Goal: Task Accomplishment & Management: Manage account settings

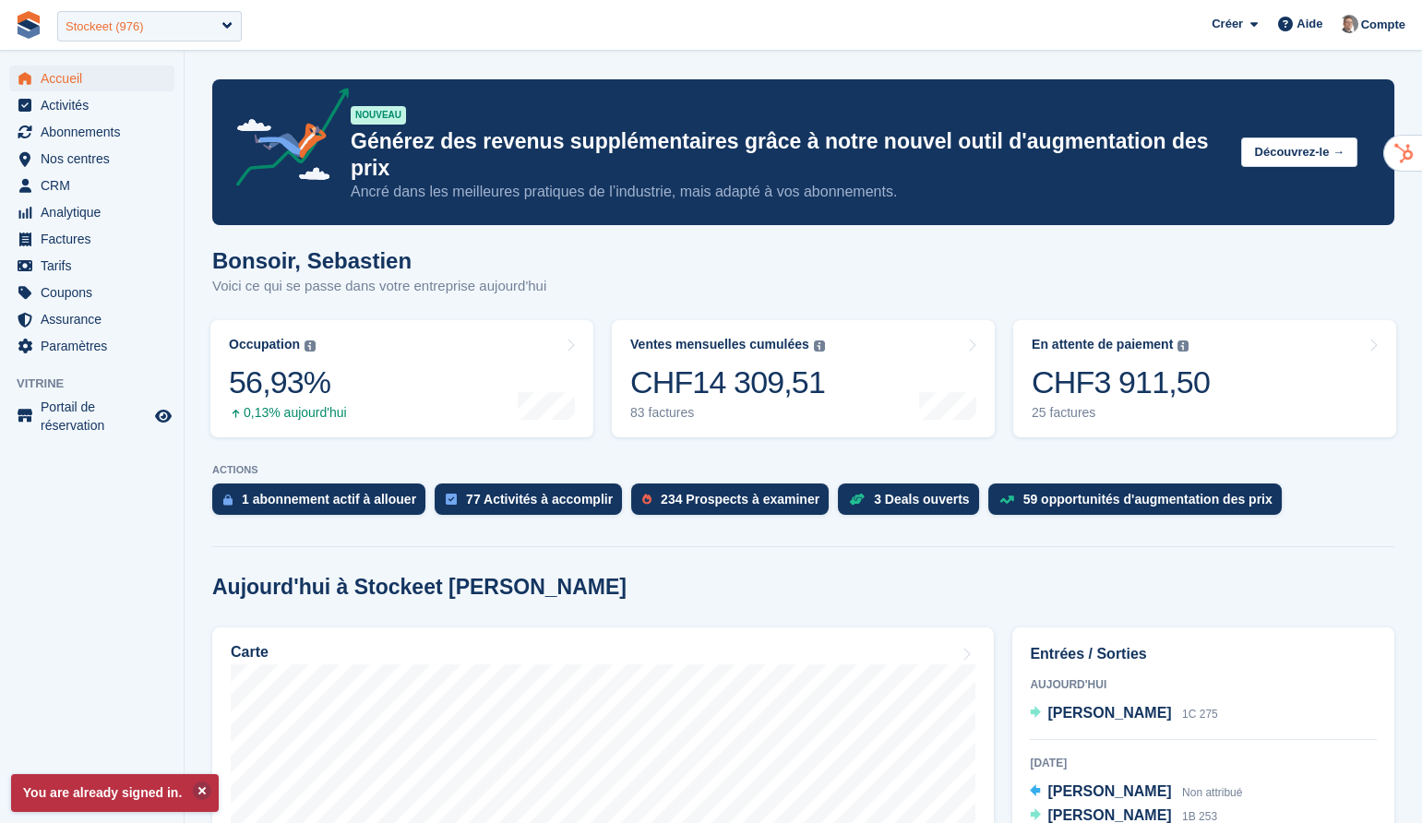
click at [224, 27] on div "Stockeet (976)" at bounding box center [149, 26] width 185 height 30
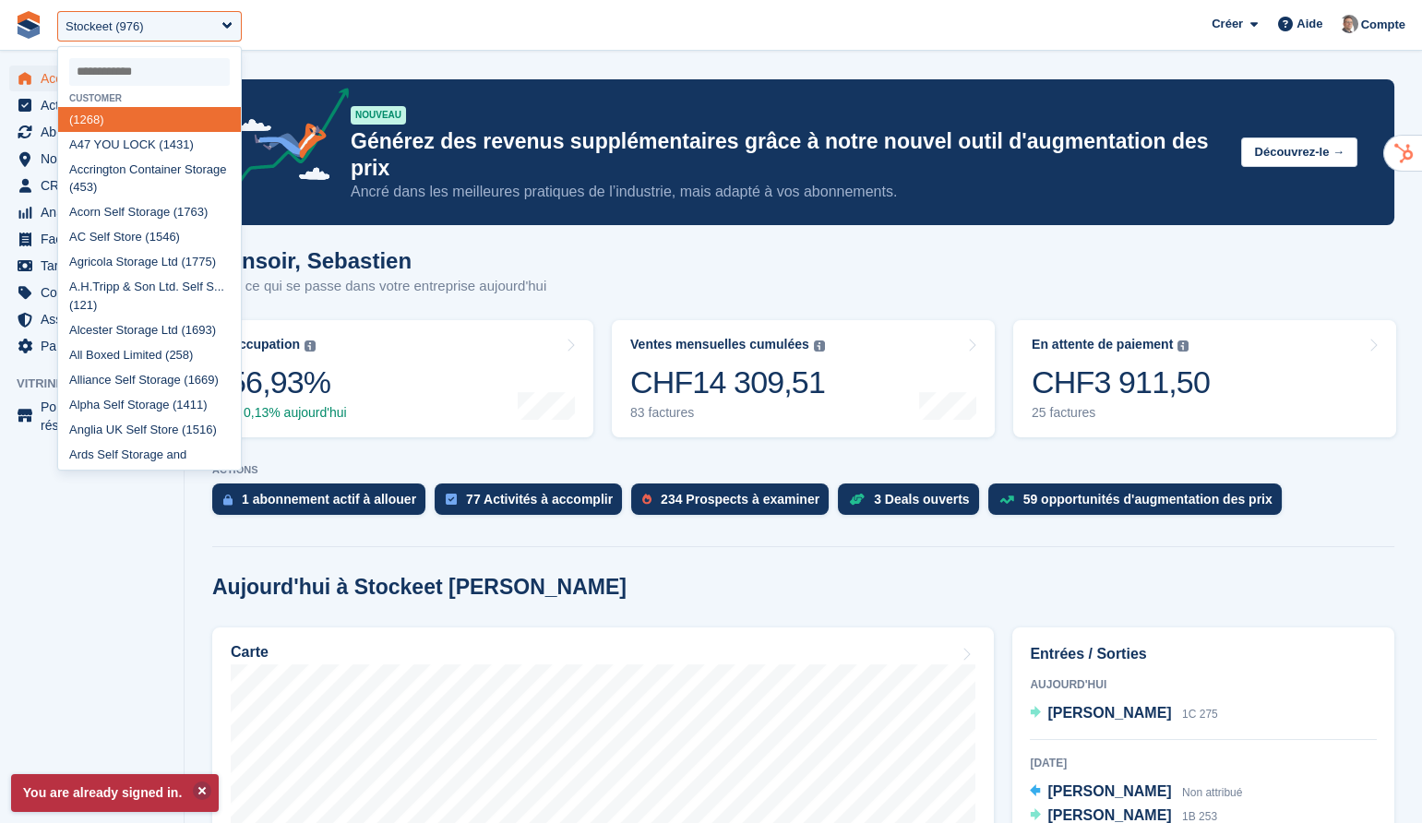
click at [161, 65] on input "select-one" at bounding box center [149, 72] width 161 height 28
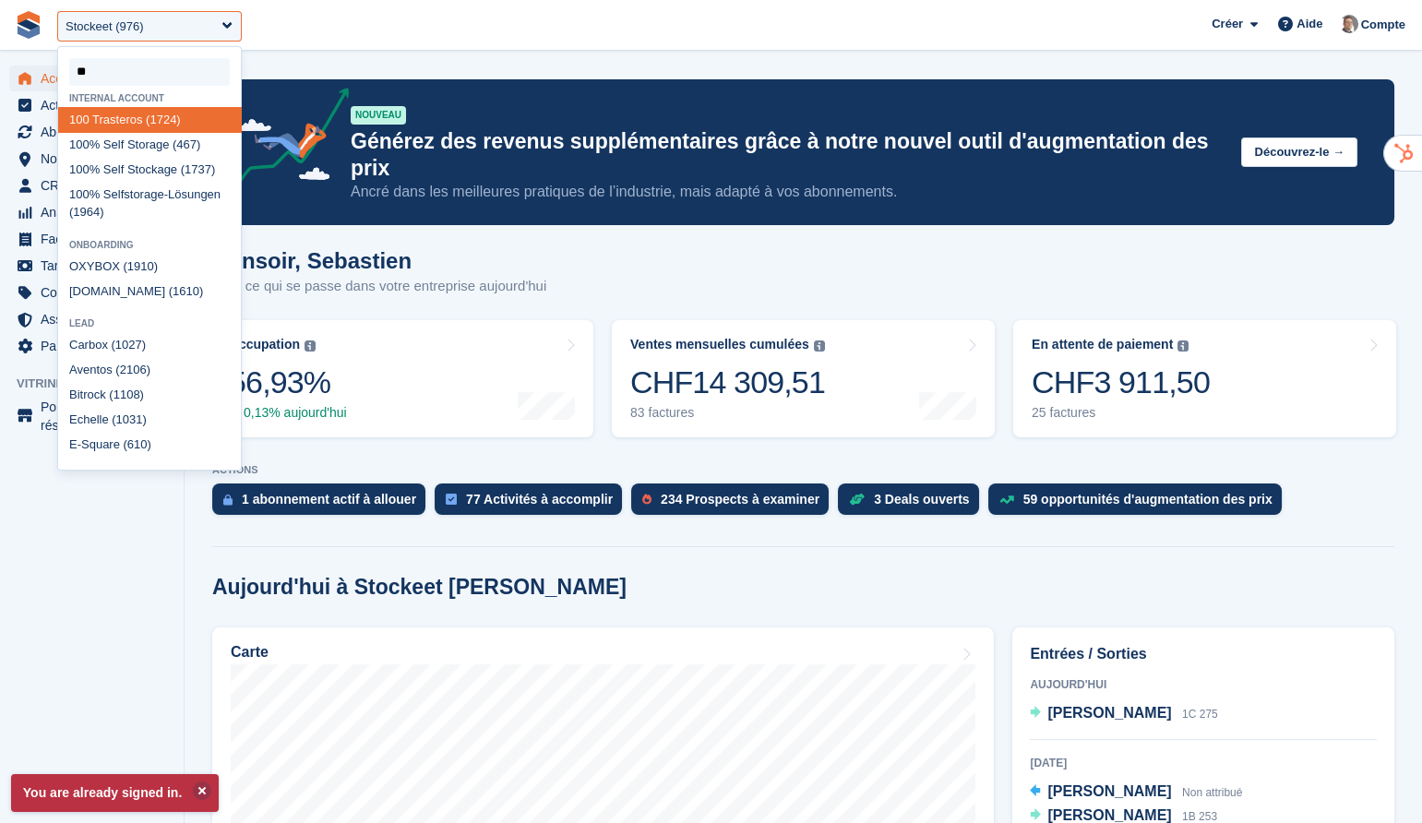
type input "***"
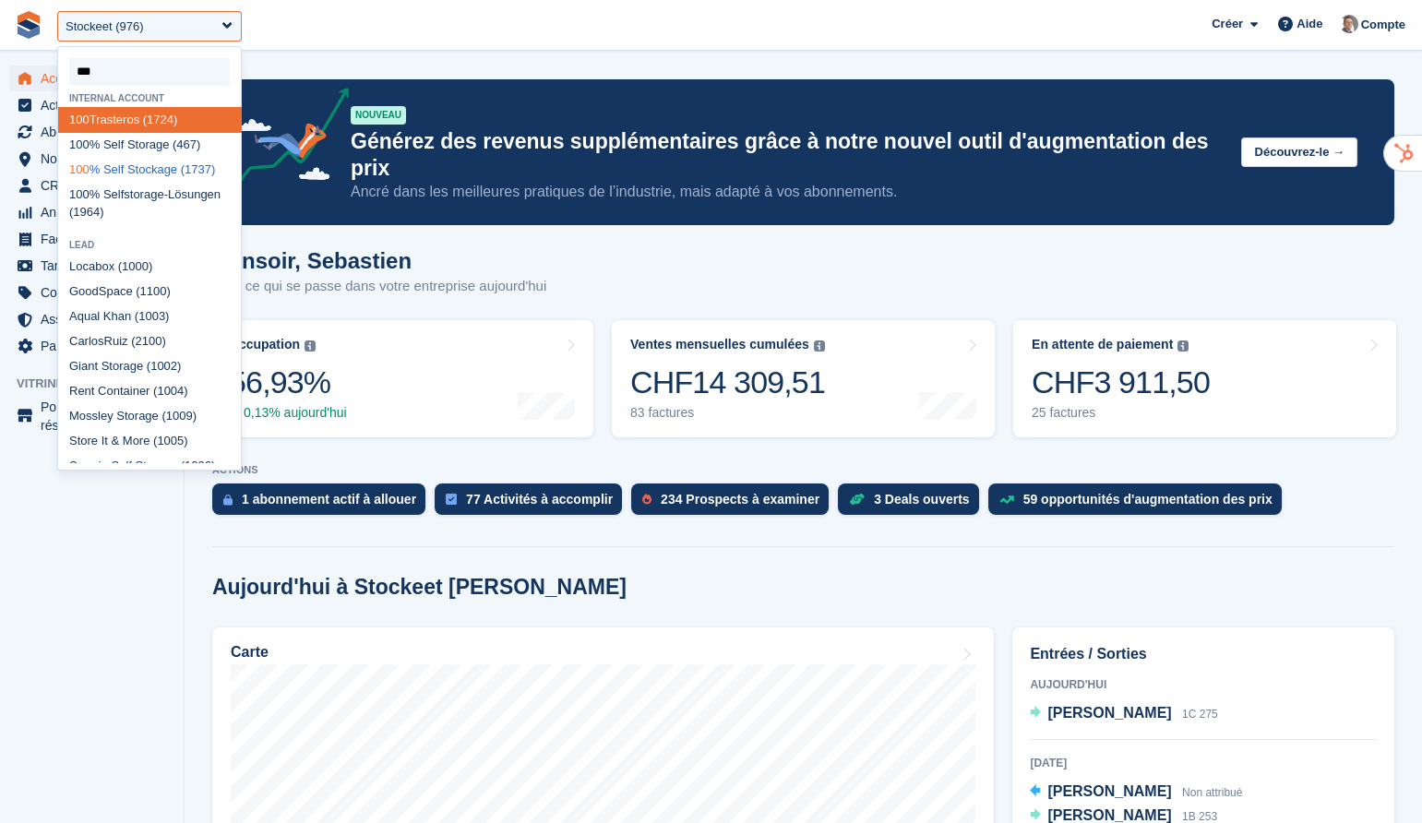
click at [158, 177] on div "100 % Self Stockage (1737)" at bounding box center [149, 169] width 183 height 25
select select "****"
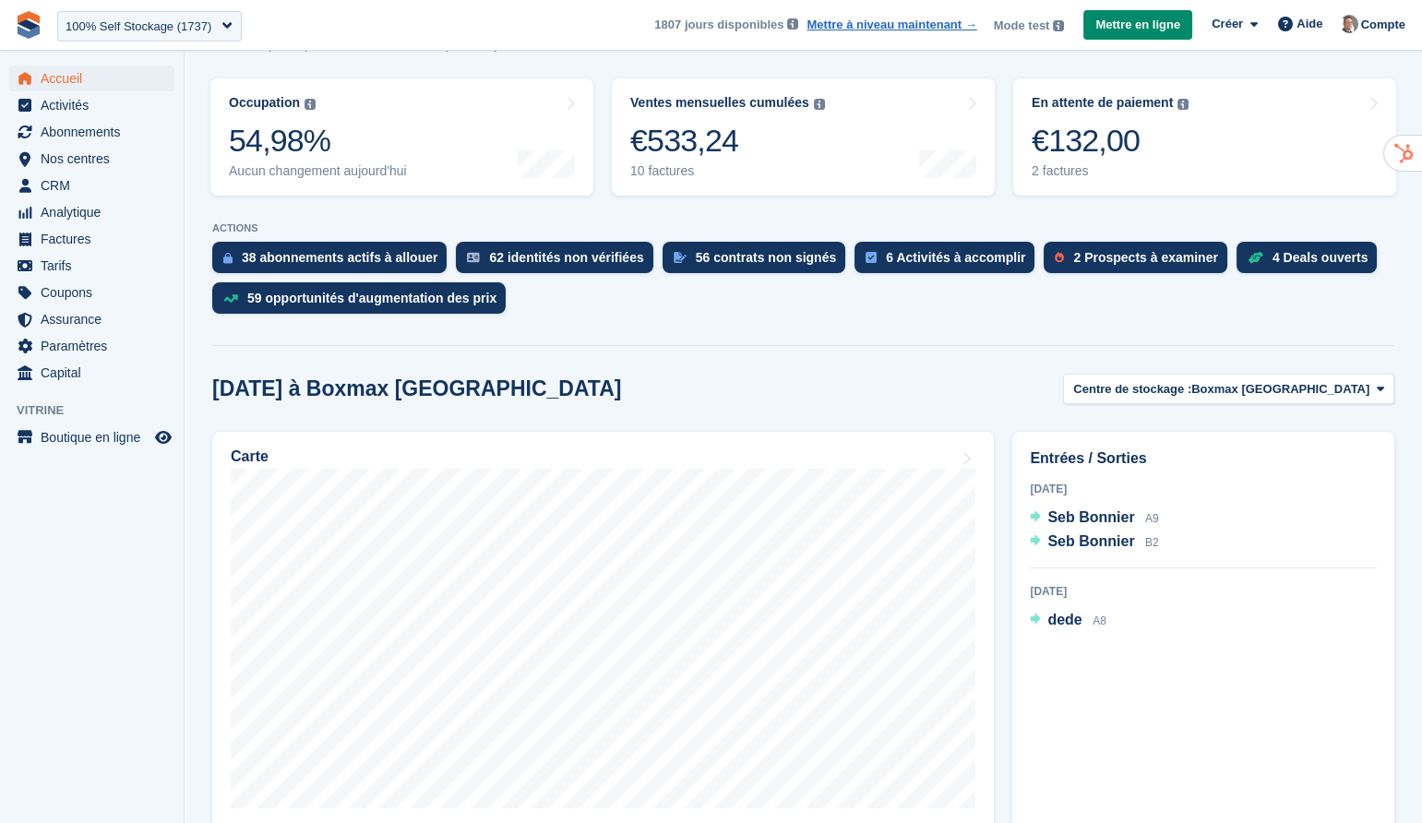
scroll to position [242, 0]
click at [222, 20] on div "100% Self Stockage (1737)" at bounding box center [149, 26] width 185 height 30
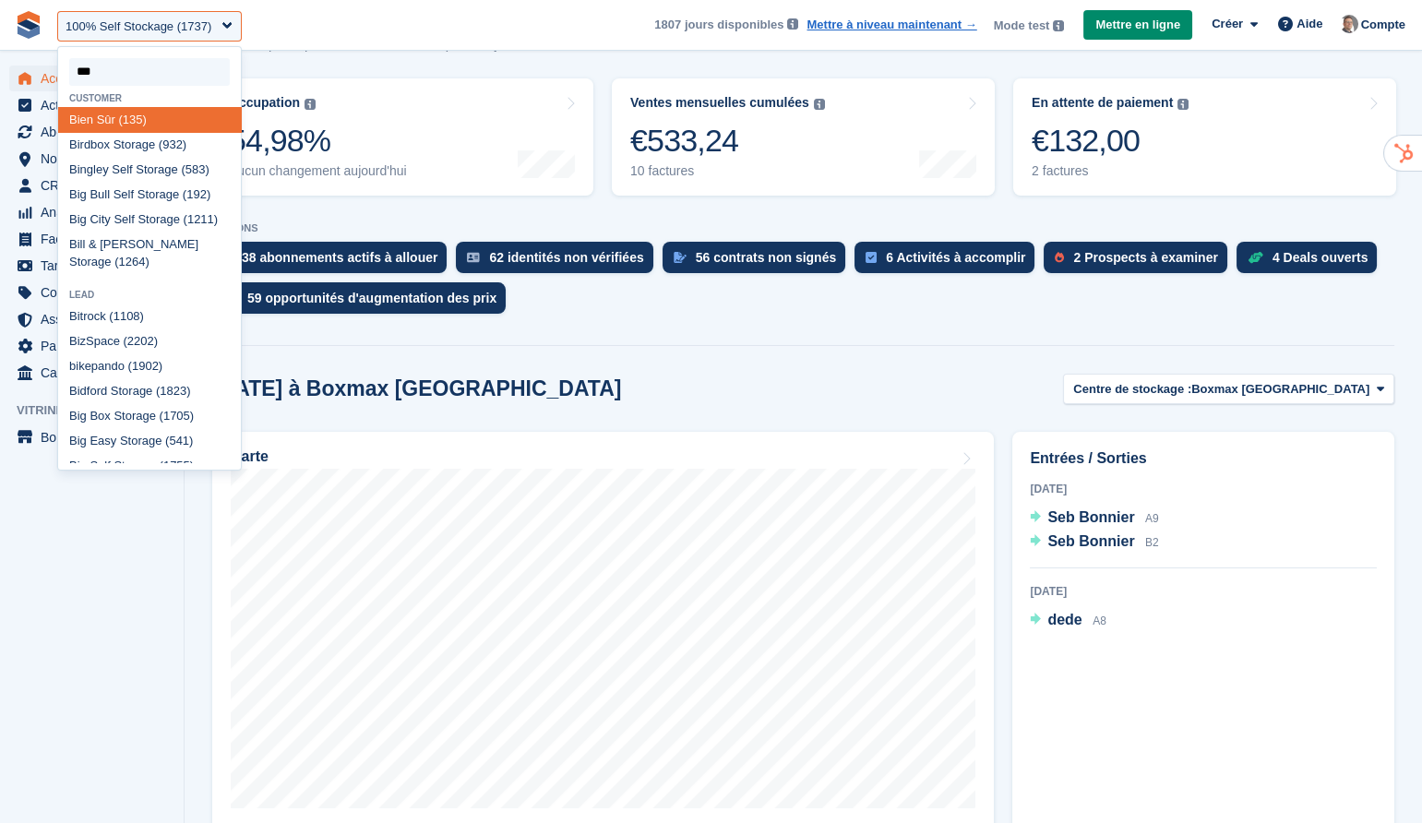
type input "****"
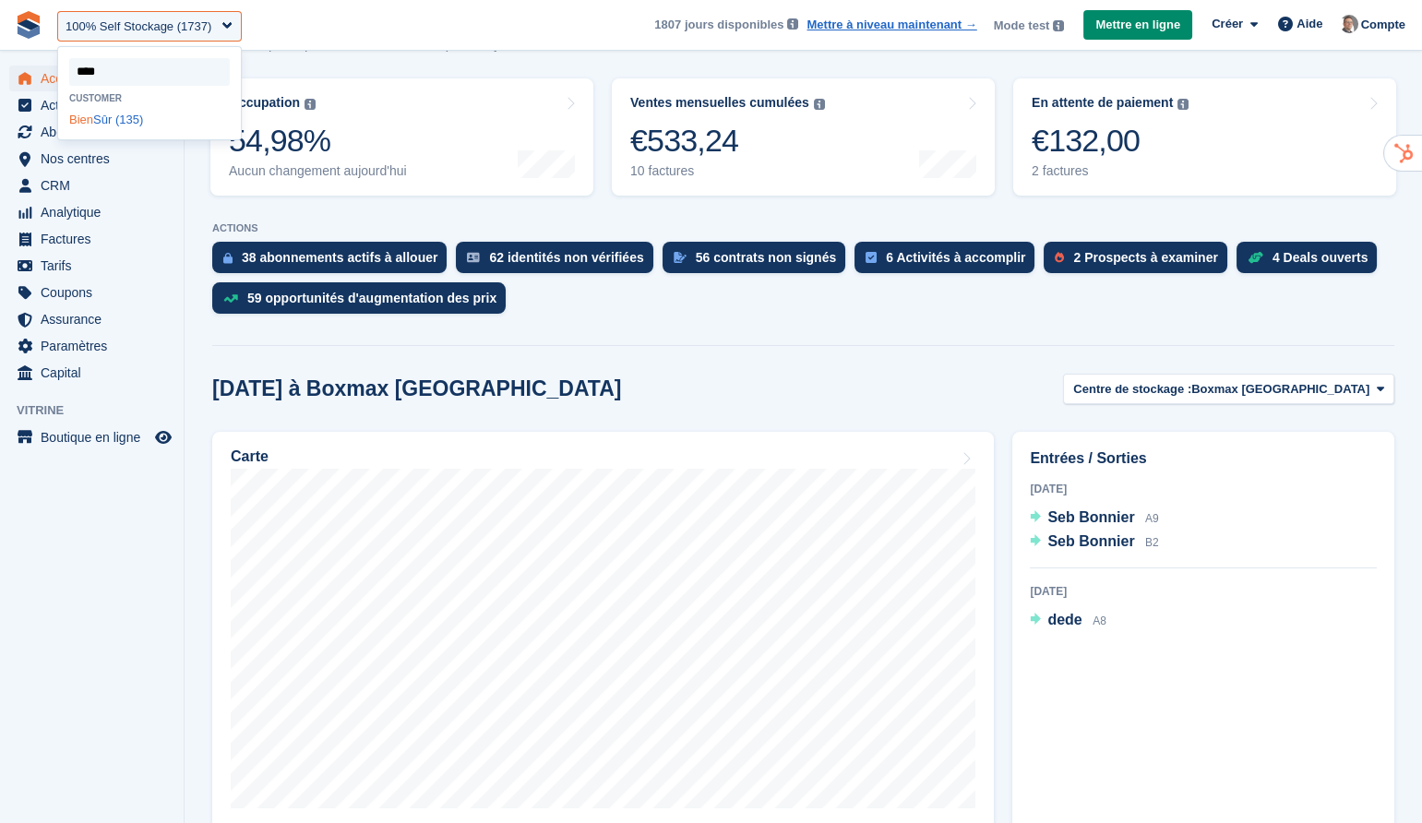
click at [149, 121] on div "Bien Sûr (135)" at bounding box center [149, 119] width 183 height 25
select select "***"
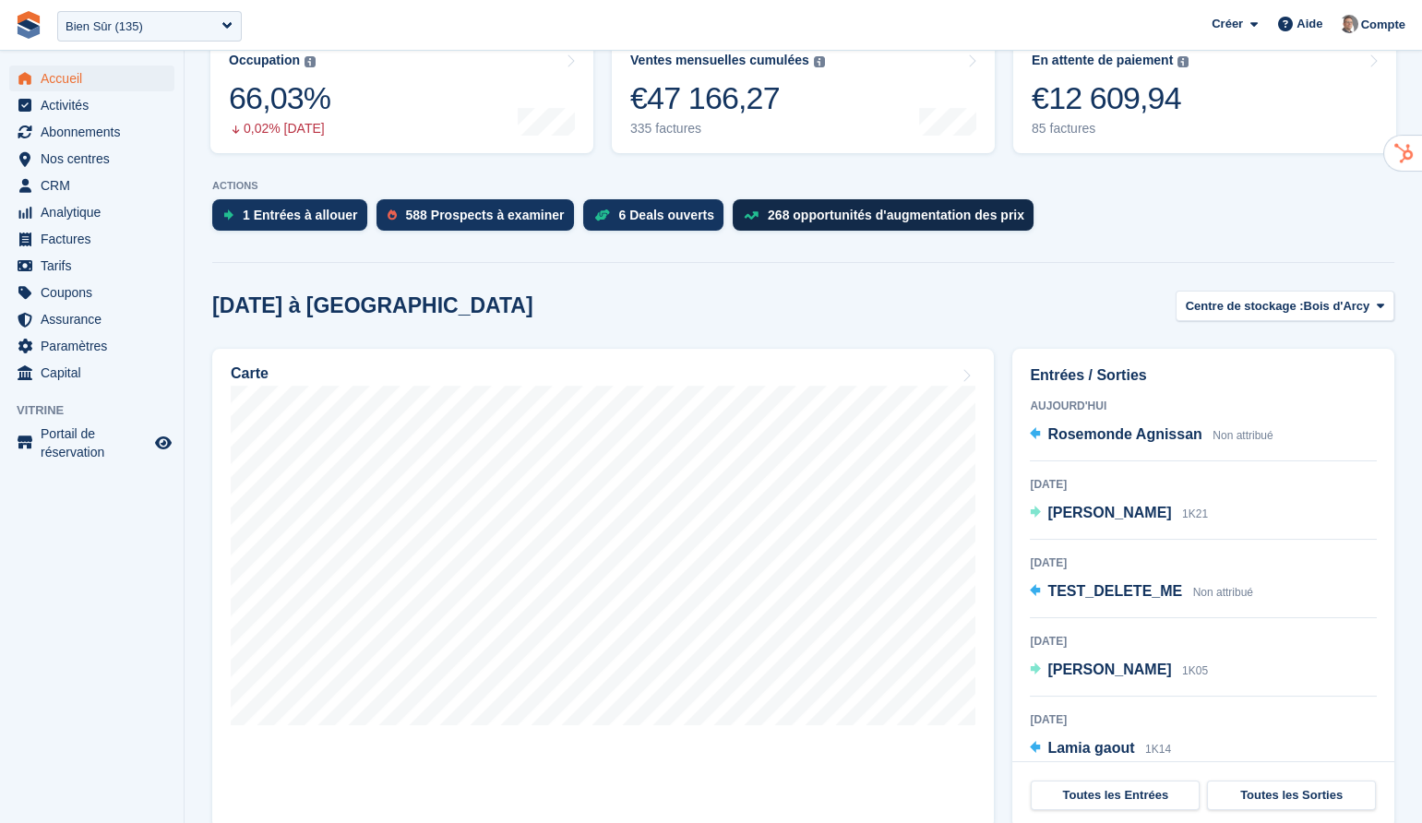
scroll to position [340, 0]
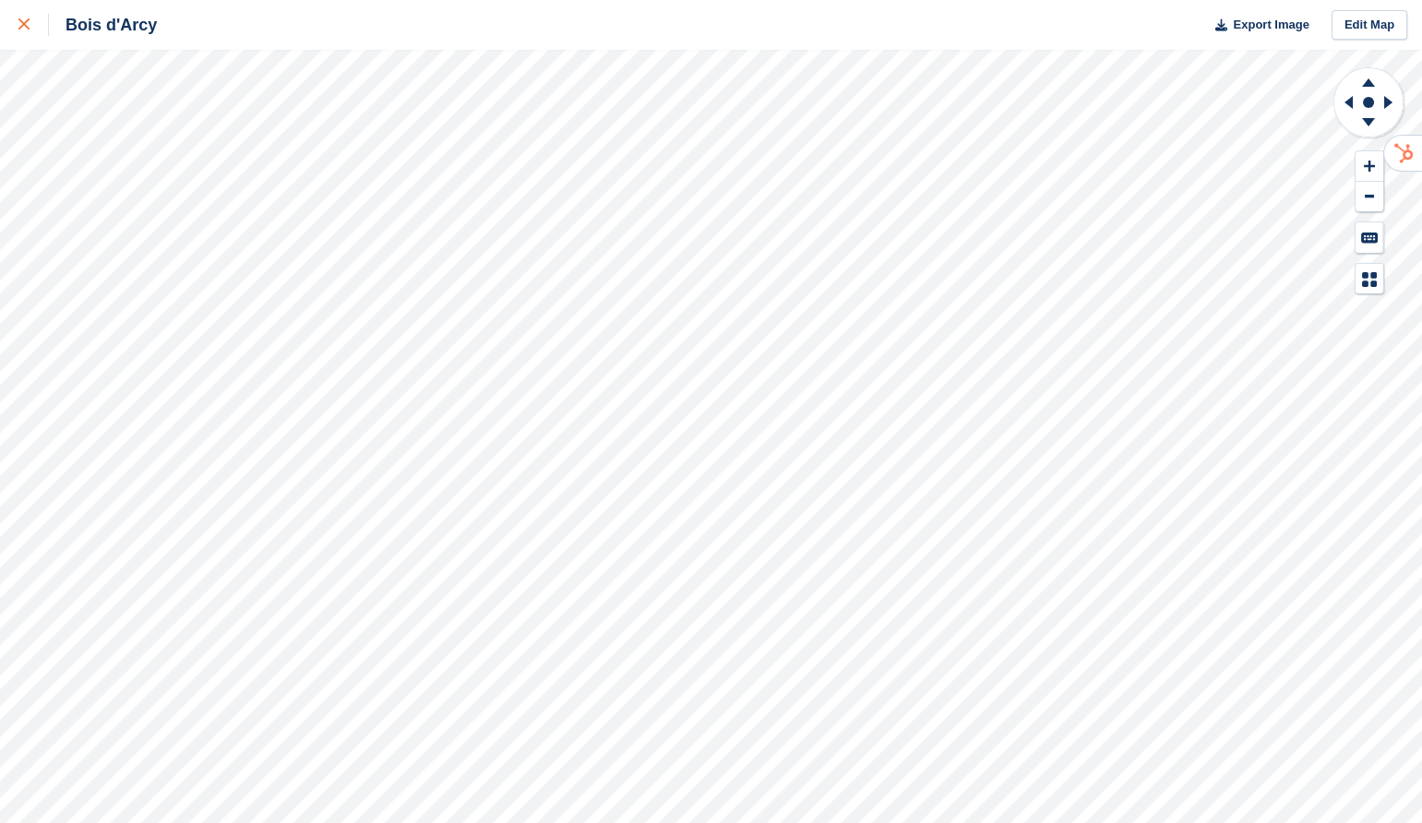
click at [16, 19] on link at bounding box center [24, 25] width 49 height 50
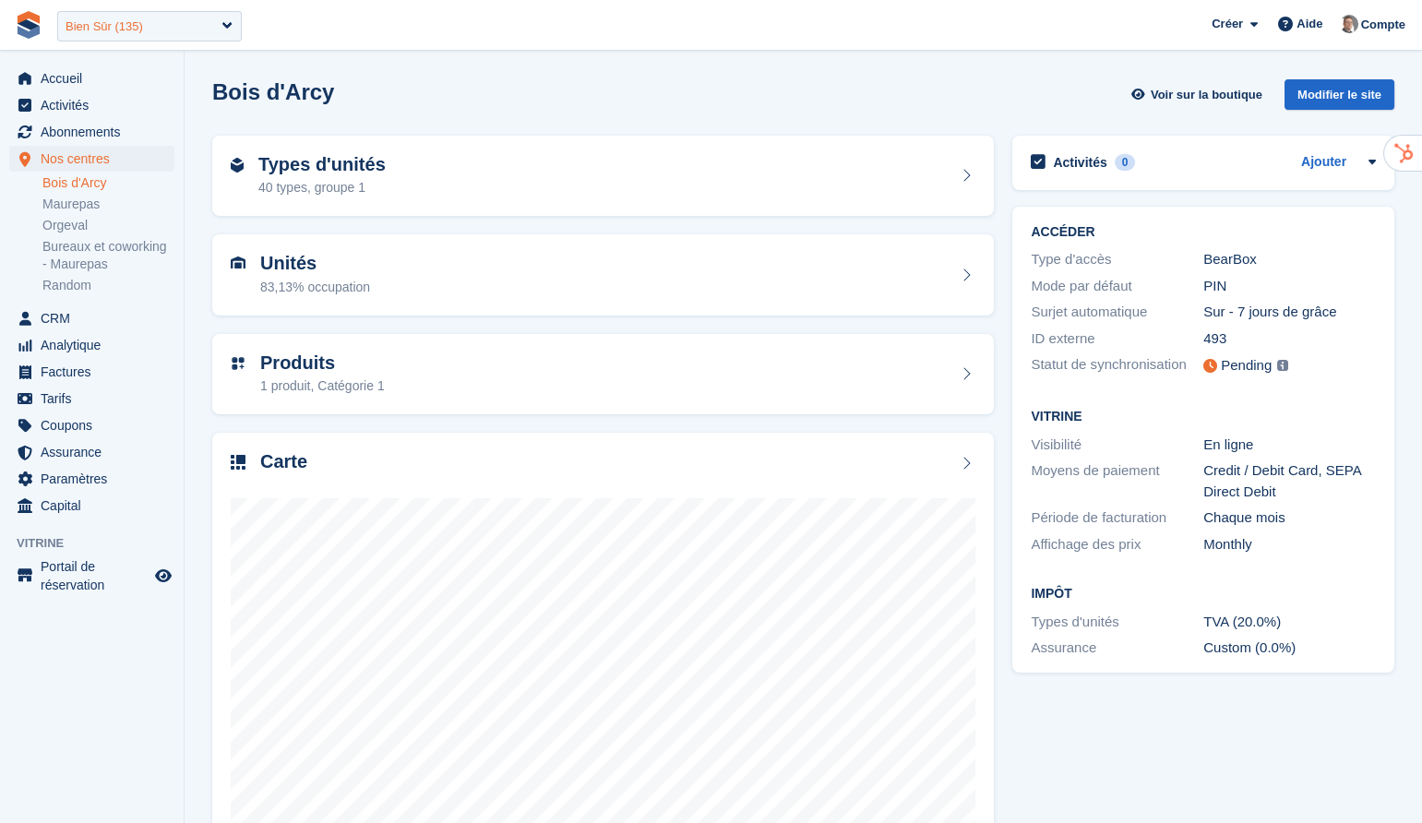
click at [195, 24] on div "Bien Sûr (135)" at bounding box center [149, 26] width 185 height 30
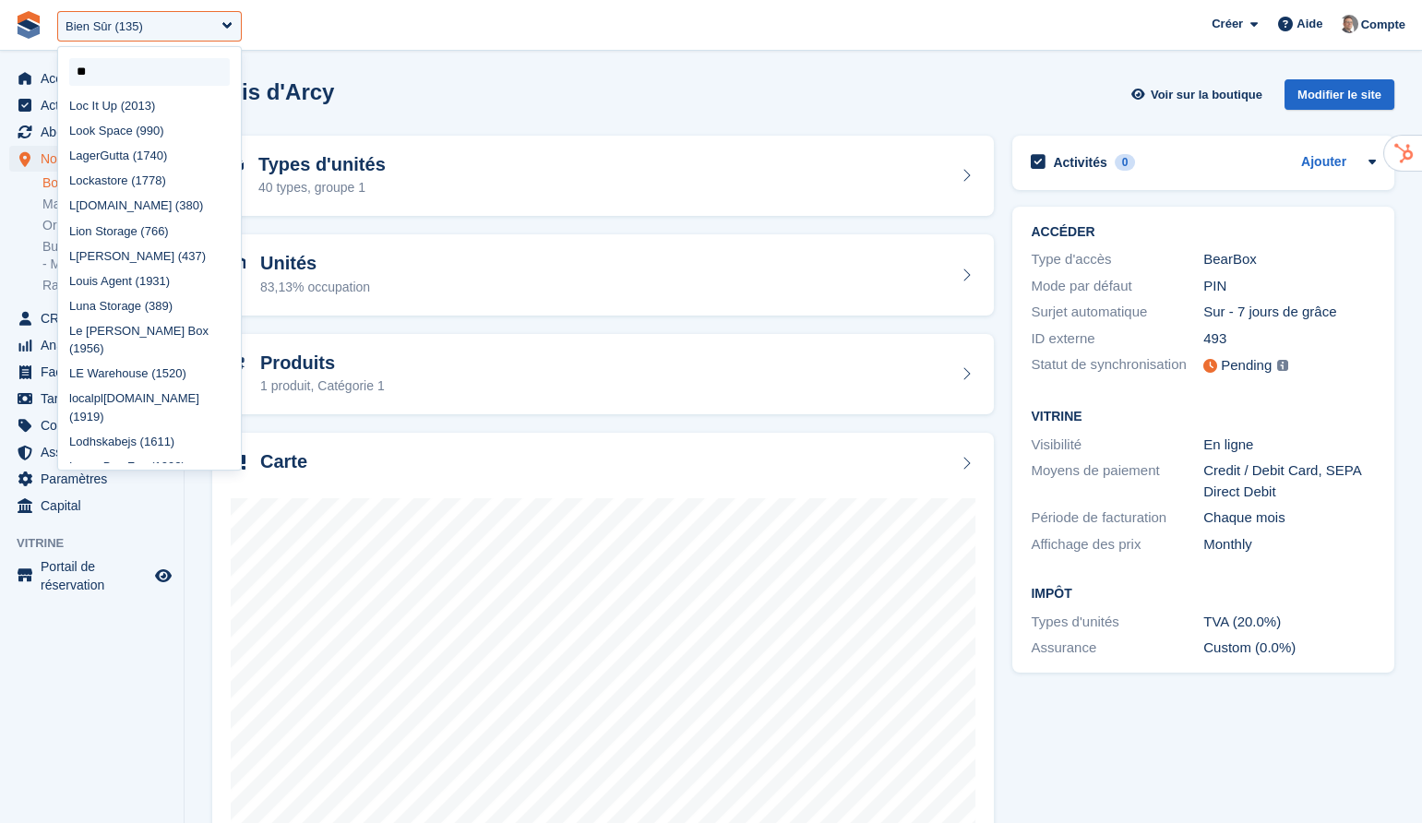
scroll to position [55, 0]
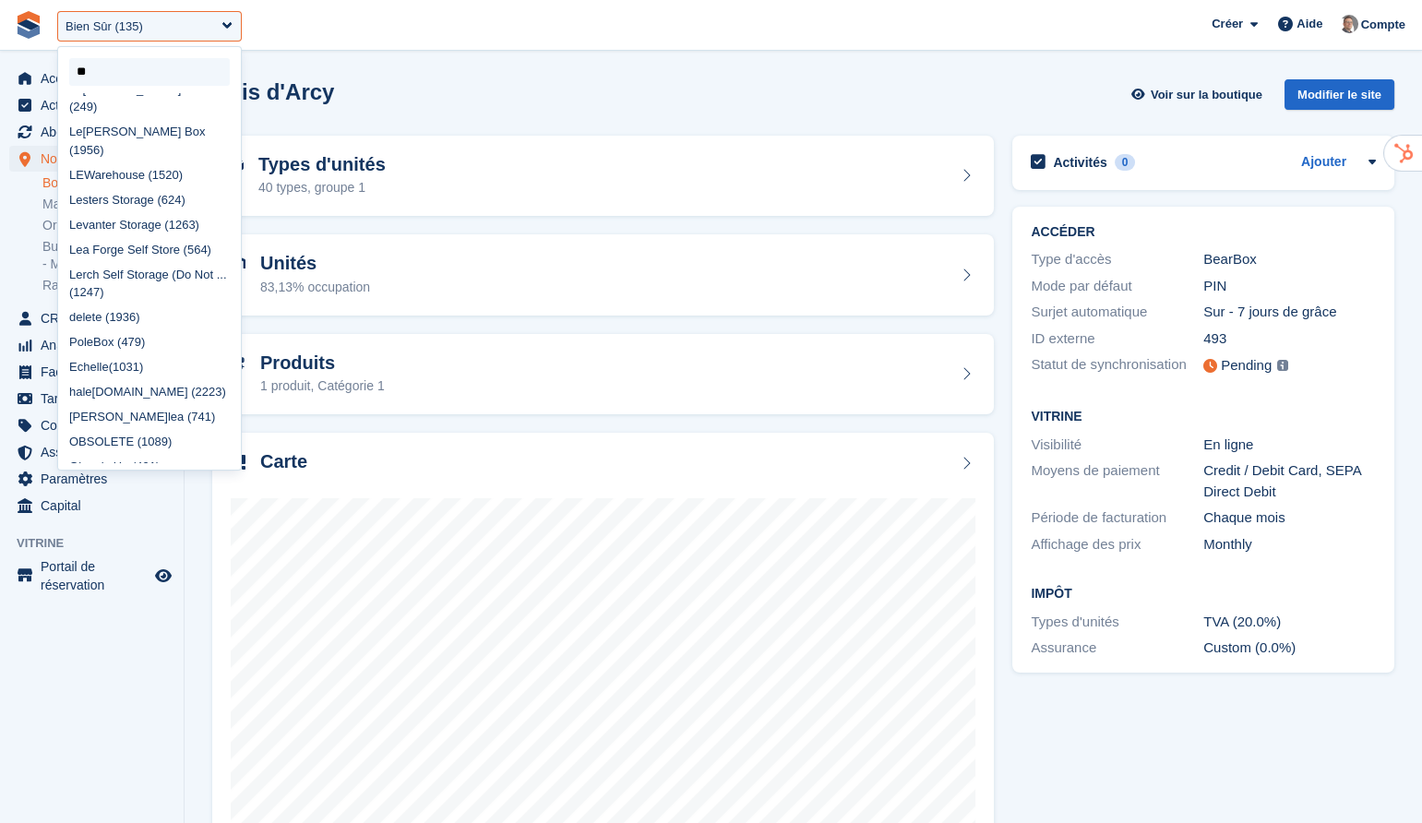
type input "***"
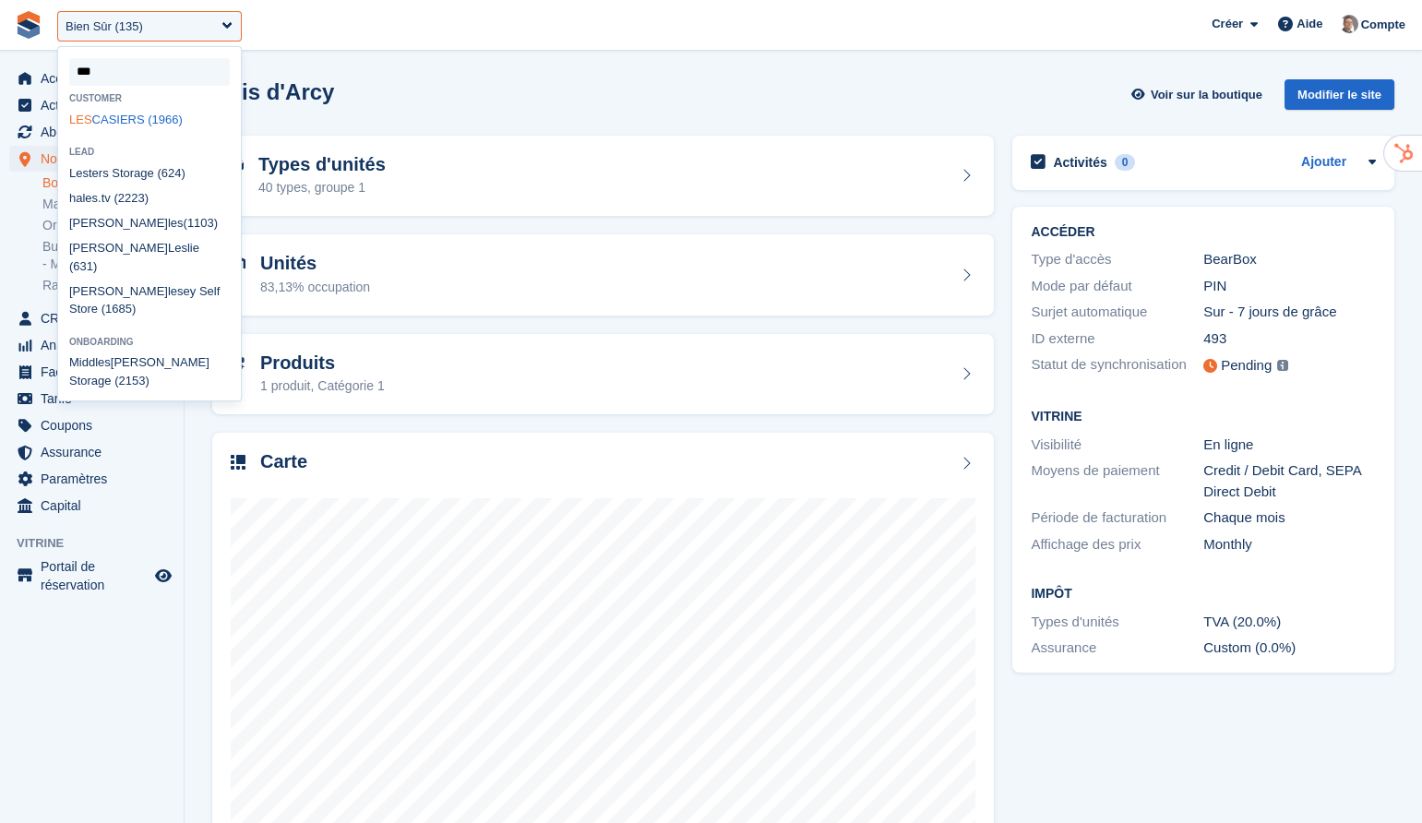
click at [157, 123] on div "LES CASIERS (1966)" at bounding box center [149, 119] width 183 height 25
select select "****"
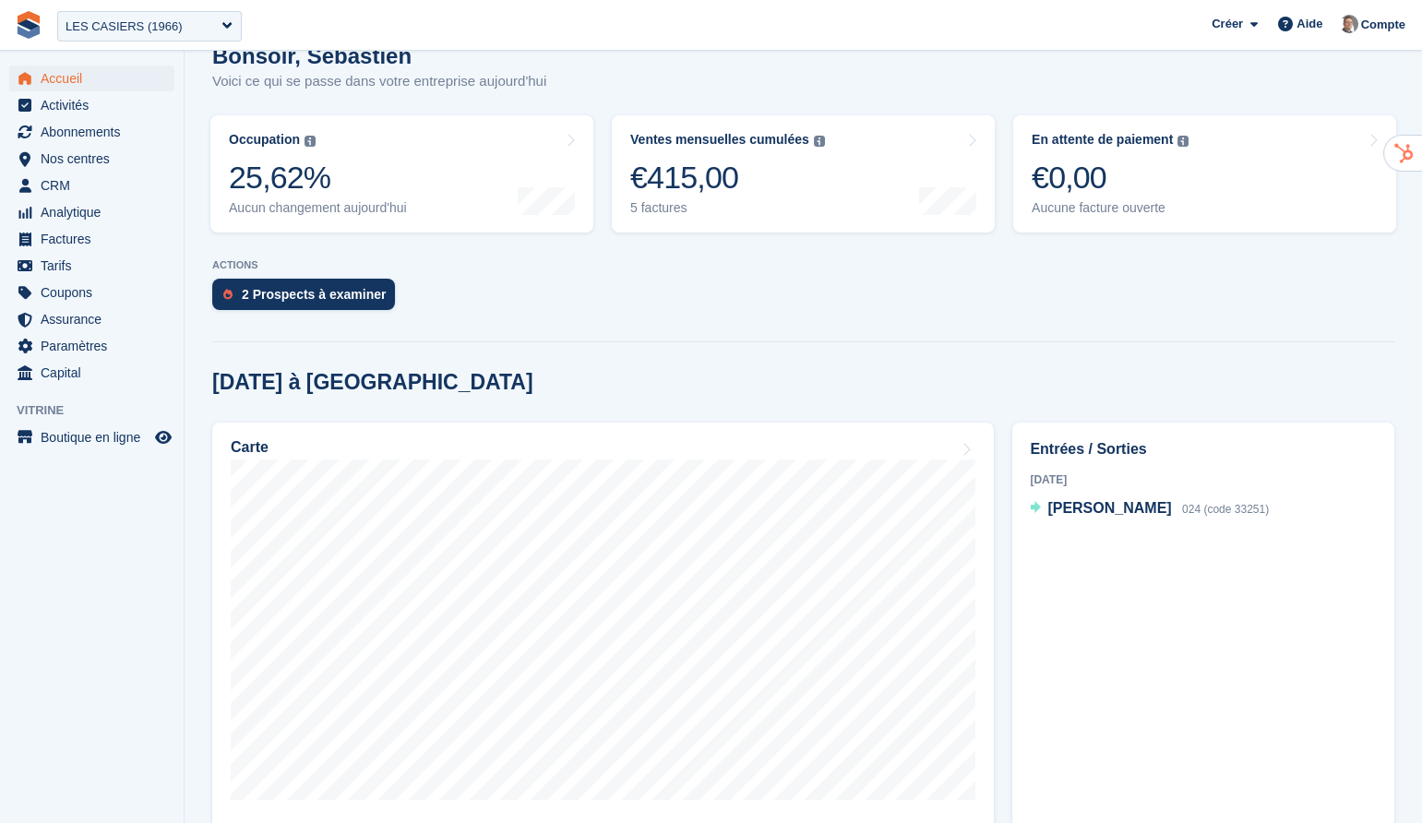
scroll to position [286, 0]
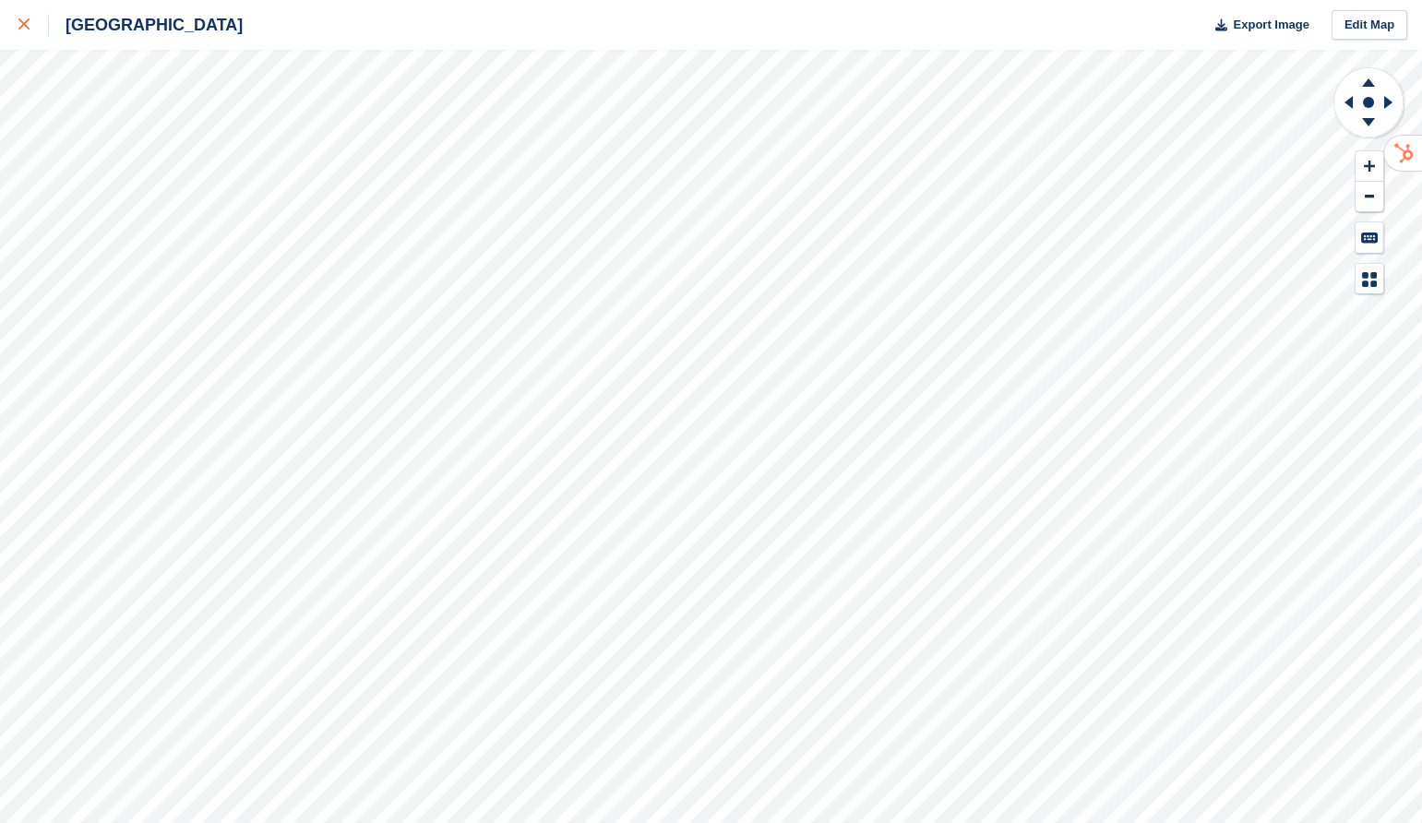
click at [27, 18] on div at bounding box center [33, 25] width 30 height 22
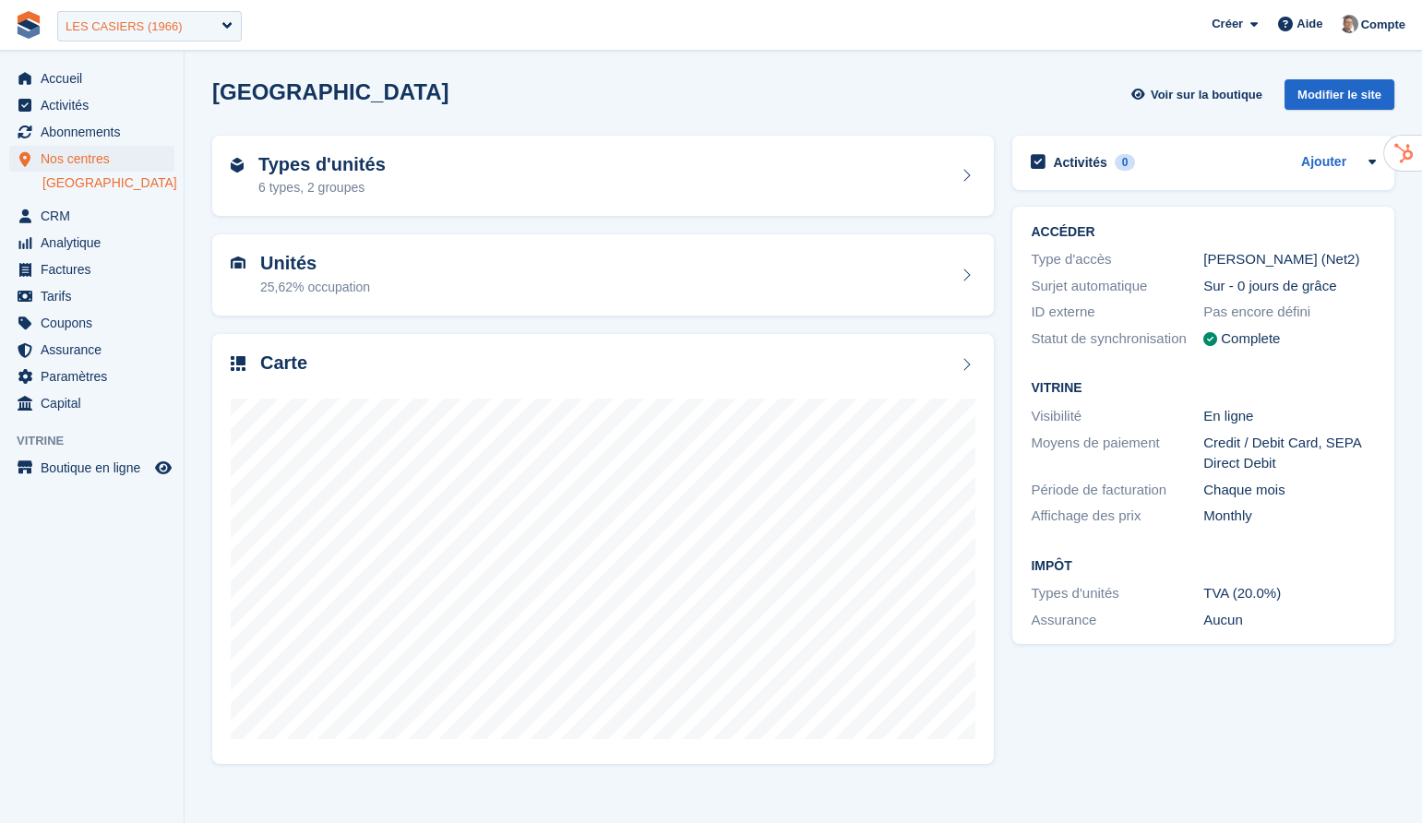
click at [226, 19] on div "LES CASIERS (1966)" at bounding box center [149, 26] width 185 height 30
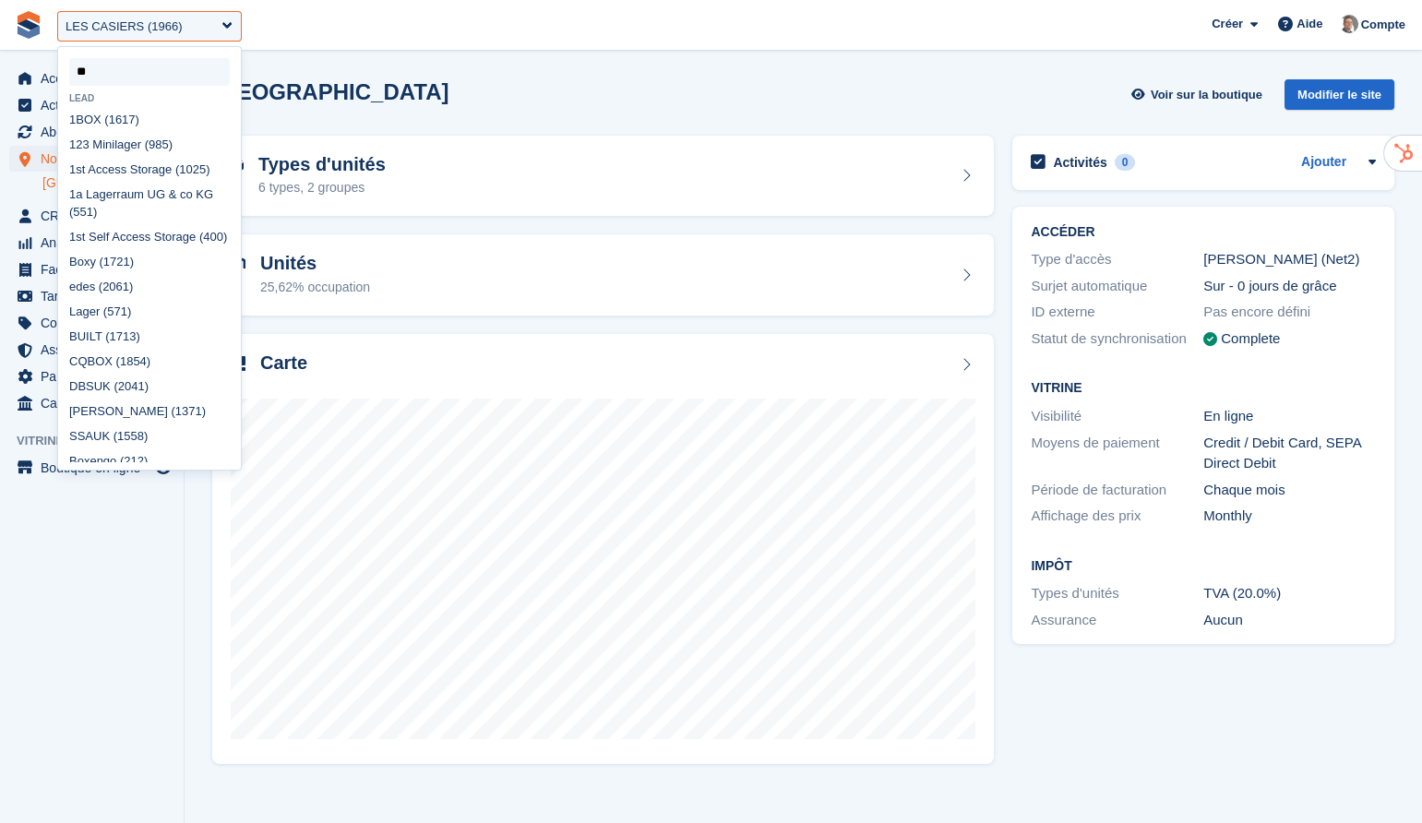
type input "***"
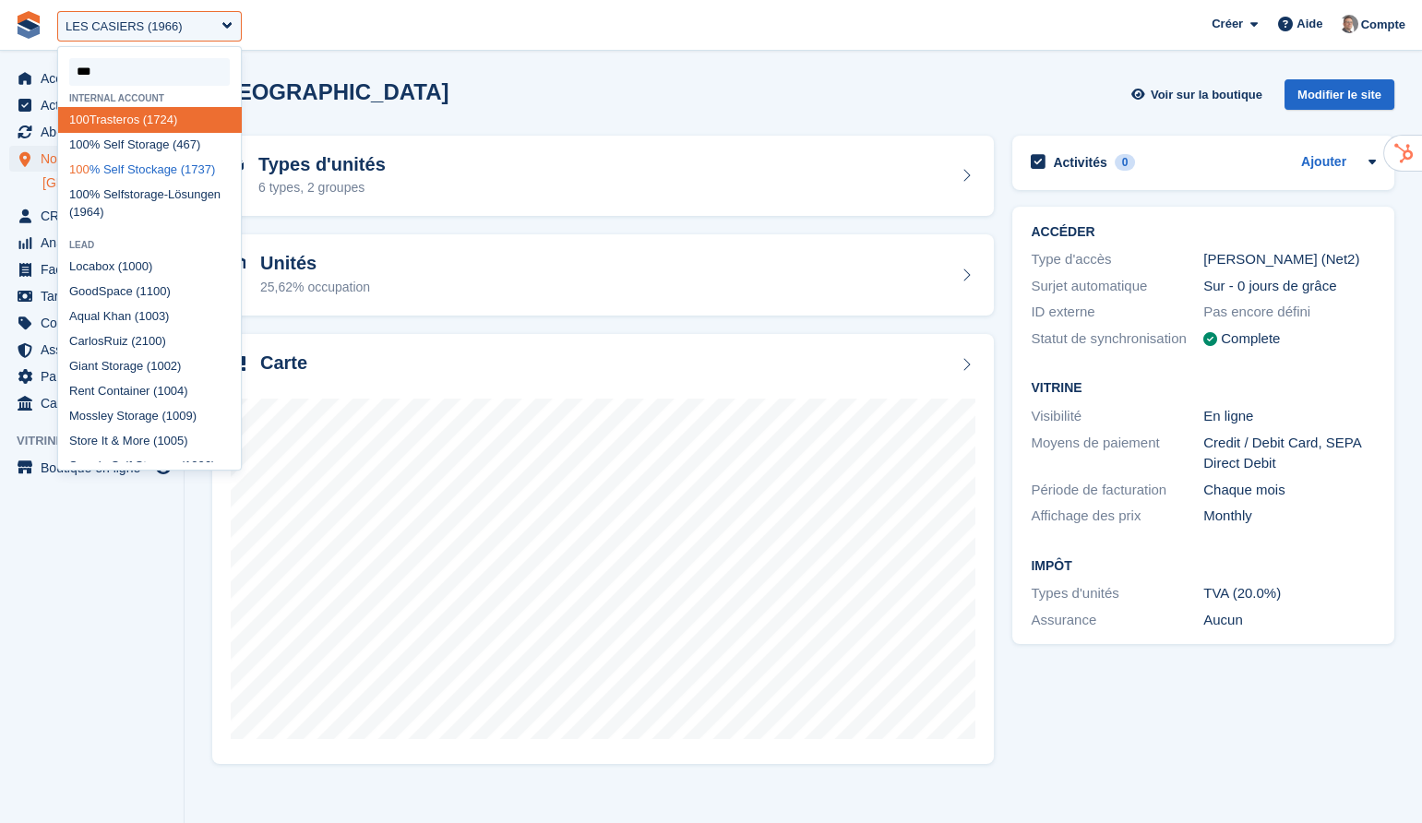
click at [161, 182] on div "100 % Self Stockage (1737)" at bounding box center [149, 169] width 183 height 25
select select "****"
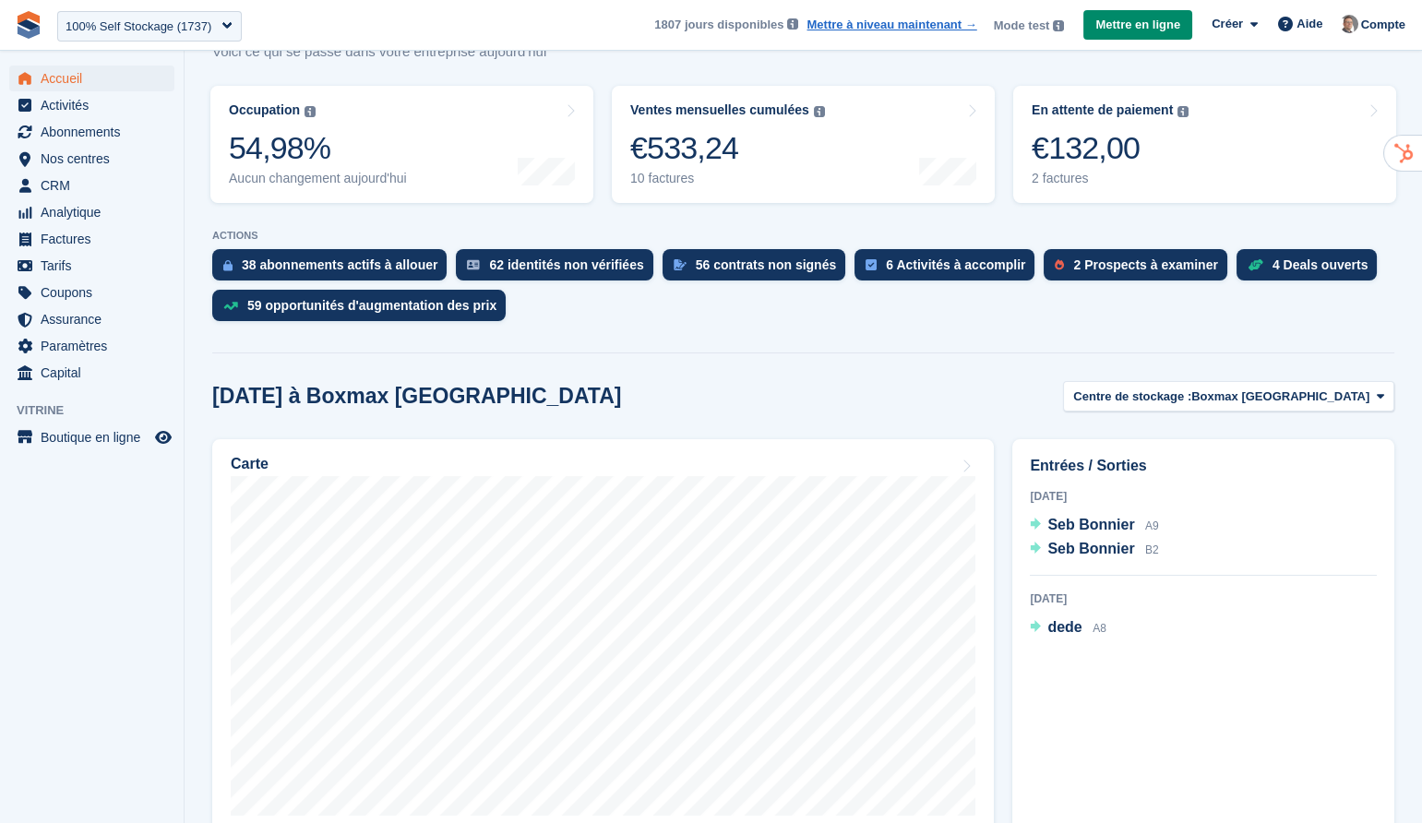
scroll to position [233, 0]
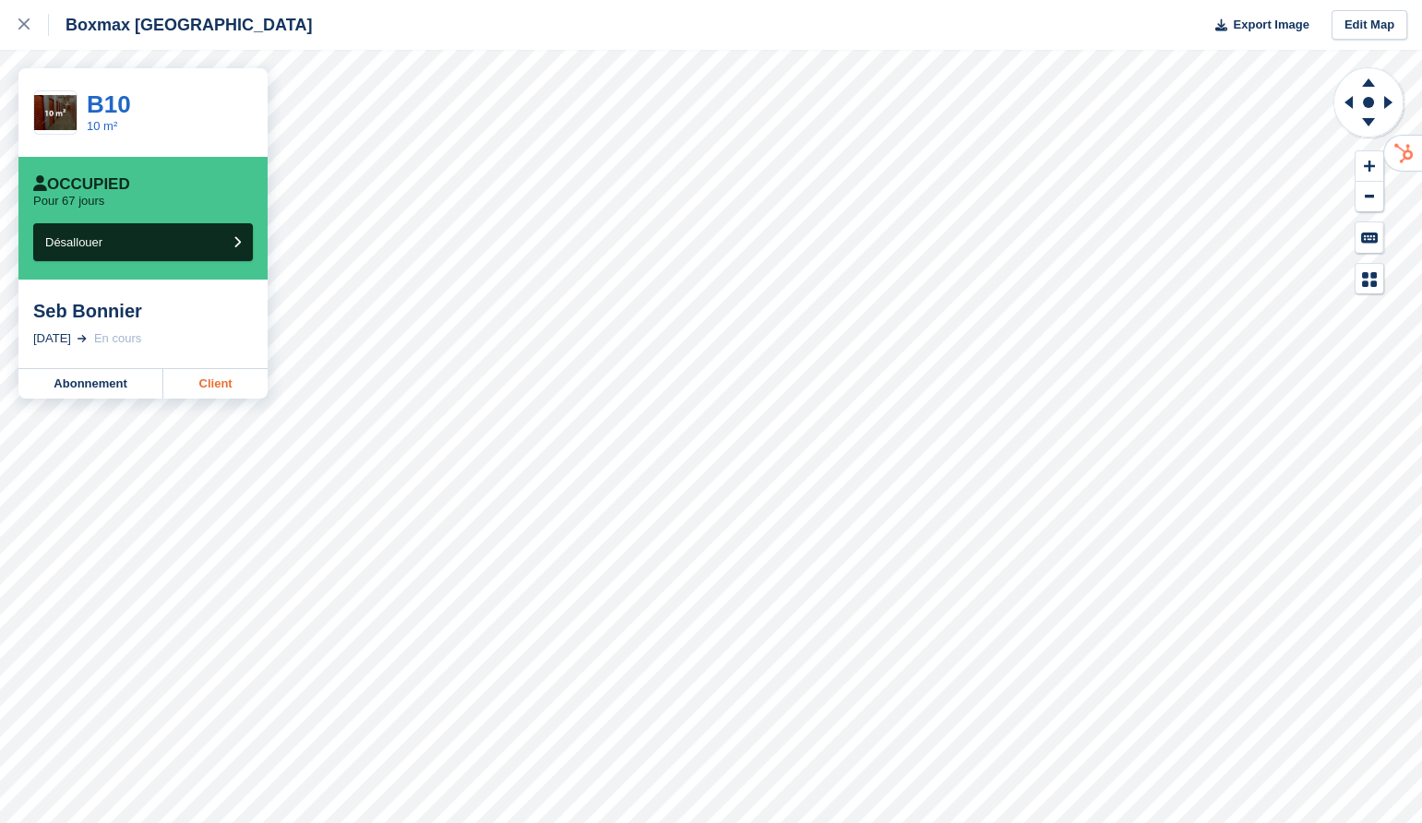
click at [220, 385] on link "Client" at bounding box center [215, 384] width 104 height 30
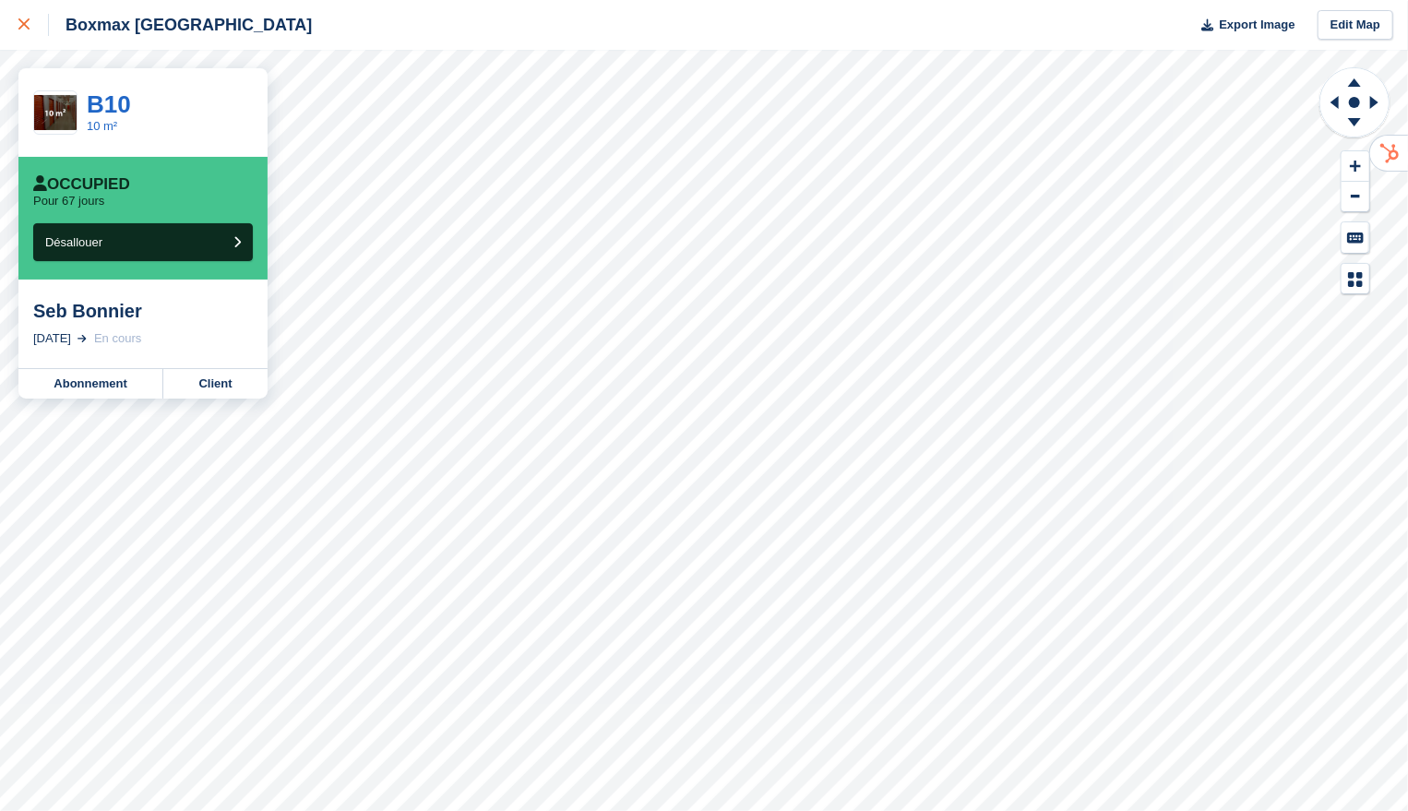
click at [25, 28] on icon at bounding box center [23, 23] width 11 height 11
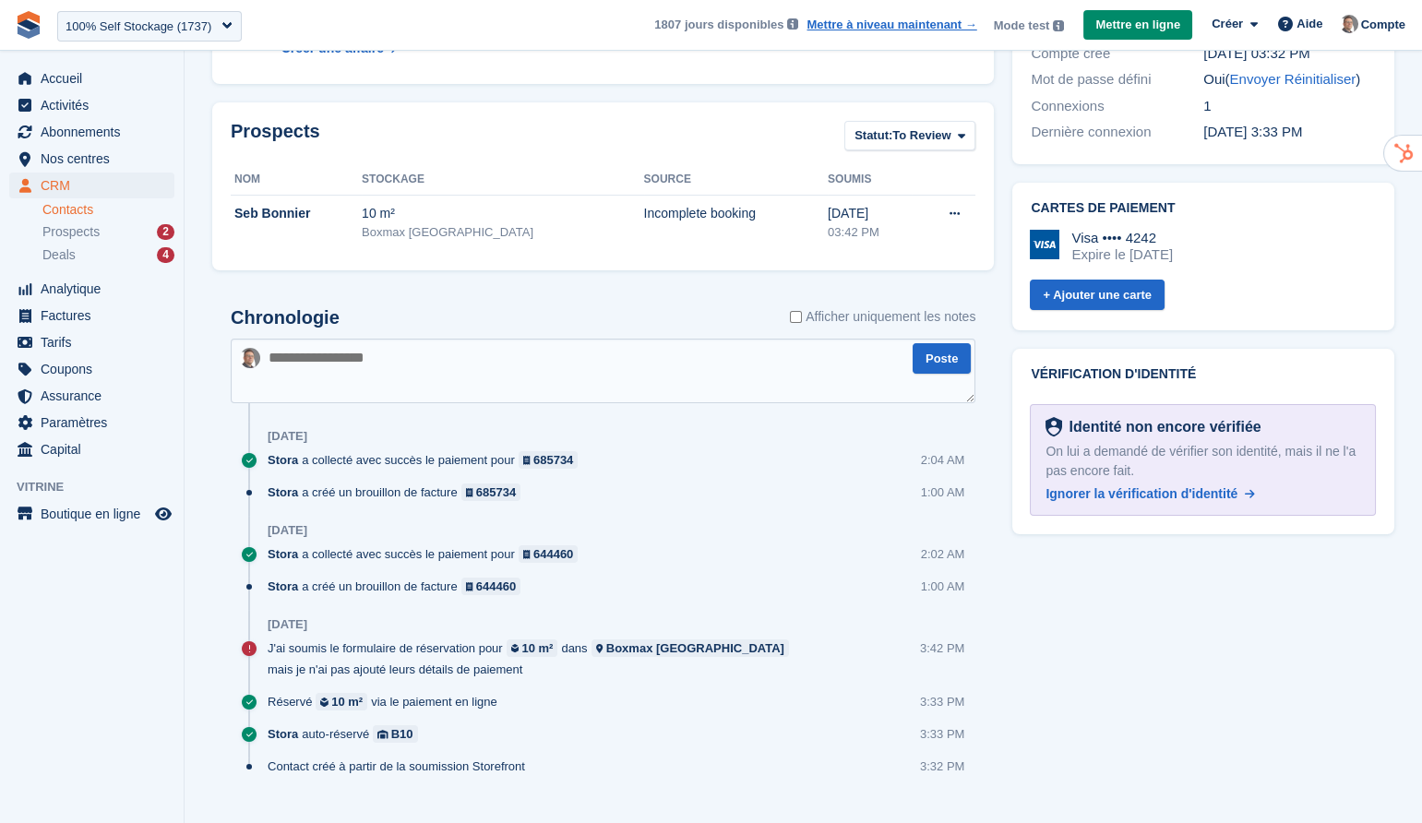
scroll to position [786, 0]
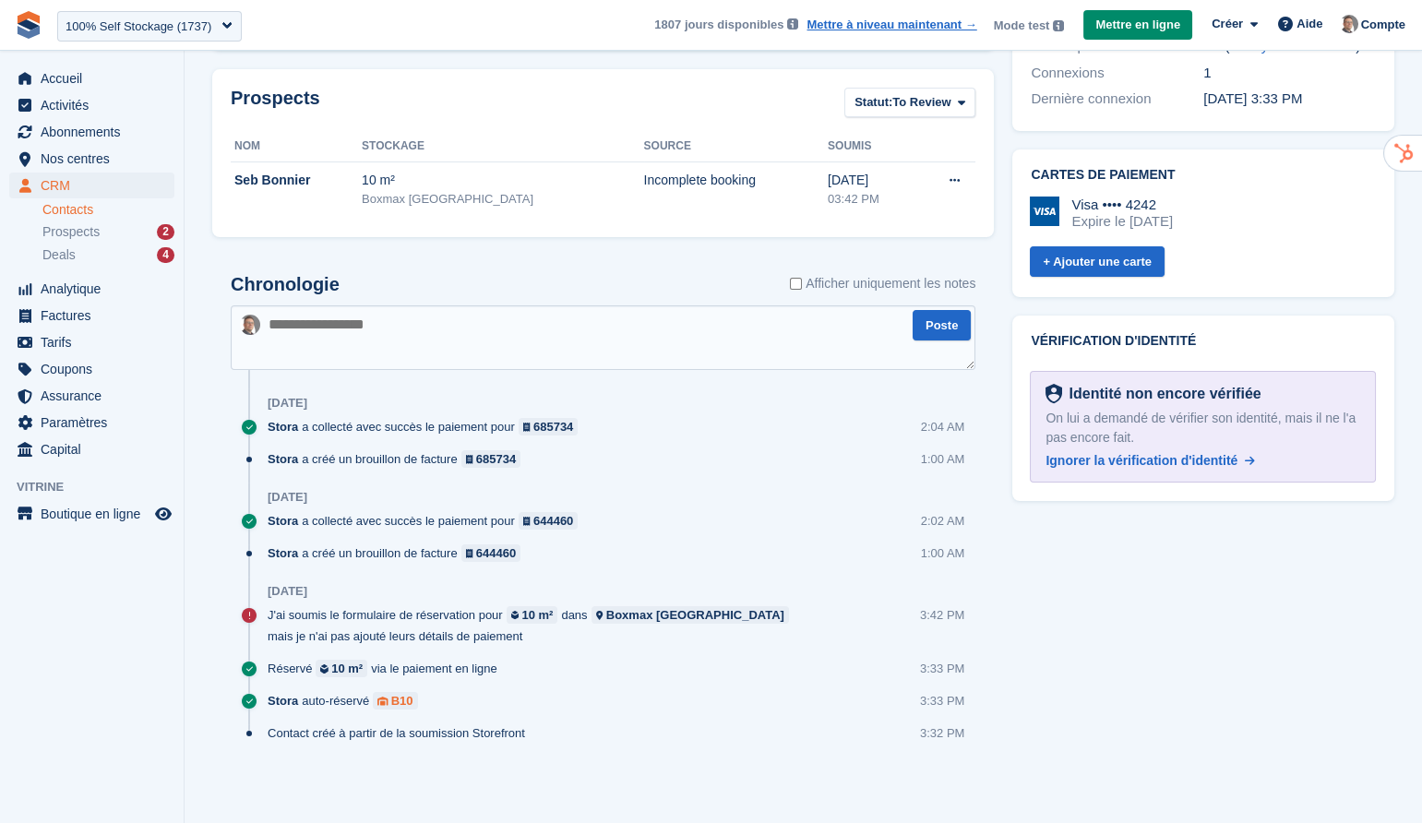
drag, startPoint x: 434, startPoint y: 710, endPoint x: 386, endPoint y: 708, distance: 48.0
click at [386, 708] on div "Stora auto-réservé B10 3:33 PM" at bounding box center [622, 708] width 708 height 32
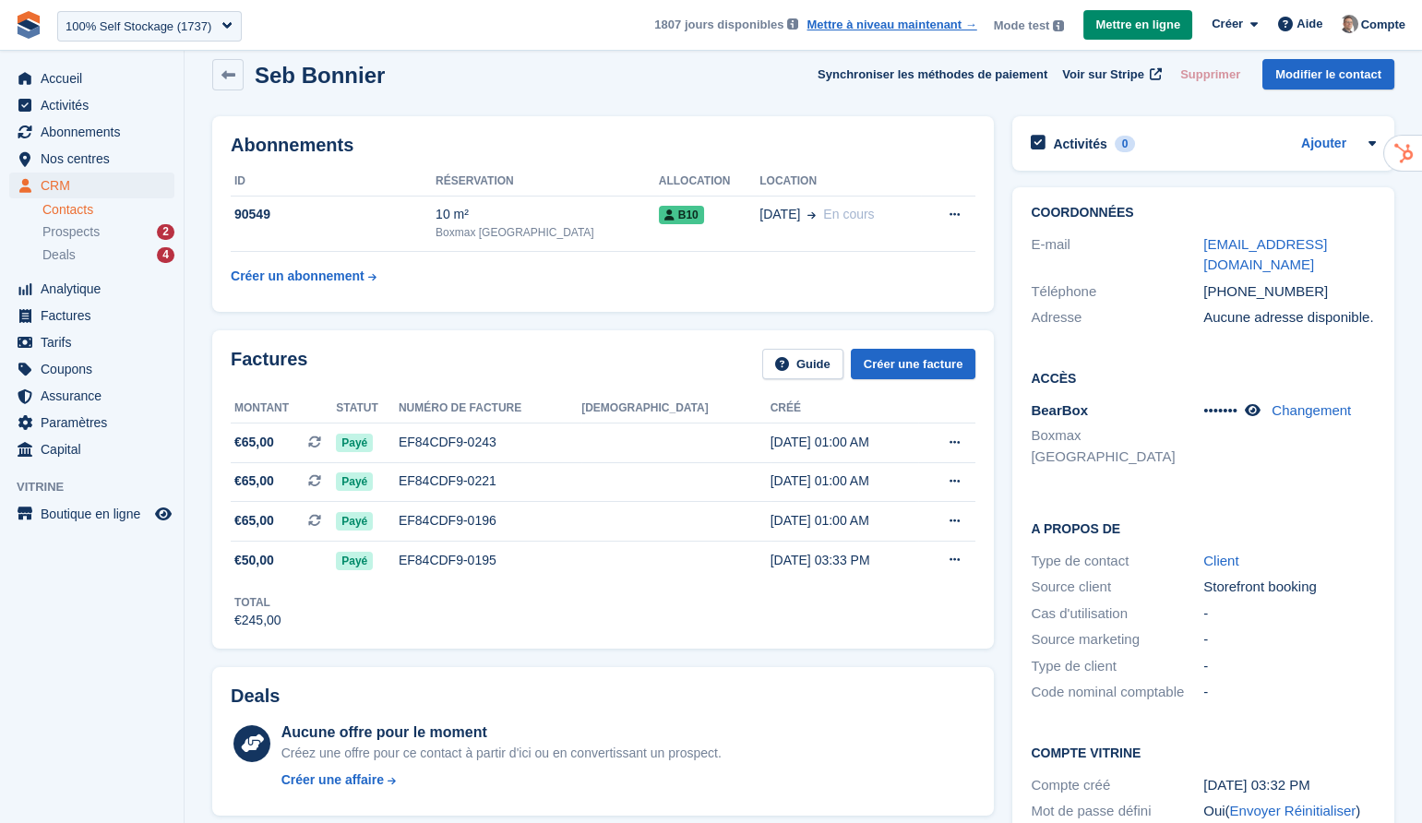
scroll to position [4, 0]
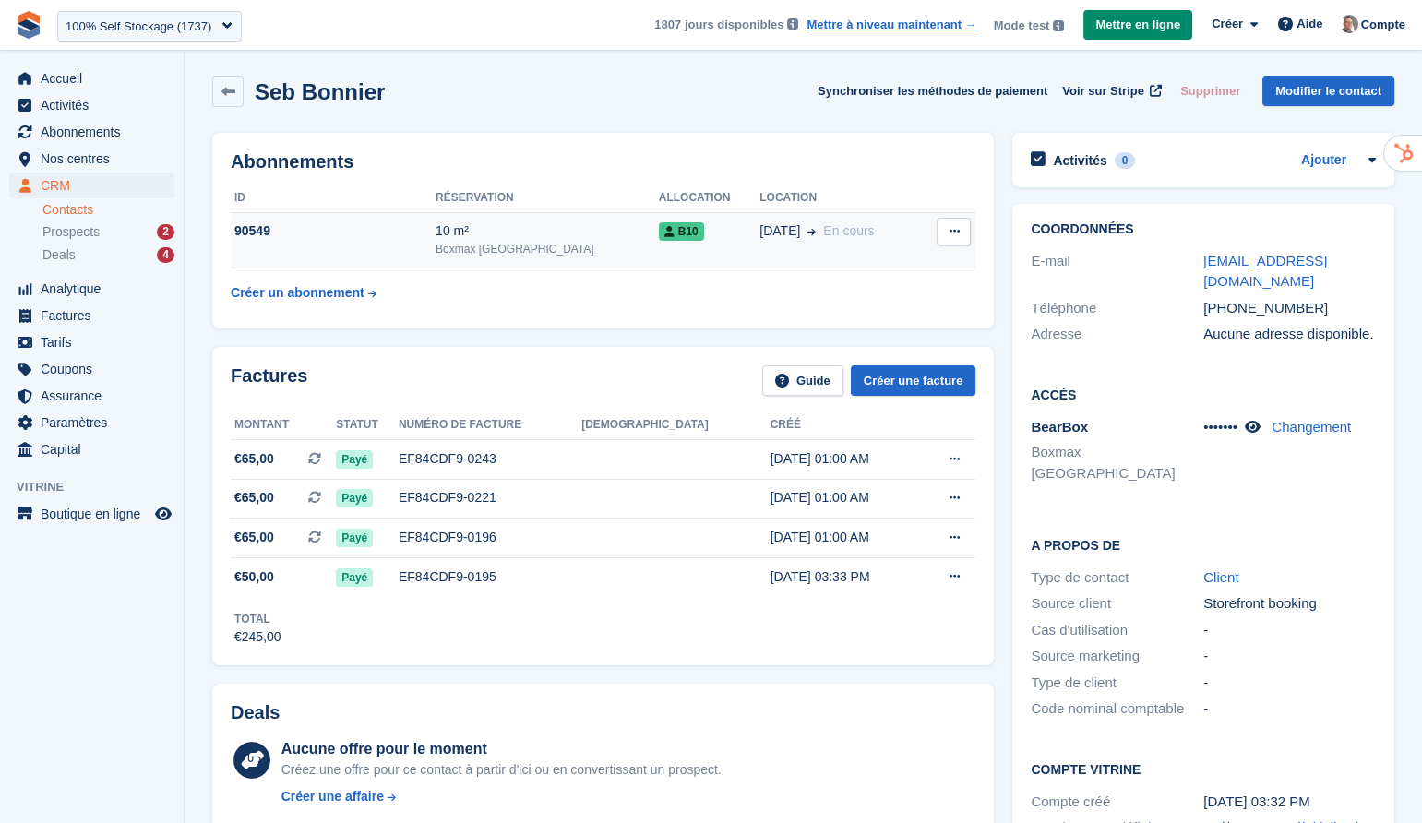
click at [542, 250] on div "Boxmax [GEOGRAPHIC_DATA]" at bounding box center [546, 249] width 223 height 17
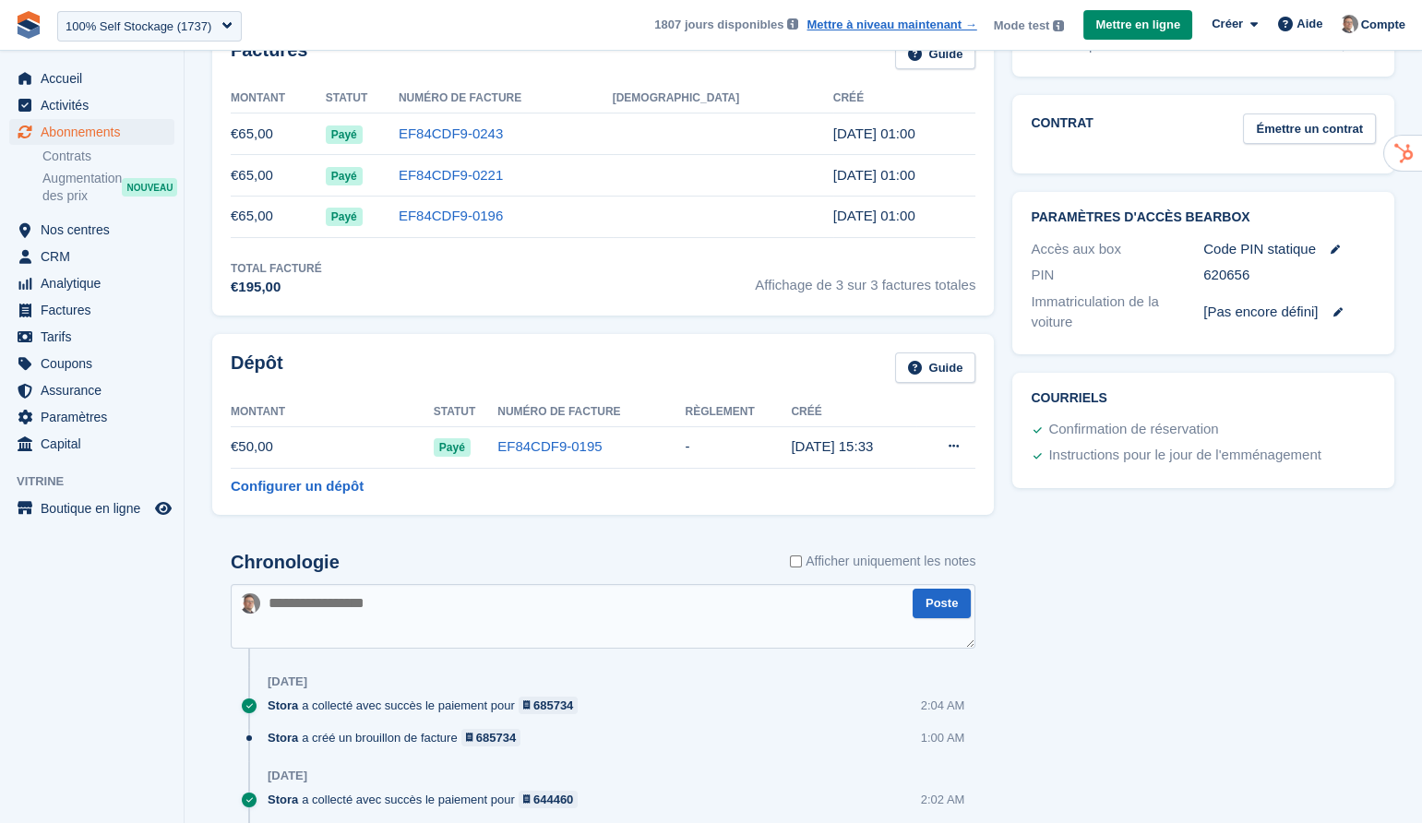
scroll to position [642, 0]
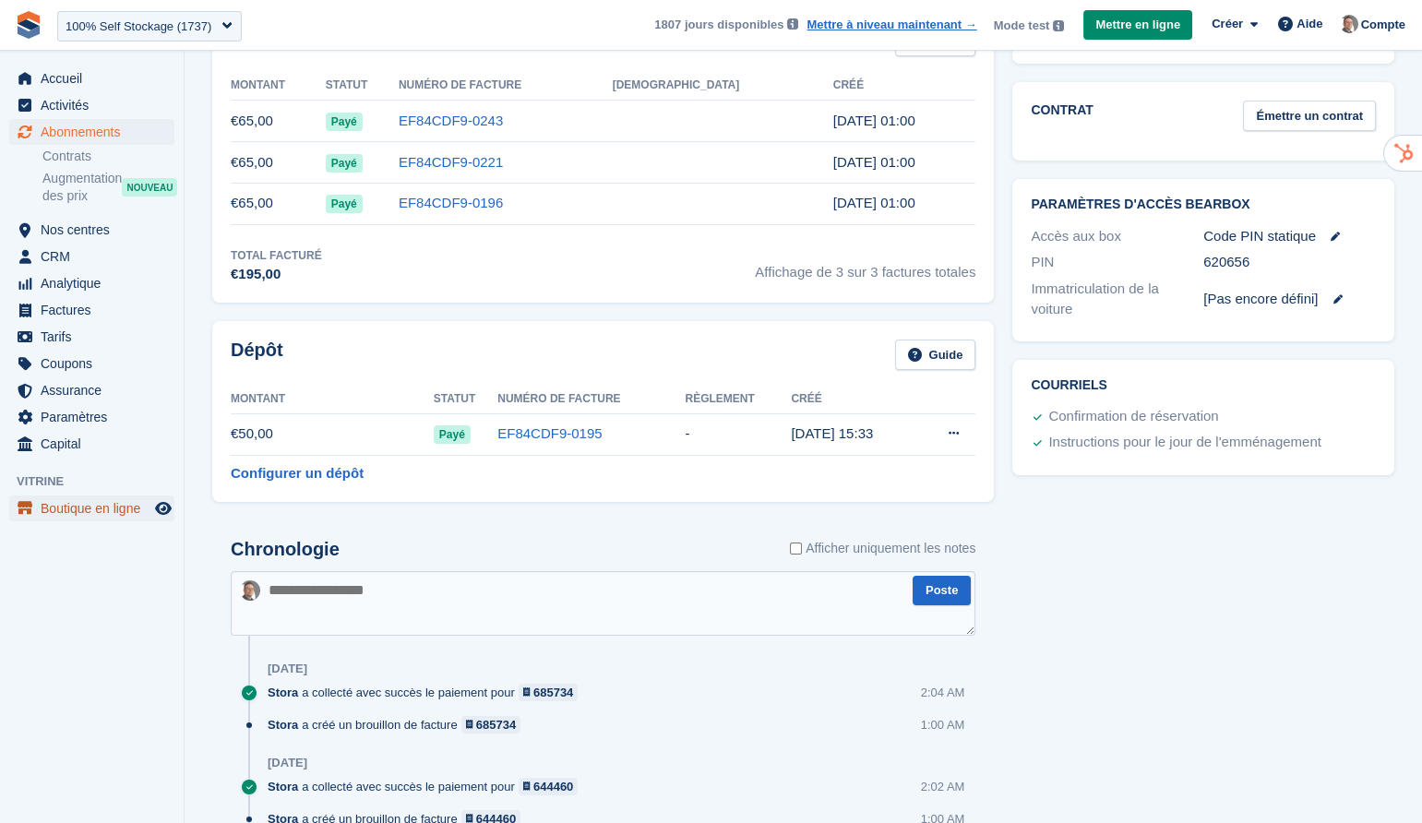
click at [112, 511] on span "Boutique en ligne" at bounding box center [96, 508] width 111 height 26
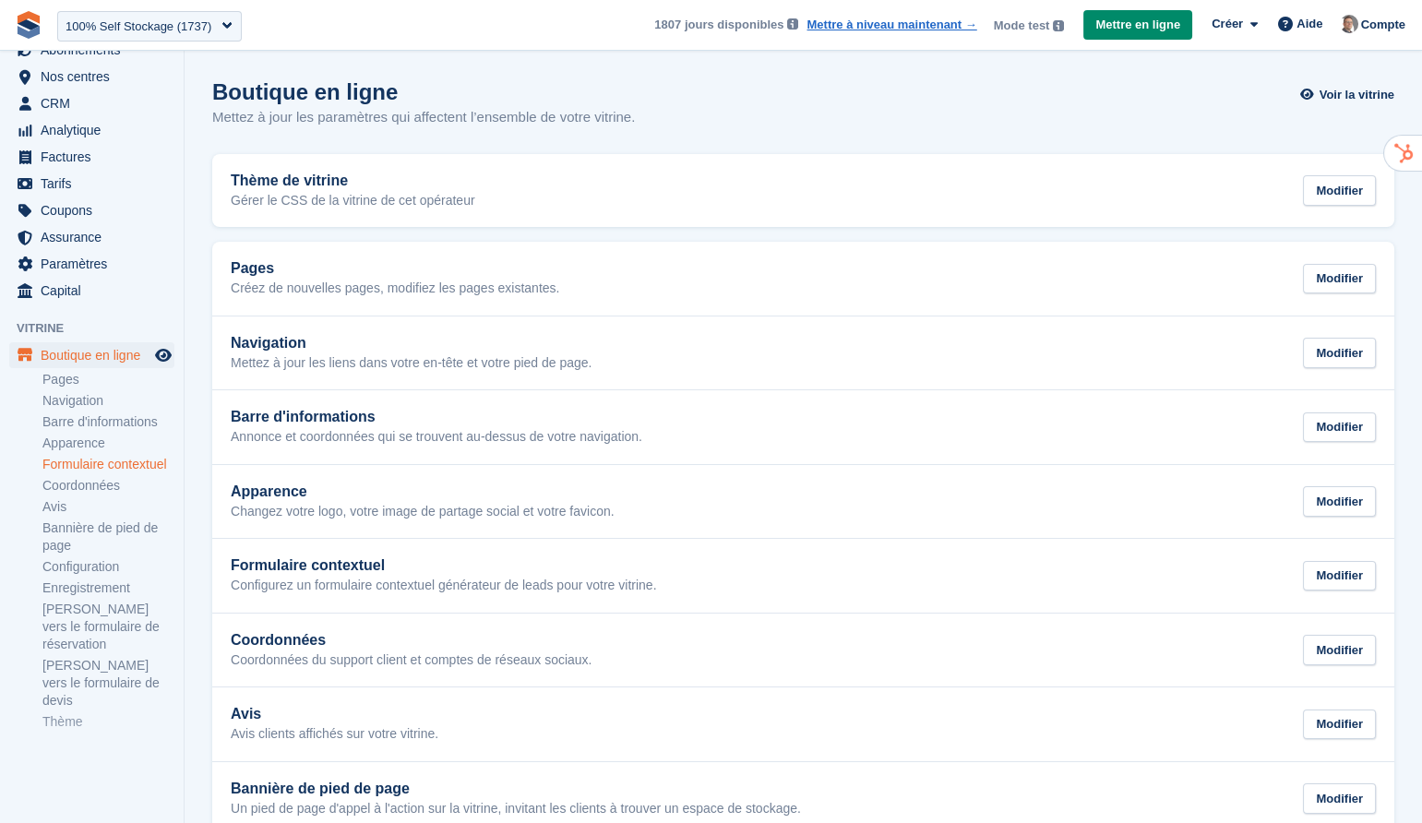
scroll to position [100, 0]
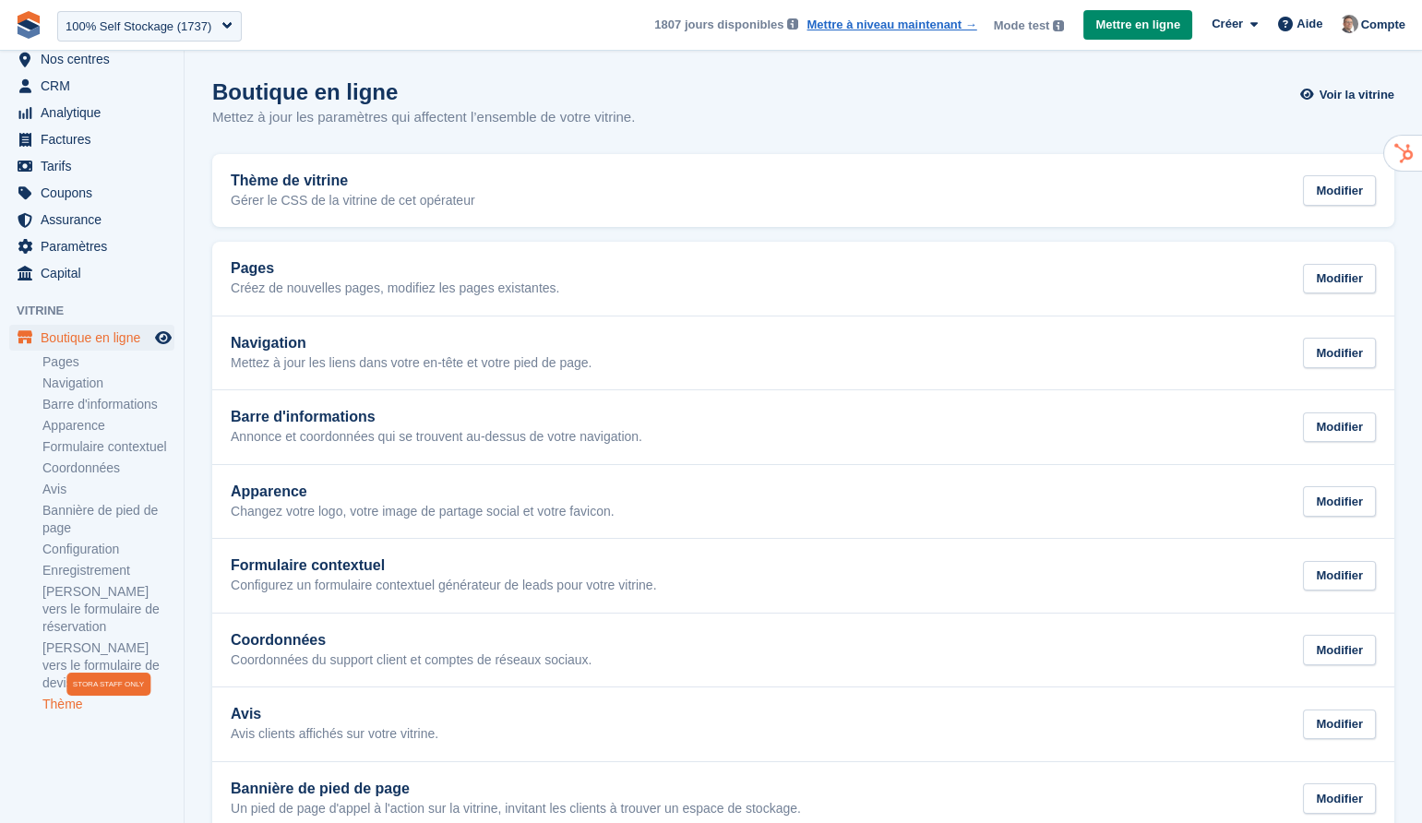
click at [78, 706] on link "Thème" at bounding box center [108, 705] width 132 height 18
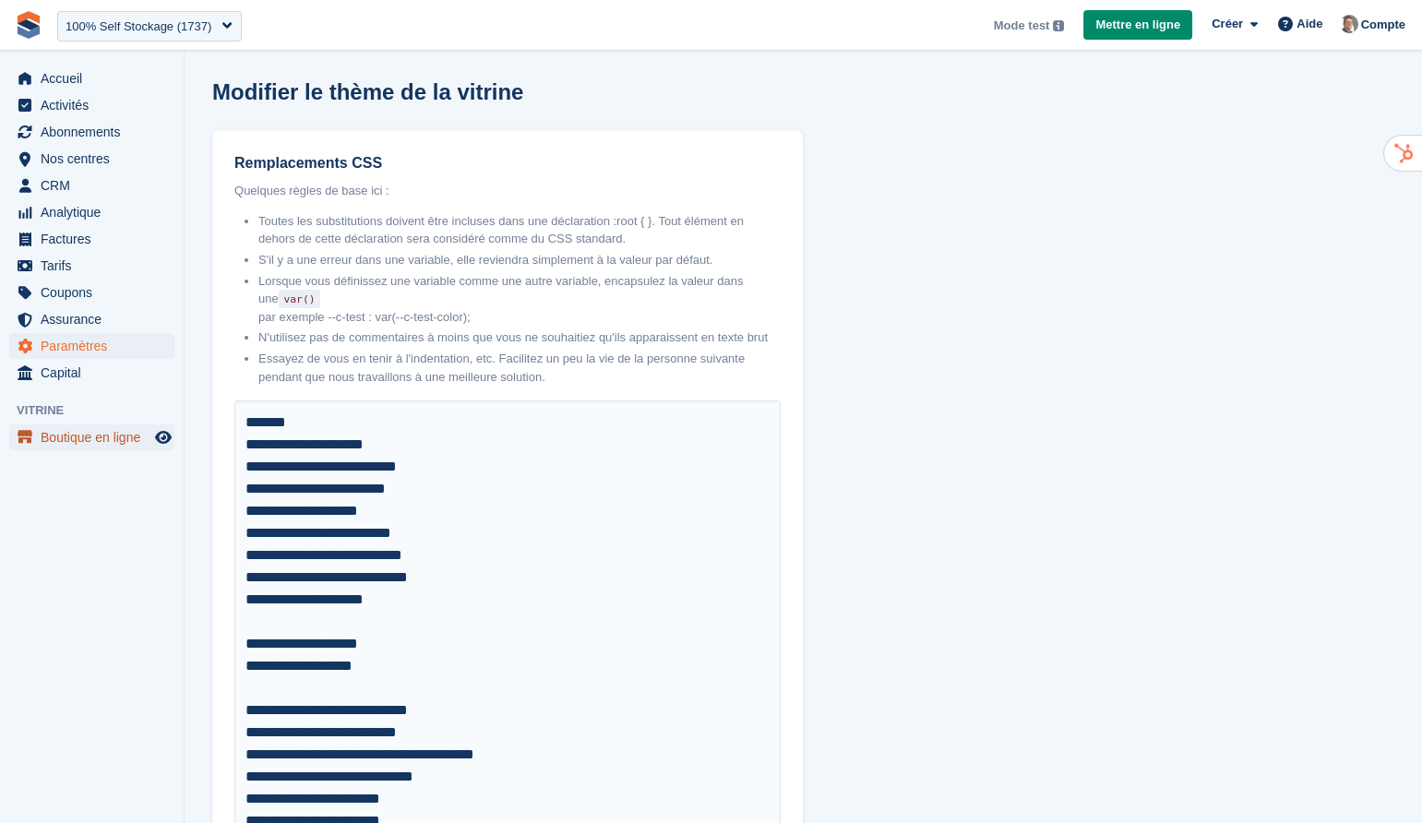
click at [86, 442] on span "Boutique en ligne" at bounding box center [96, 437] width 111 height 26
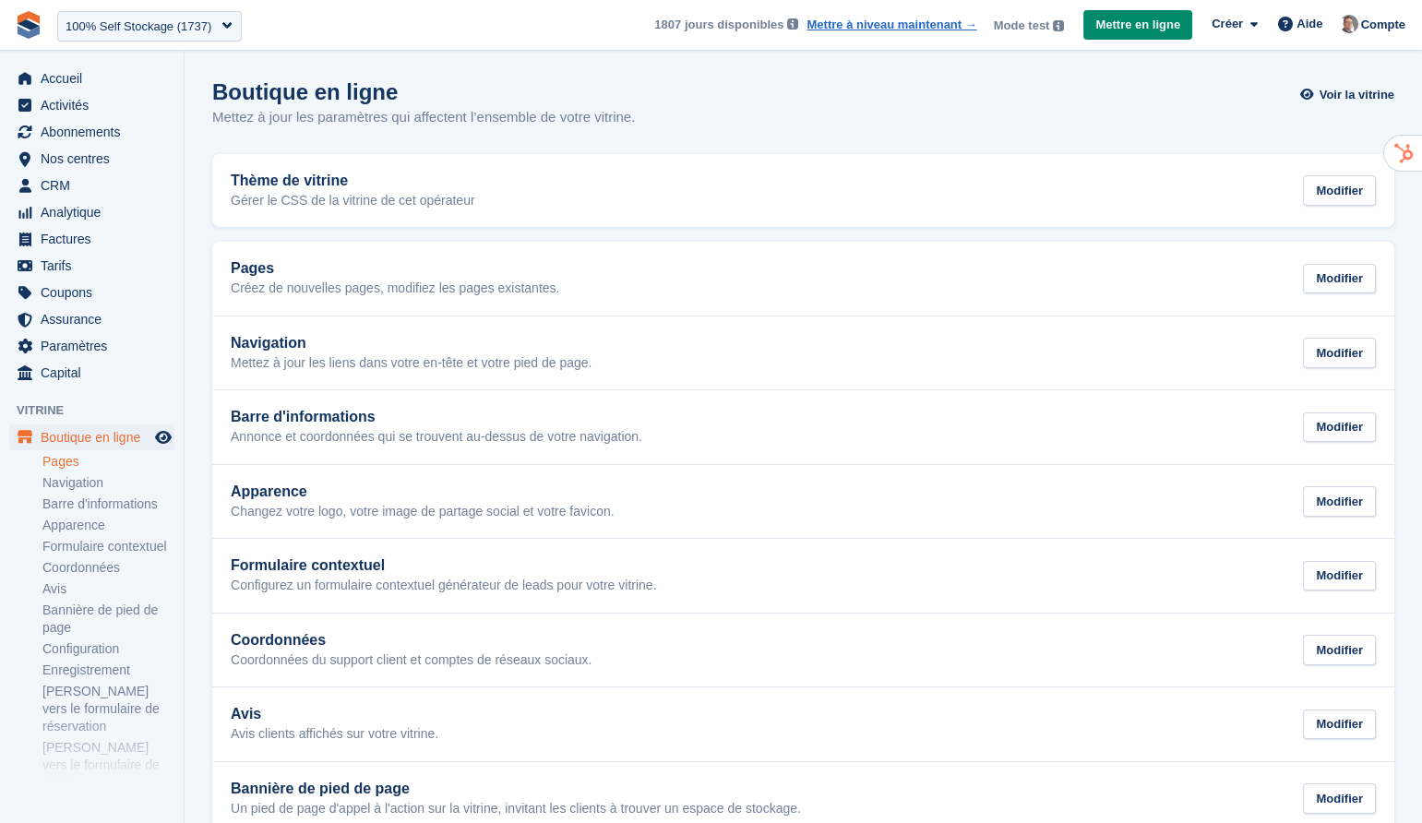
click at [71, 468] on link "Pages" at bounding box center [108, 462] width 132 height 18
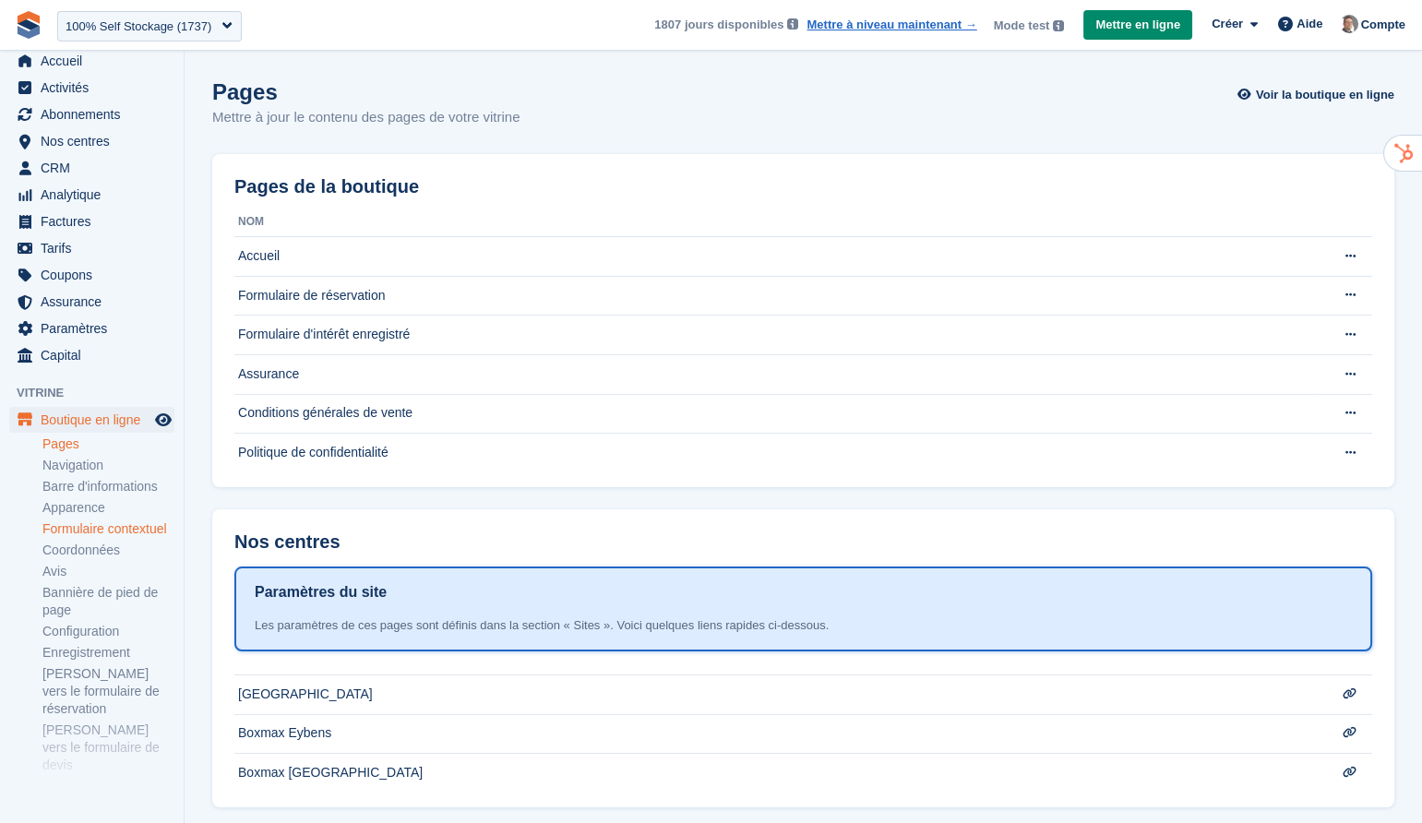
scroll to position [46, 0]
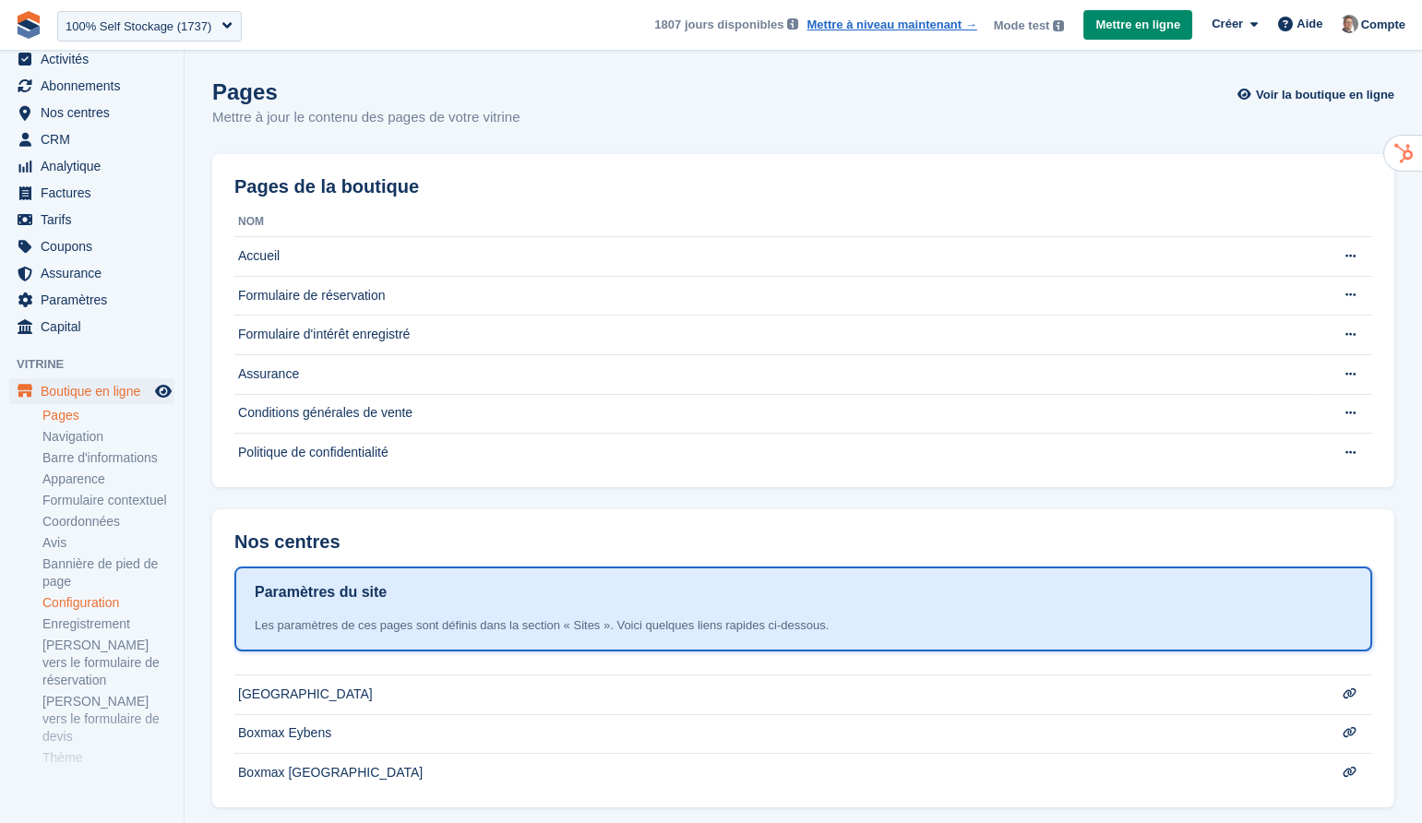
click at [106, 612] on link "Configuration" at bounding box center [108, 603] width 132 height 18
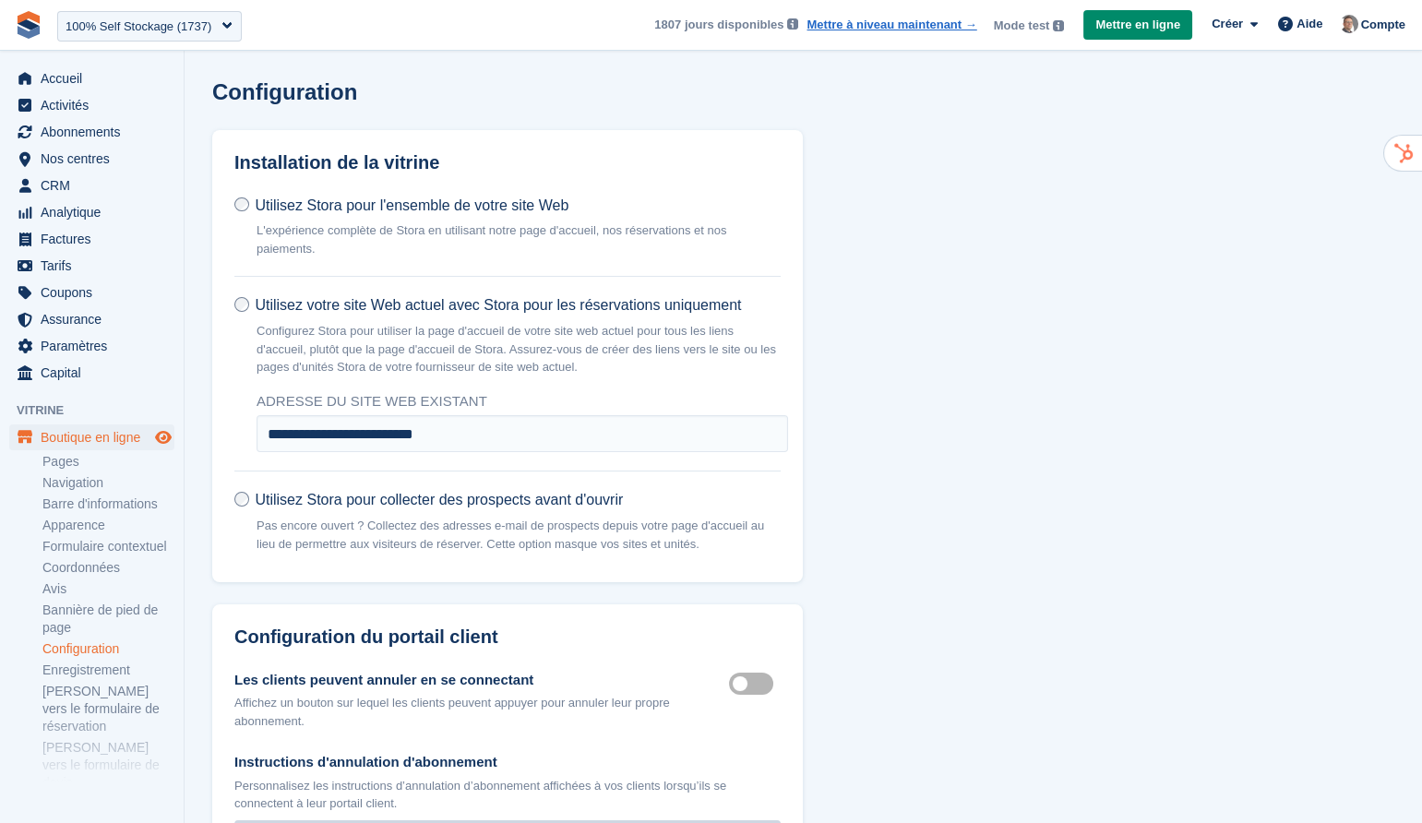
click at [167, 437] on icon "Boutique d'aperçu" at bounding box center [163, 437] width 17 height 15
click at [72, 180] on span "CRM" at bounding box center [96, 186] width 111 height 26
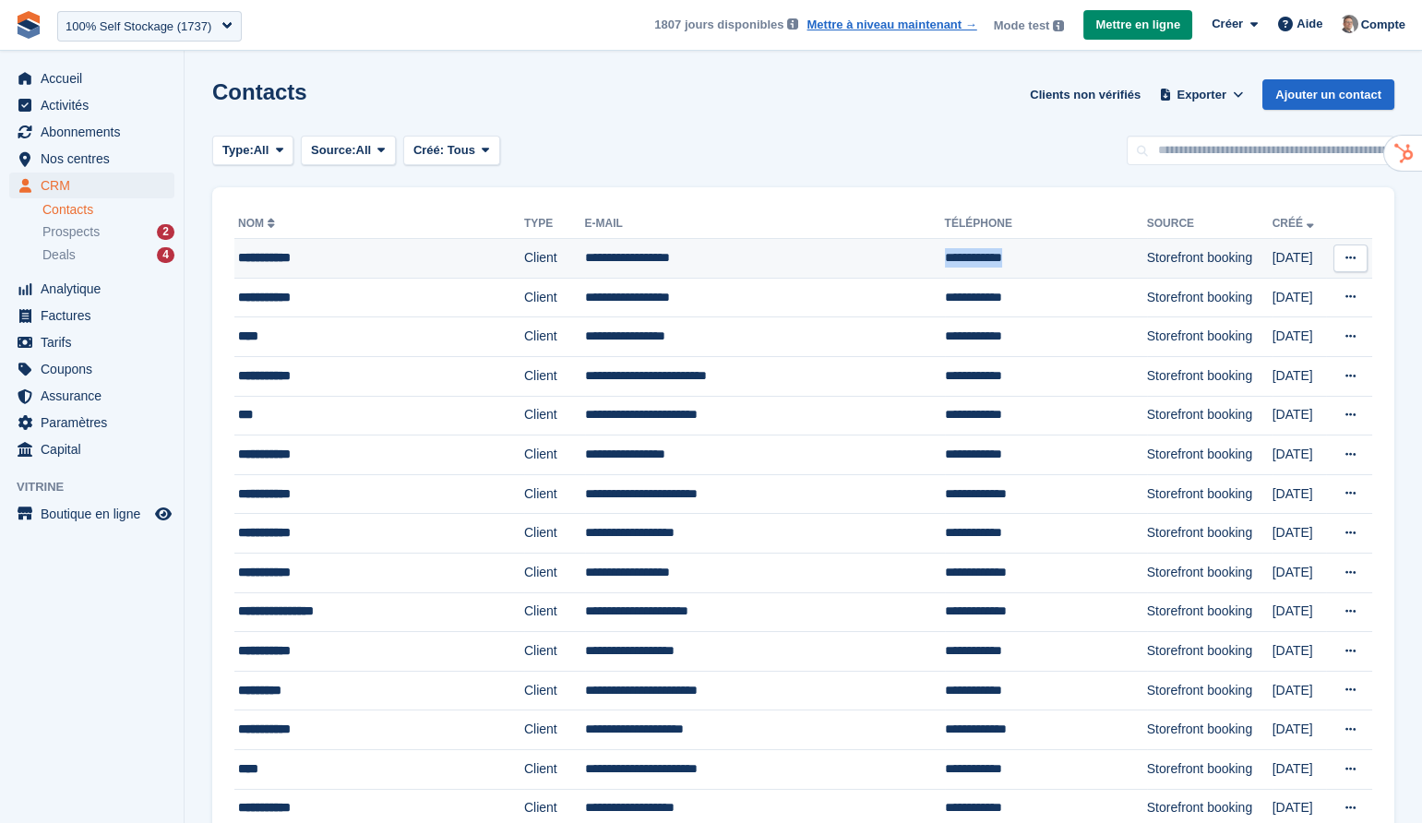
drag, startPoint x: 970, startPoint y: 261, endPoint x: 872, endPoint y: 262, distance: 97.8
click at [945, 262] on td "**********" at bounding box center [1046, 259] width 202 height 40
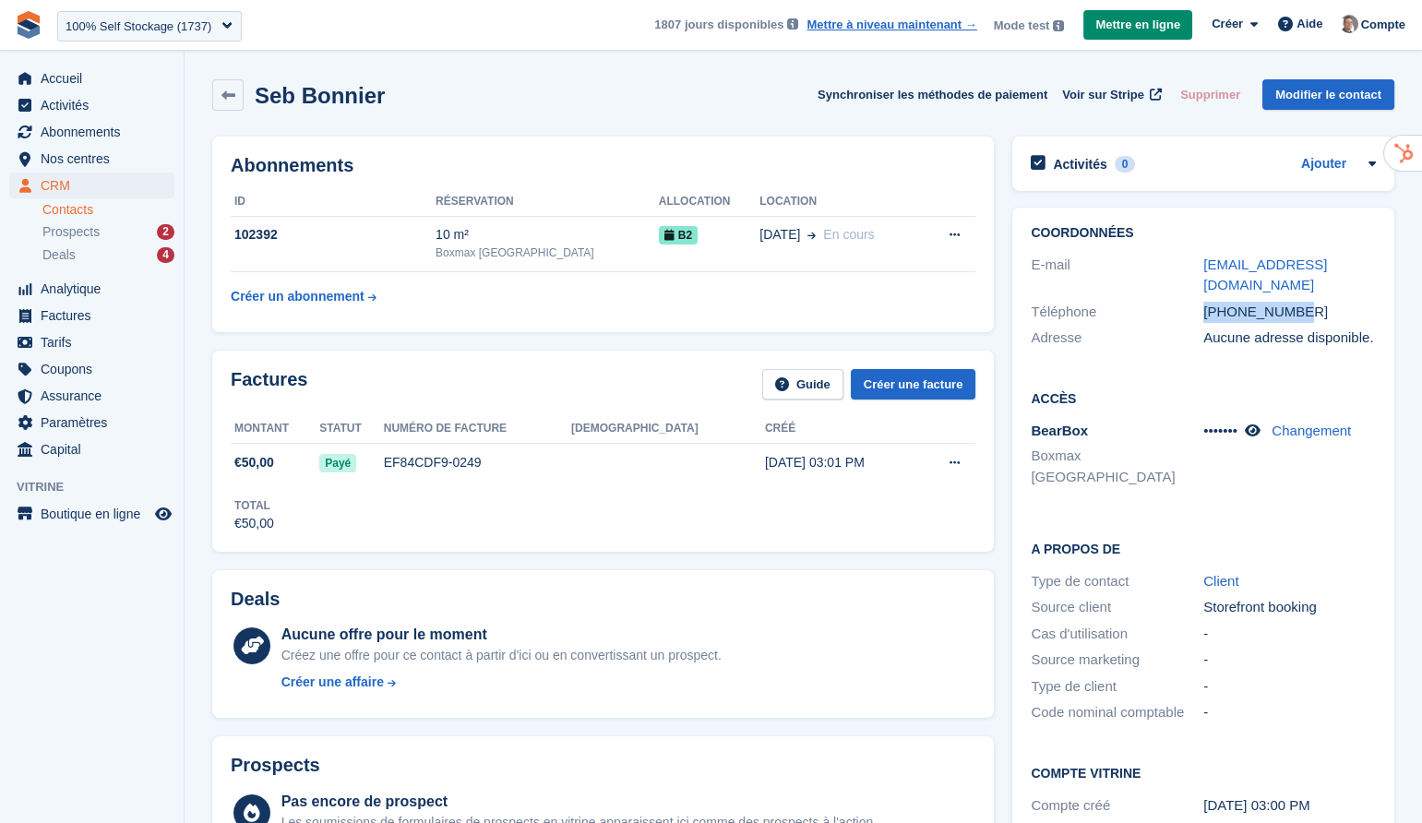
drag, startPoint x: 1313, startPoint y: 299, endPoint x: 1204, endPoint y: 289, distance: 109.3
click at [1204, 302] on div "[PHONE_NUMBER]" at bounding box center [1289, 312] width 173 height 21
copy div "[PHONE_NUMBER]"
click at [80, 211] on link "Contacts" at bounding box center [108, 210] width 132 height 18
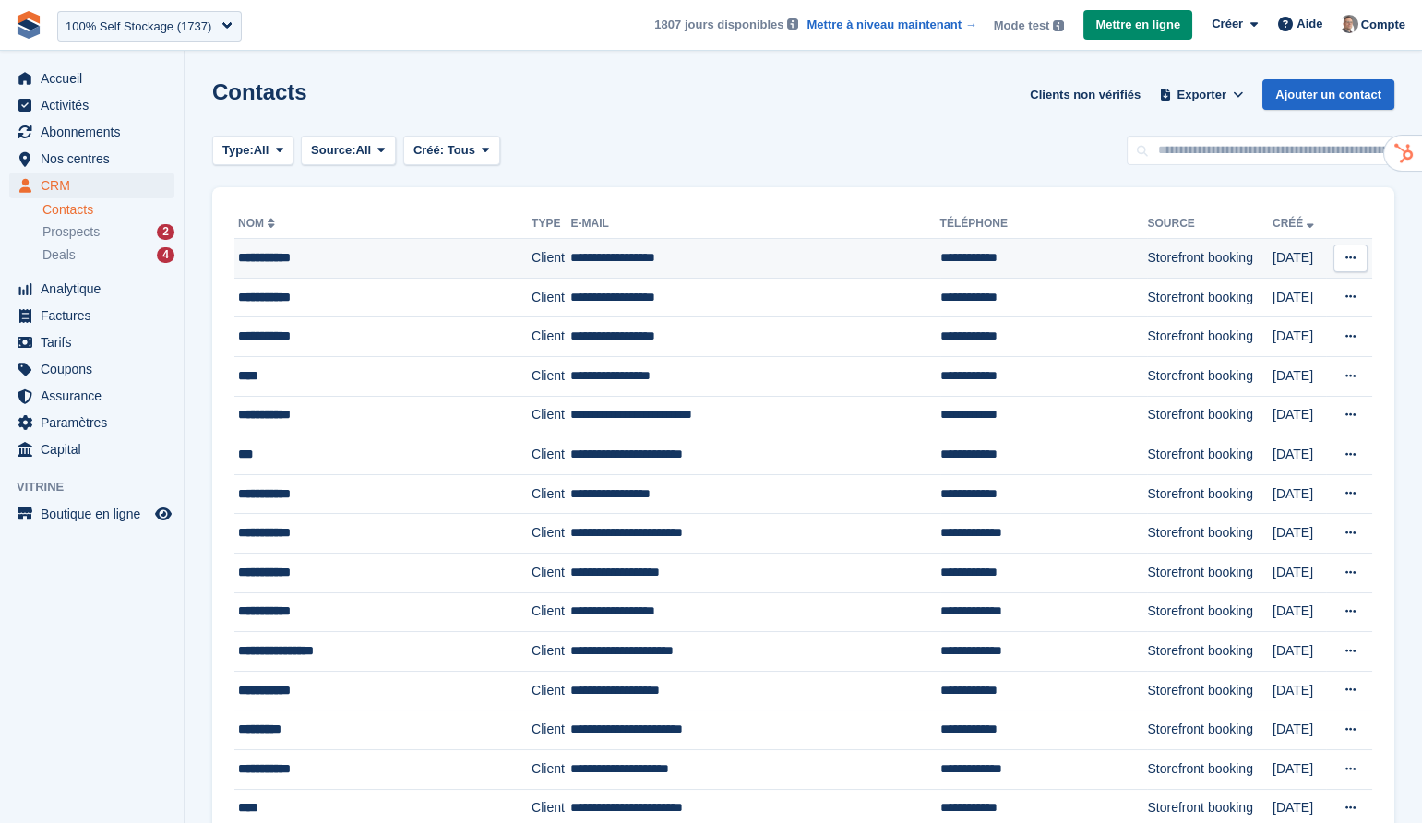
click at [652, 262] on td "**********" at bounding box center [754, 259] width 369 height 40
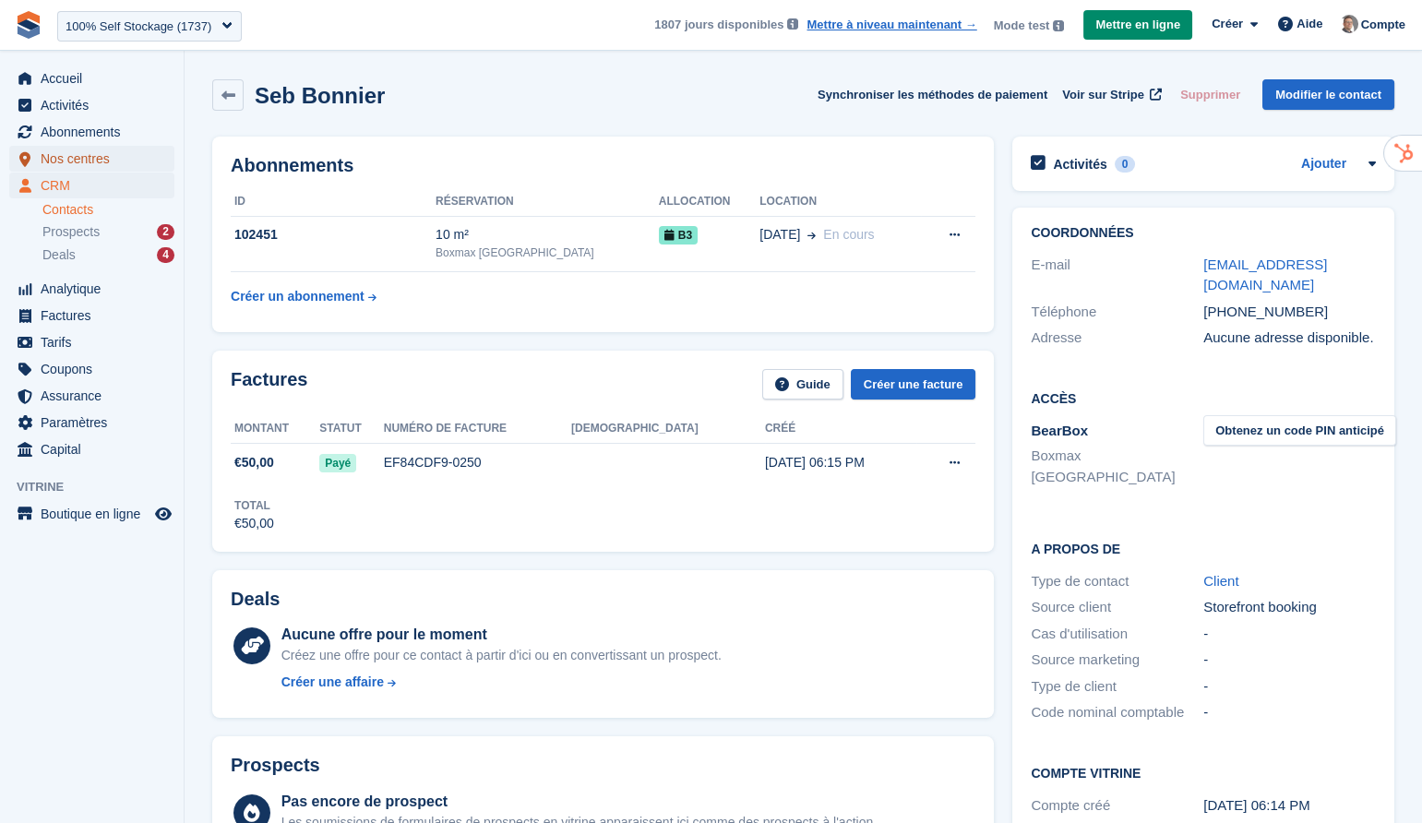
click at [68, 165] on span "Nos centres" at bounding box center [96, 159] width 111 height 26
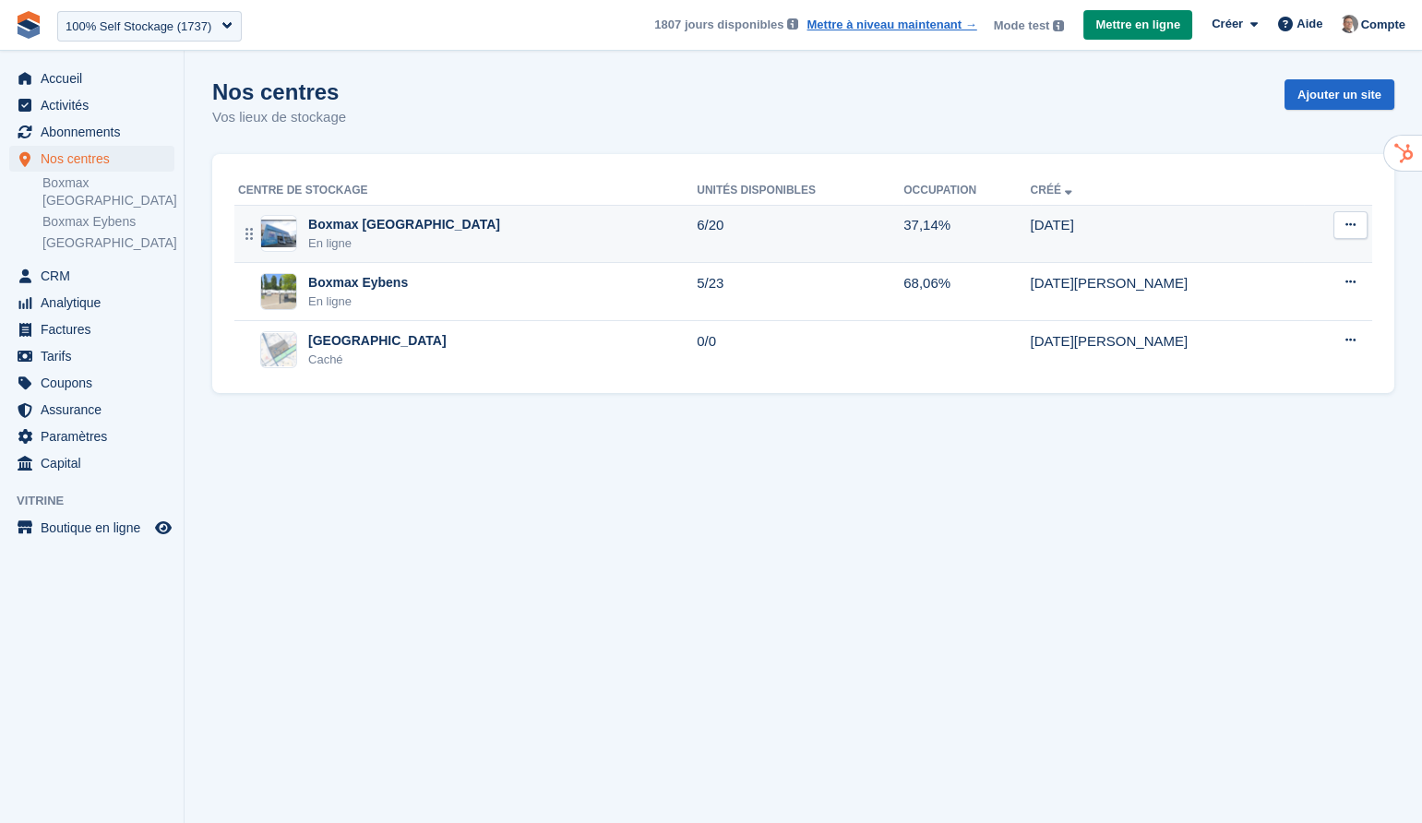
click at [440, 227] on div "Boxmax [GEOGRAPHIC_DATA] En ligne" at bounding box center [467, 234] width 459 height 38
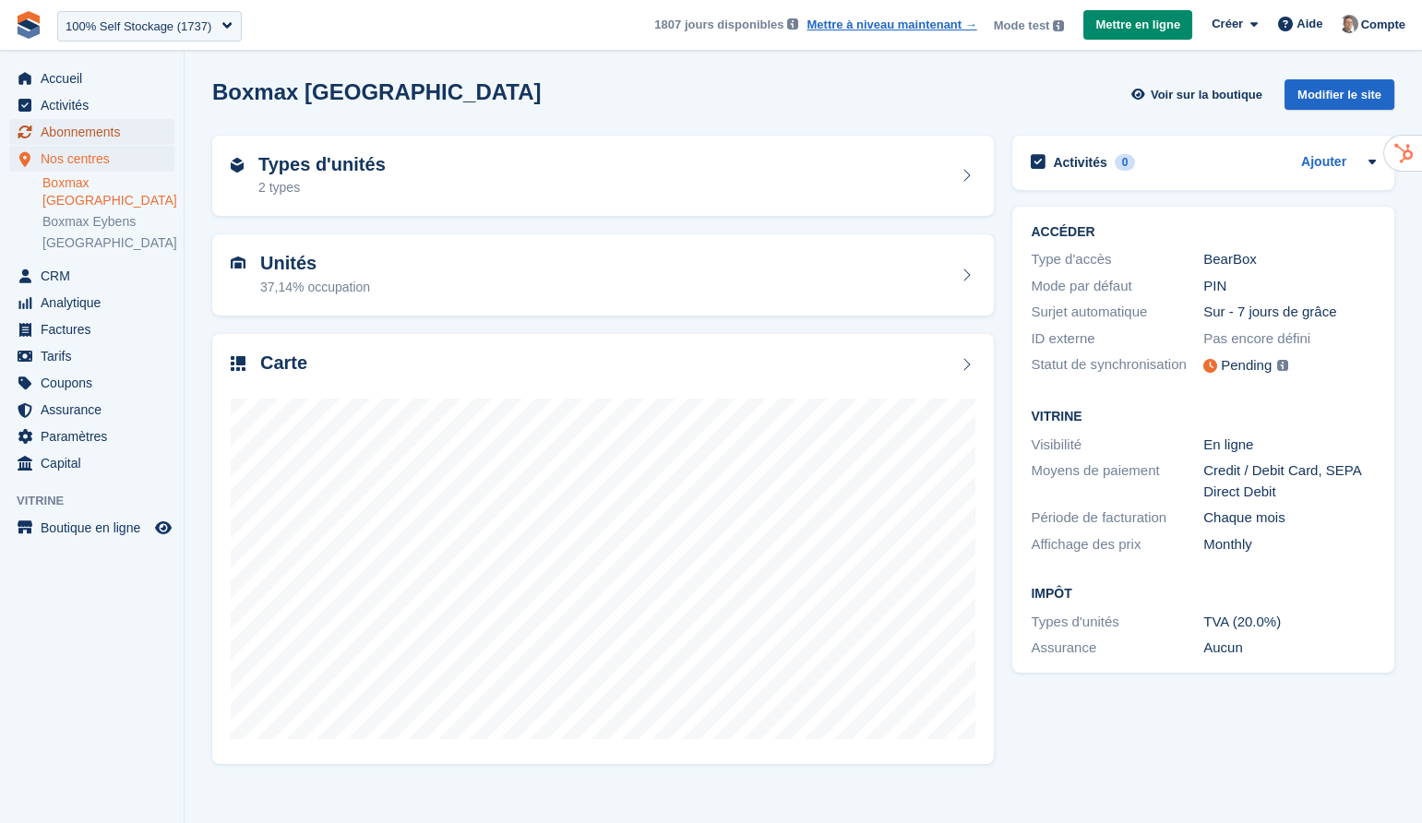
click at [107, 131] on span "Abonnements" at bounding box center [96, 132] width 111 height 26
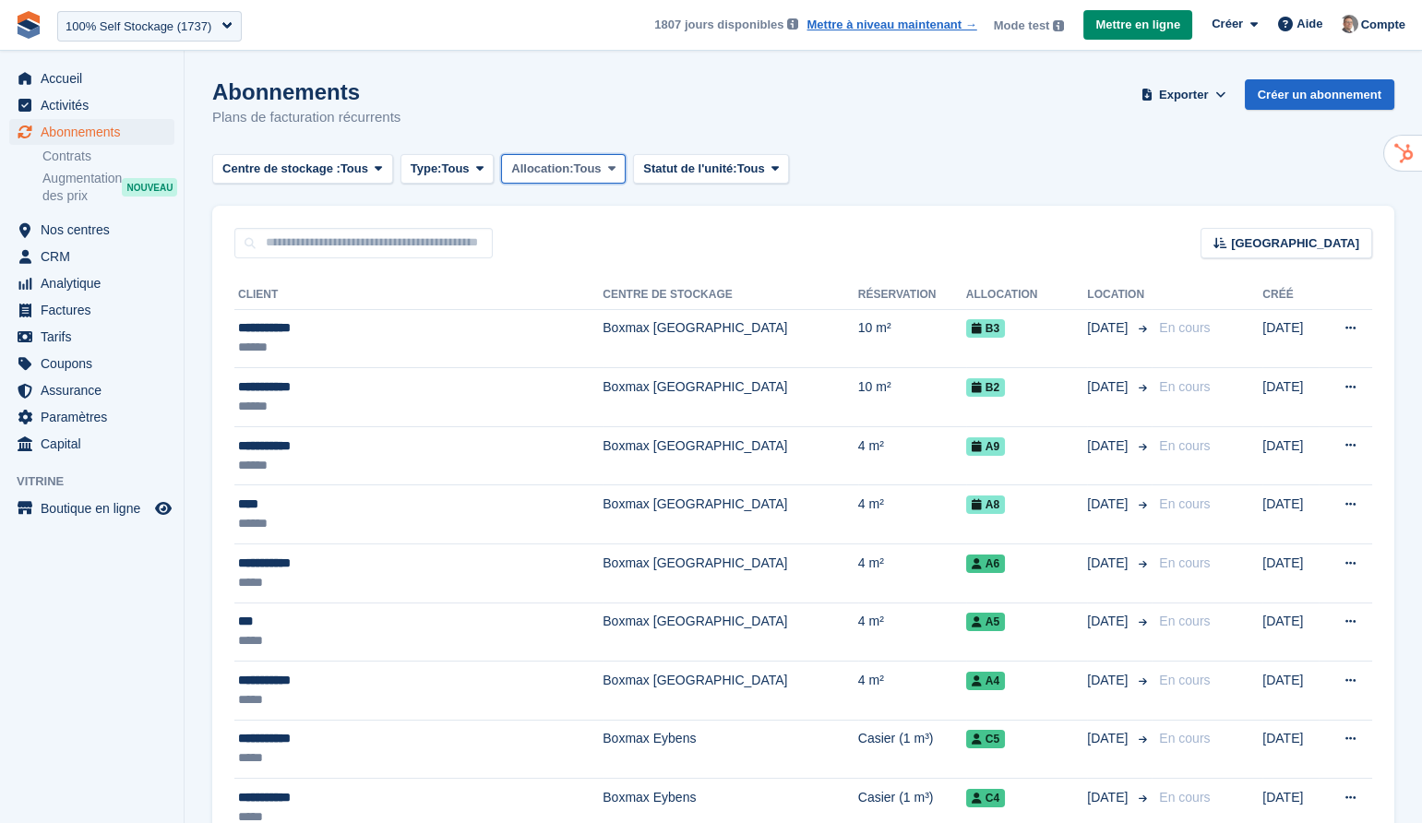
click at [573, 164] on span "Allocation:" at bounding box center [542, 169] width 62 height 18
click at [954, 161] on div "Centre de stockage : Tous Tous Boxmax Grenoble Boxmax Eybens Nouveau centre Typ…" at bounding box center [803, 169] width 1182 height 30
click at [77, 158] on link "Contrats" at bounding box center [108, 157] width 132 height 18
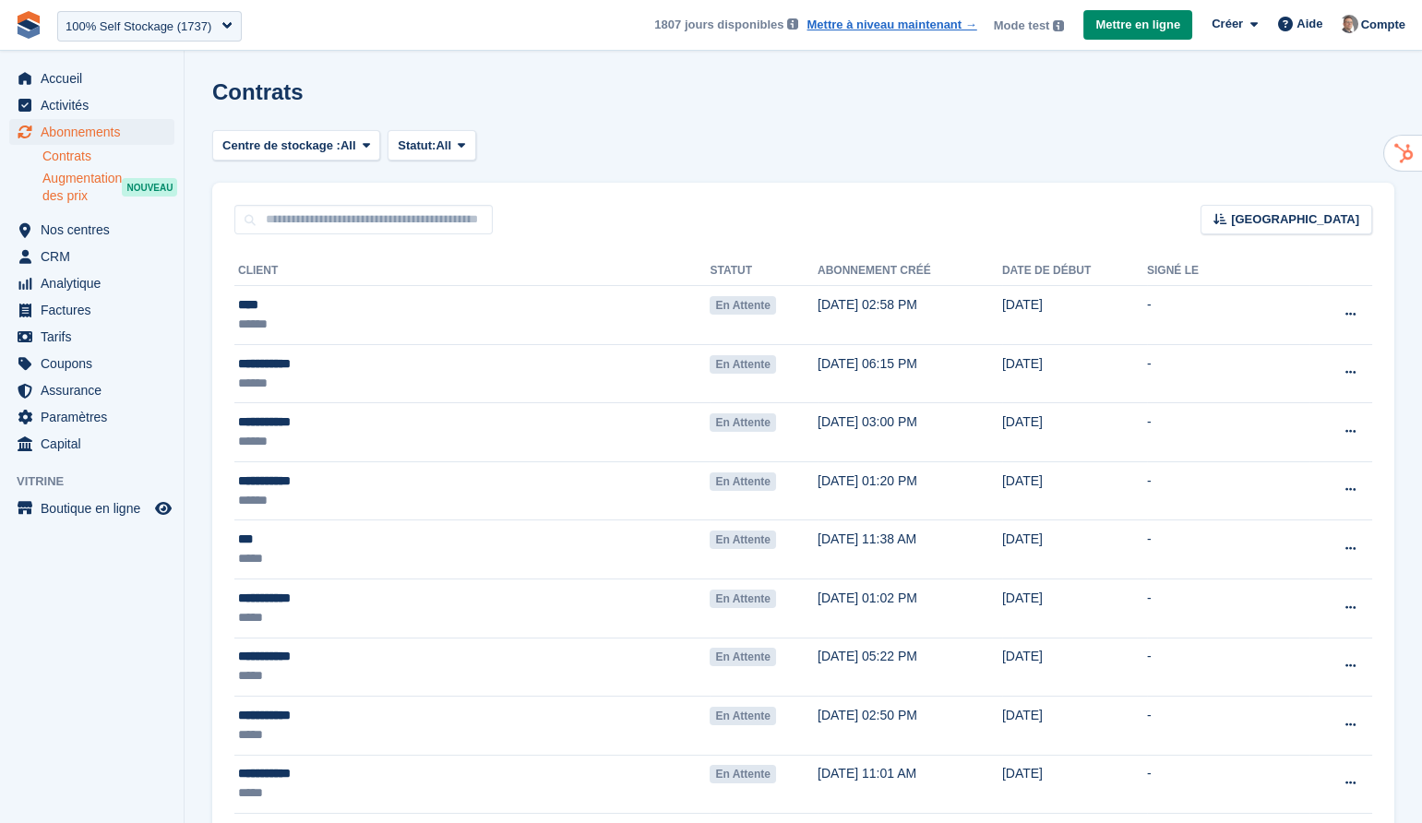
click at [91, 186] on span "Augmentation des prix" at bounding box center [81, 187] width 79 height 35
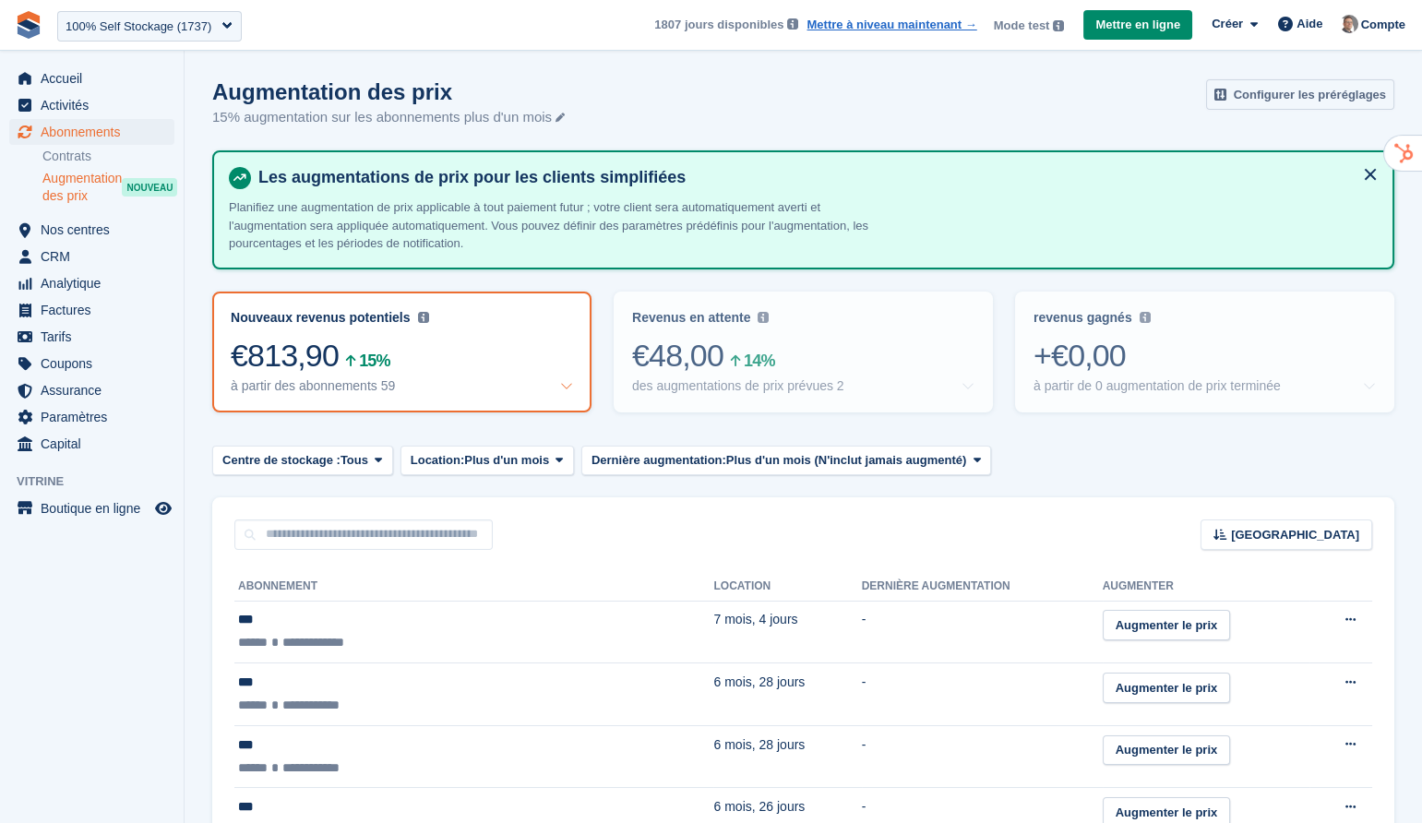
click at [1299, 95] on link "Configurer les préréglages" at bounding box center [1300, 94] width 188 height 30
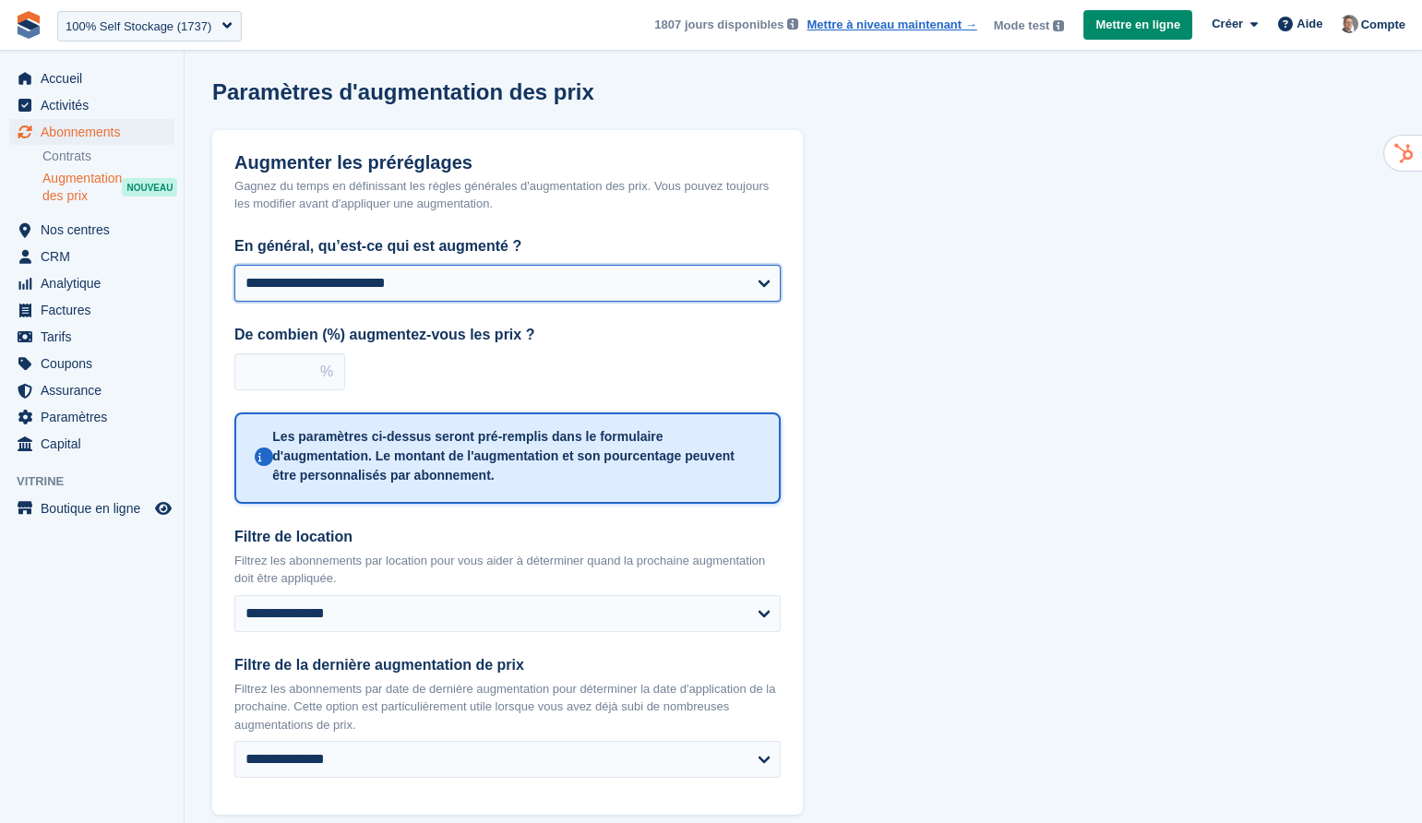
click at [422, 283] on select "**********" at bounding box center [507, 283] width 546 height 37
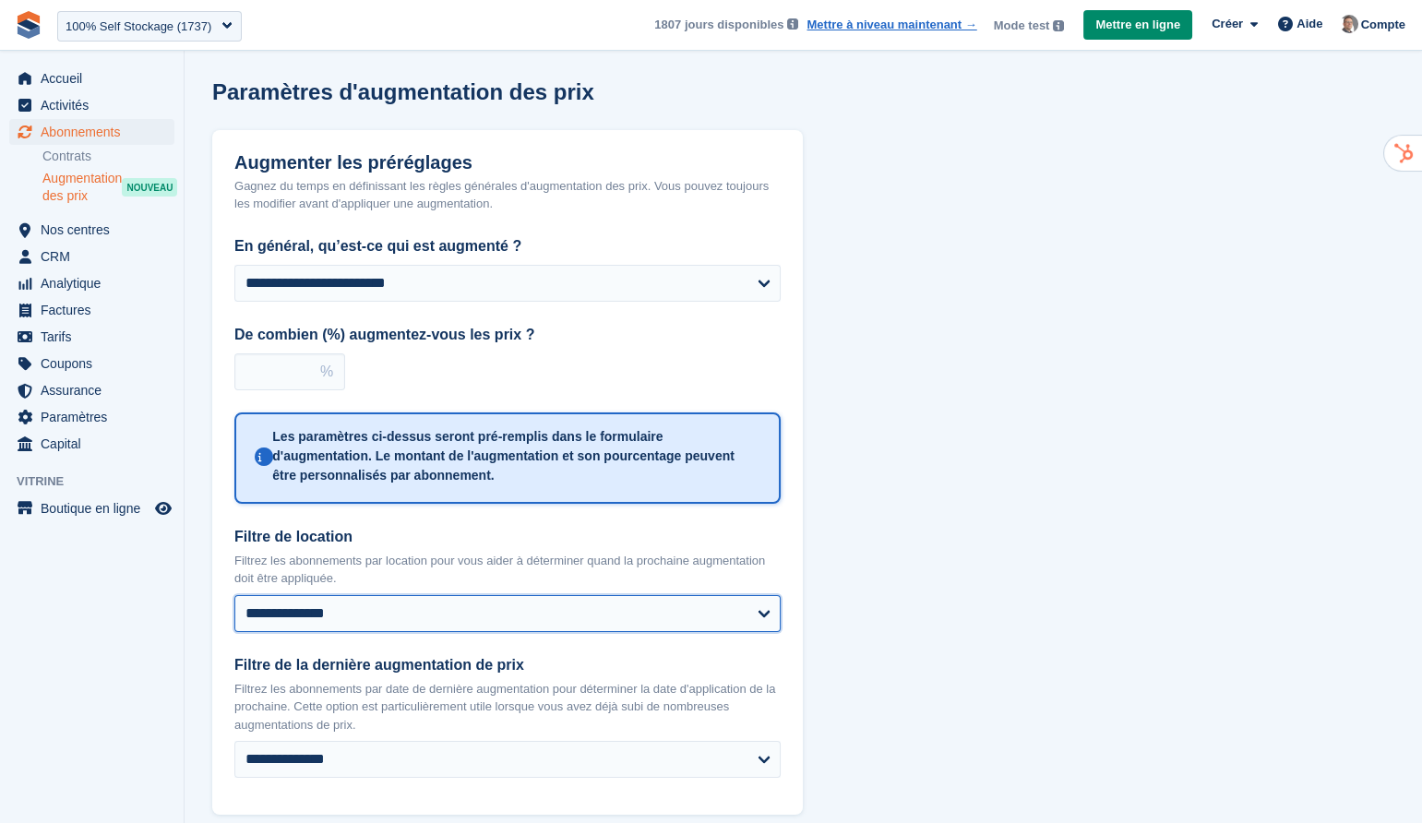
click at [728, 621] on select "**********" at bounding box center [507, 613] width 546 height 37
select select "**********"
click at [234, 595] on select "**********" at bounding box center [507, 613] width 546 height 37
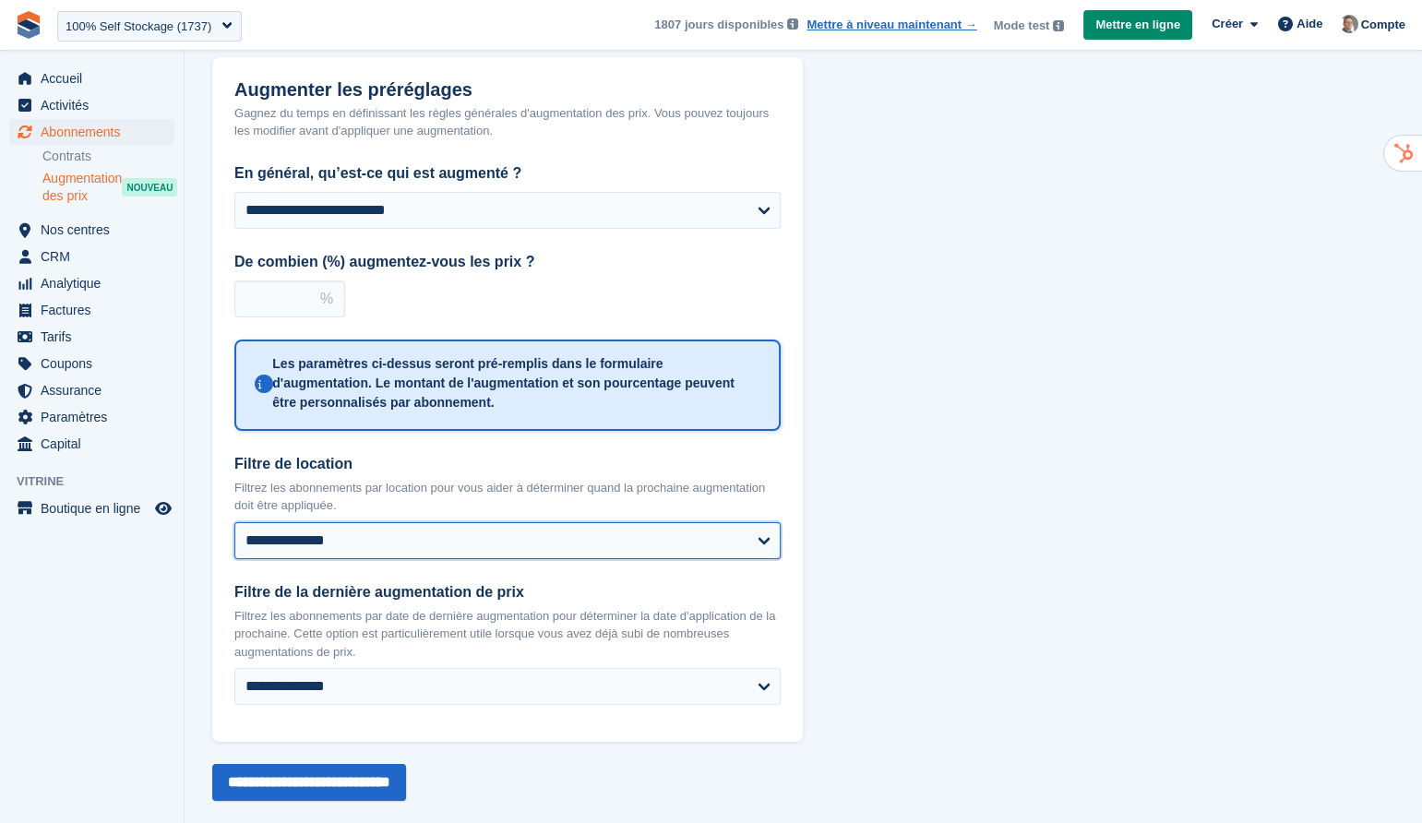
scroll to position [77, 0]
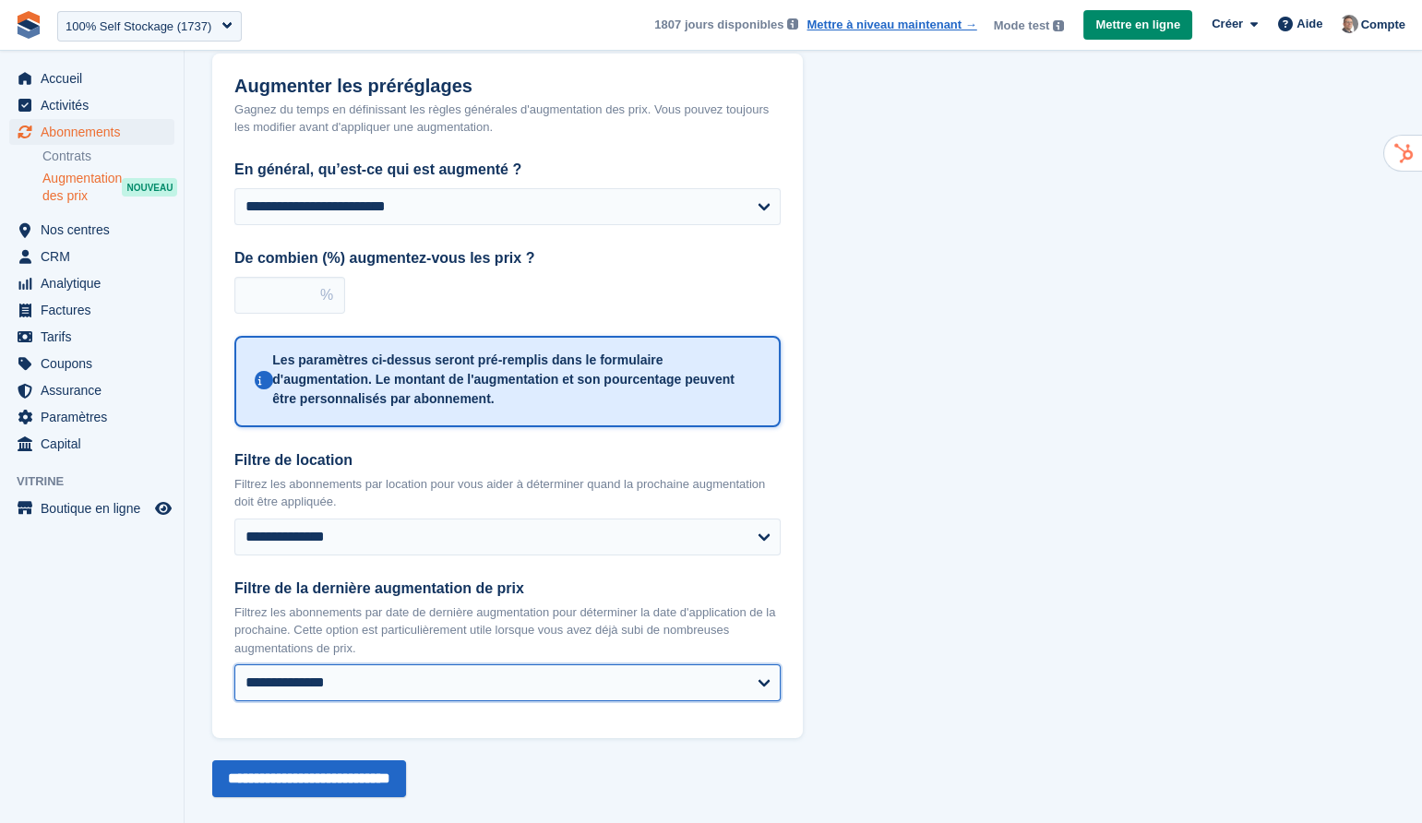
click at [727, 673] on select "**********" at bounding box center [507, 682] width 546 height 37
select select "**********"
click at [234, 664] on select "**********" at bounding box center [507, 682] width 546 height 37
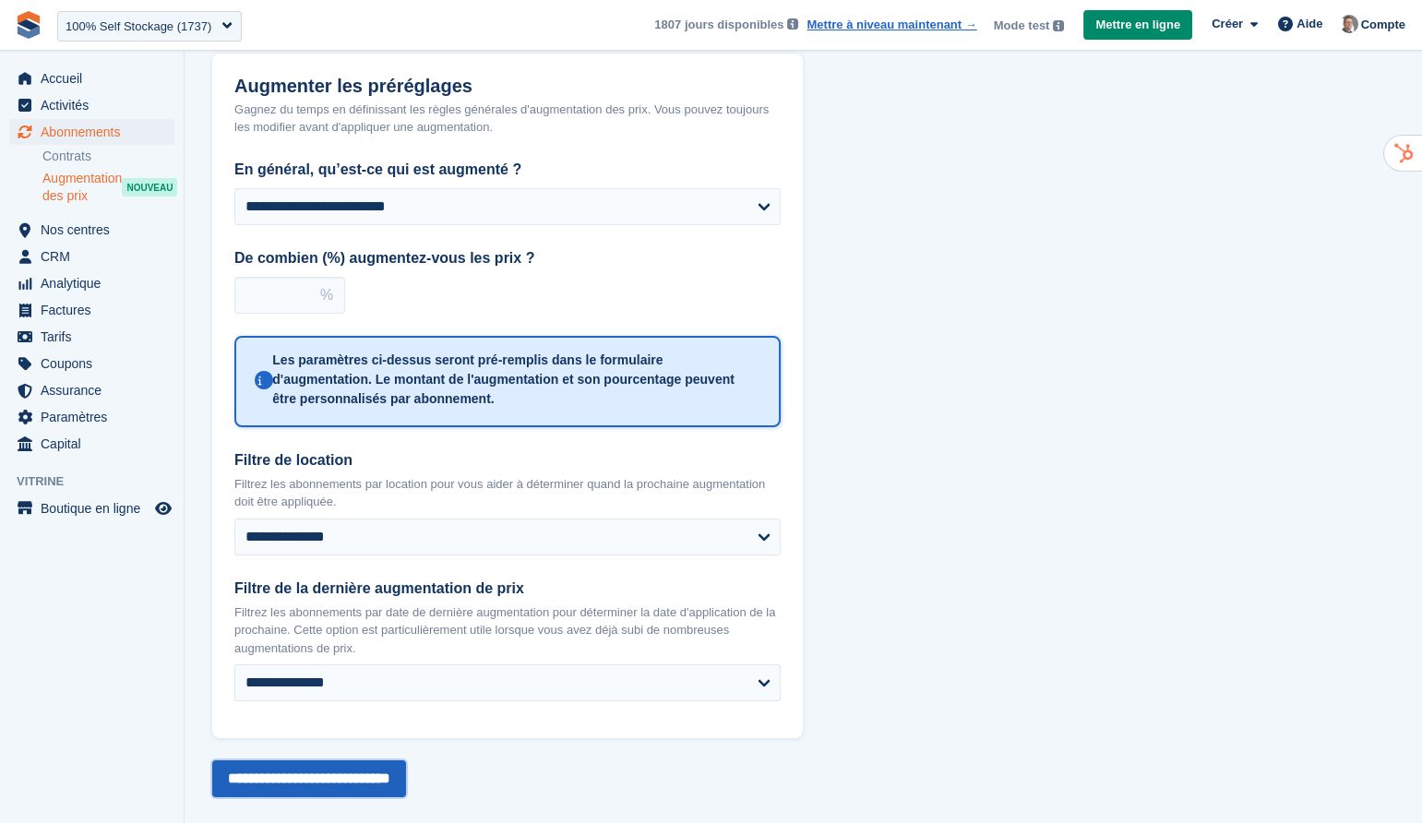
click at [396, 768] on input "**********" at bounding box center [309, 778] width 194 height 37
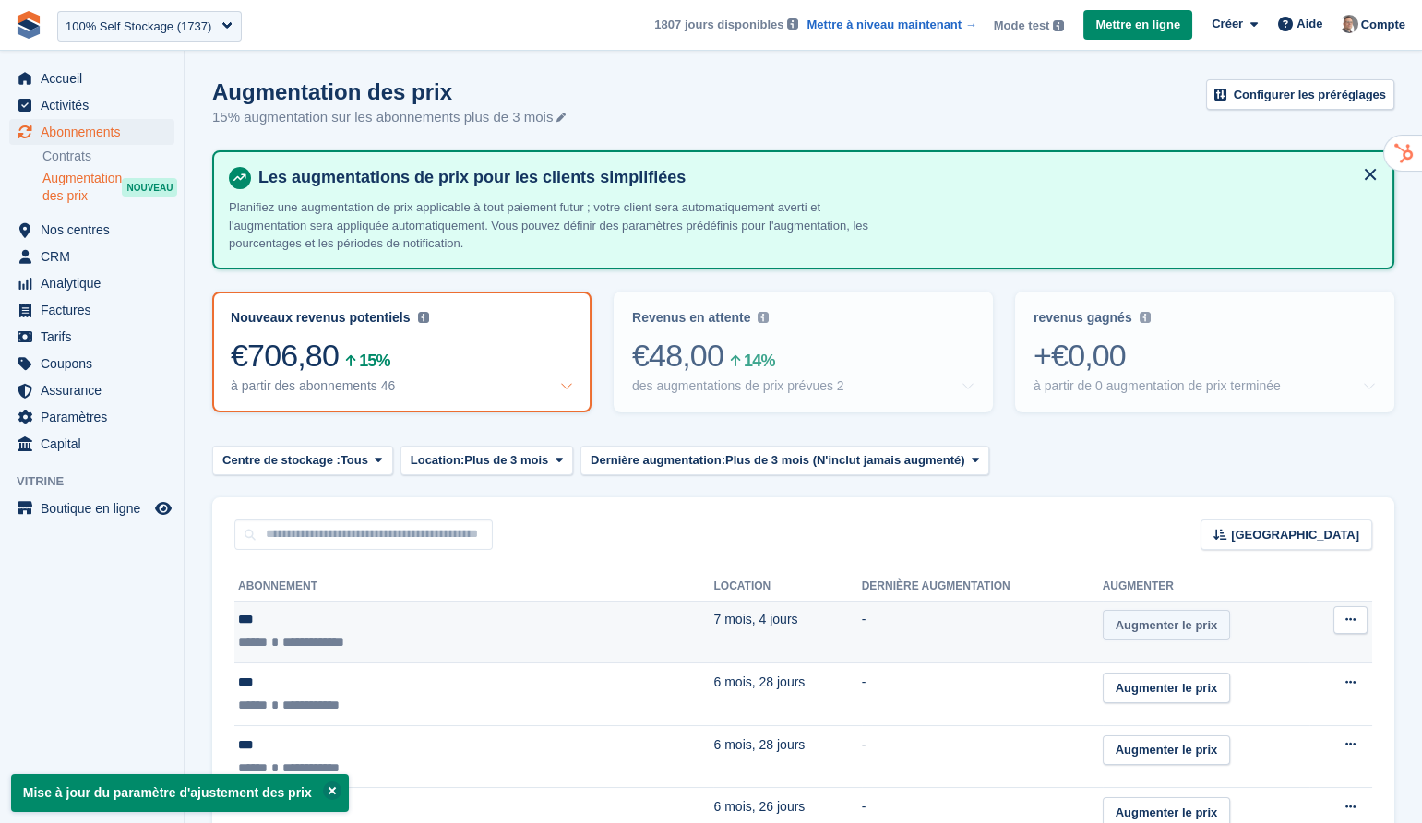
click at [1141, 624] on link "Augmenter le prix" at bounding box center [1167, 625] width 128 height 30
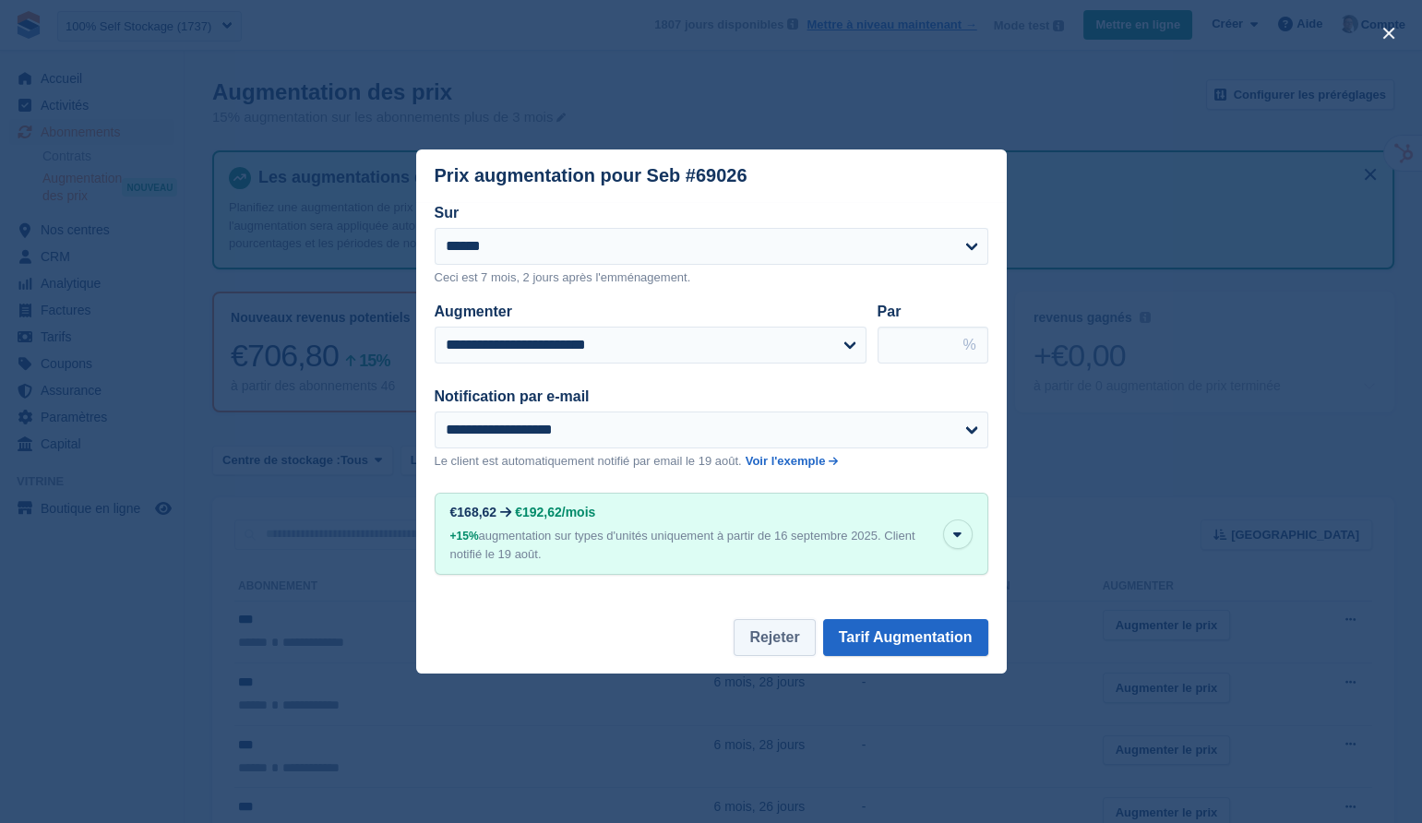
click at [745, 640] on button "Rejeter" at bounding box center [773, 637] width 81 height 37
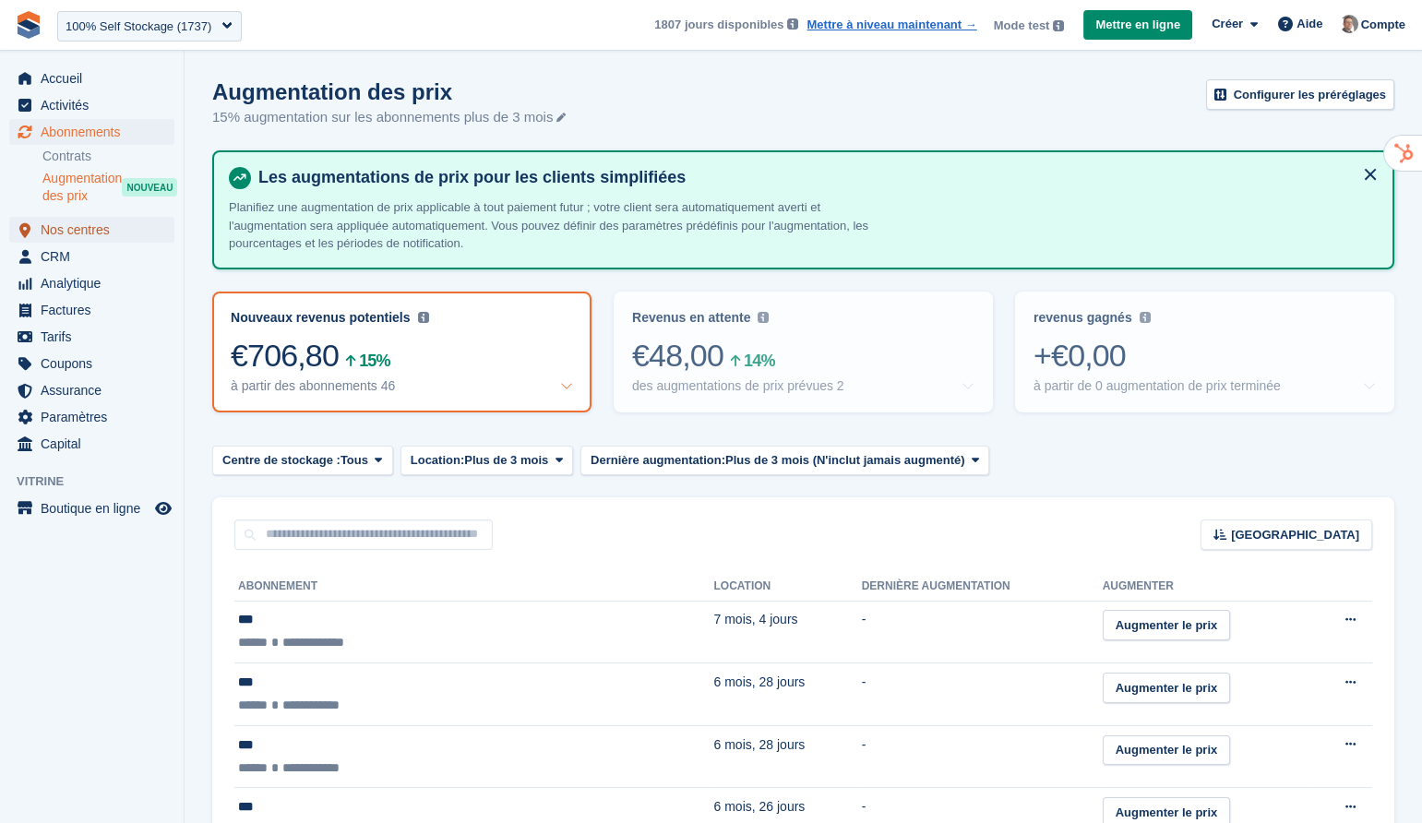
click at [90, 232] on span "Nos centres" at bounding box center [96, 230] width 111 height 26
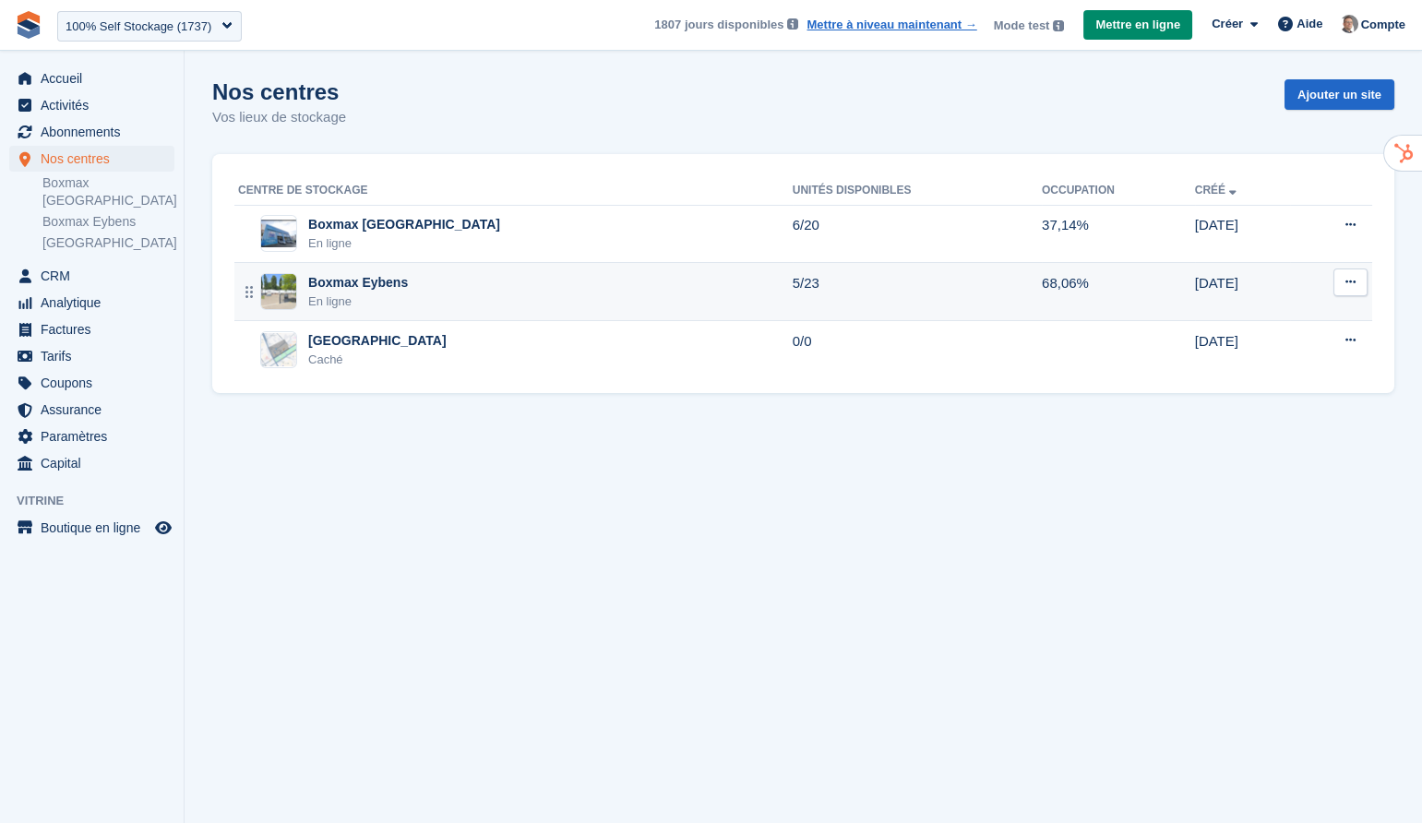
click at [420, 290] on div "Boxmax Eybens En ligne" at bounding box center [515, 292] width 555 height 38
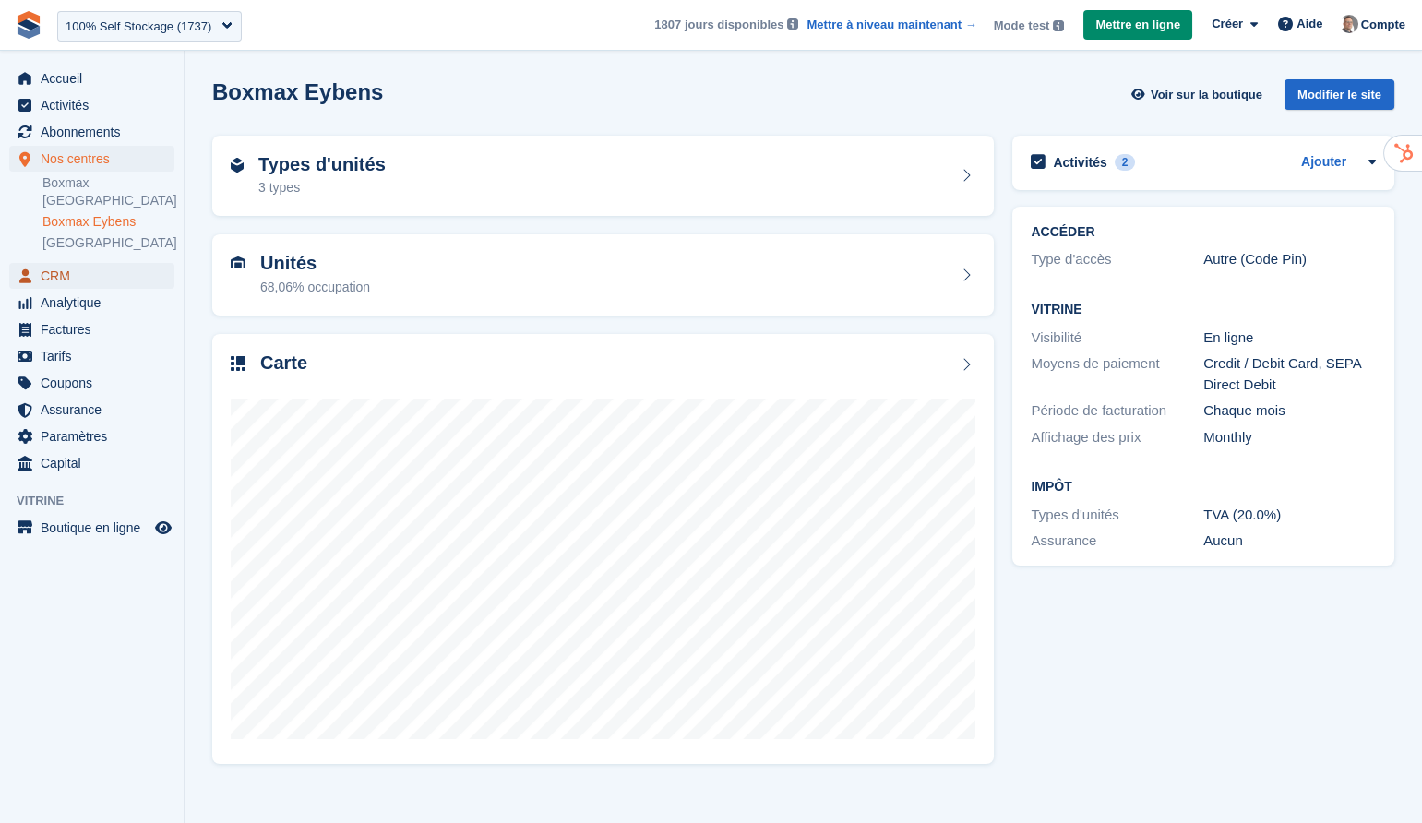
click at [82, 263] on span "CRM" at bounding box center [96, 276] width 111 height 26
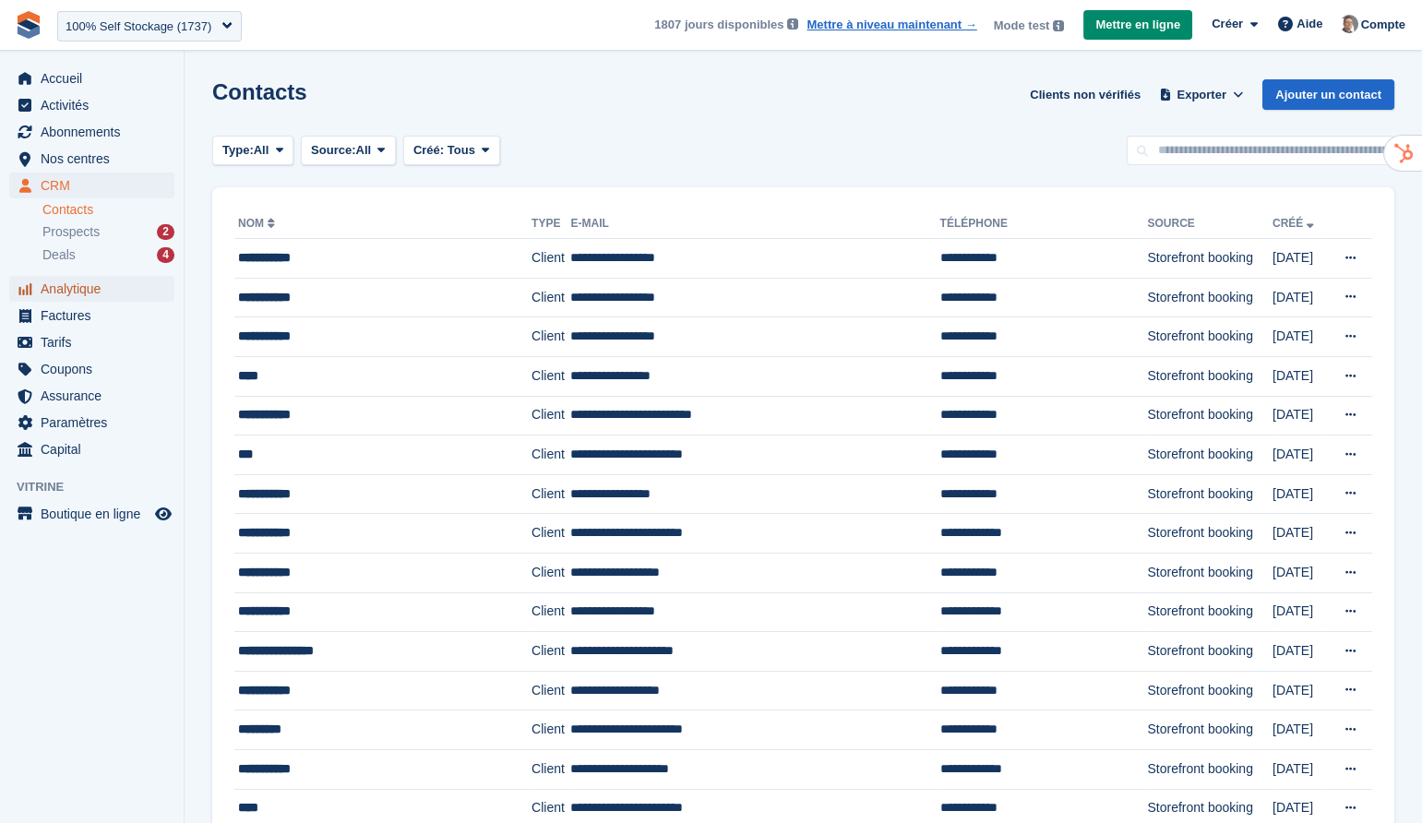
click at [84, 292] on span "Analytique" at bounding box center [96, 289] width 111 height 26
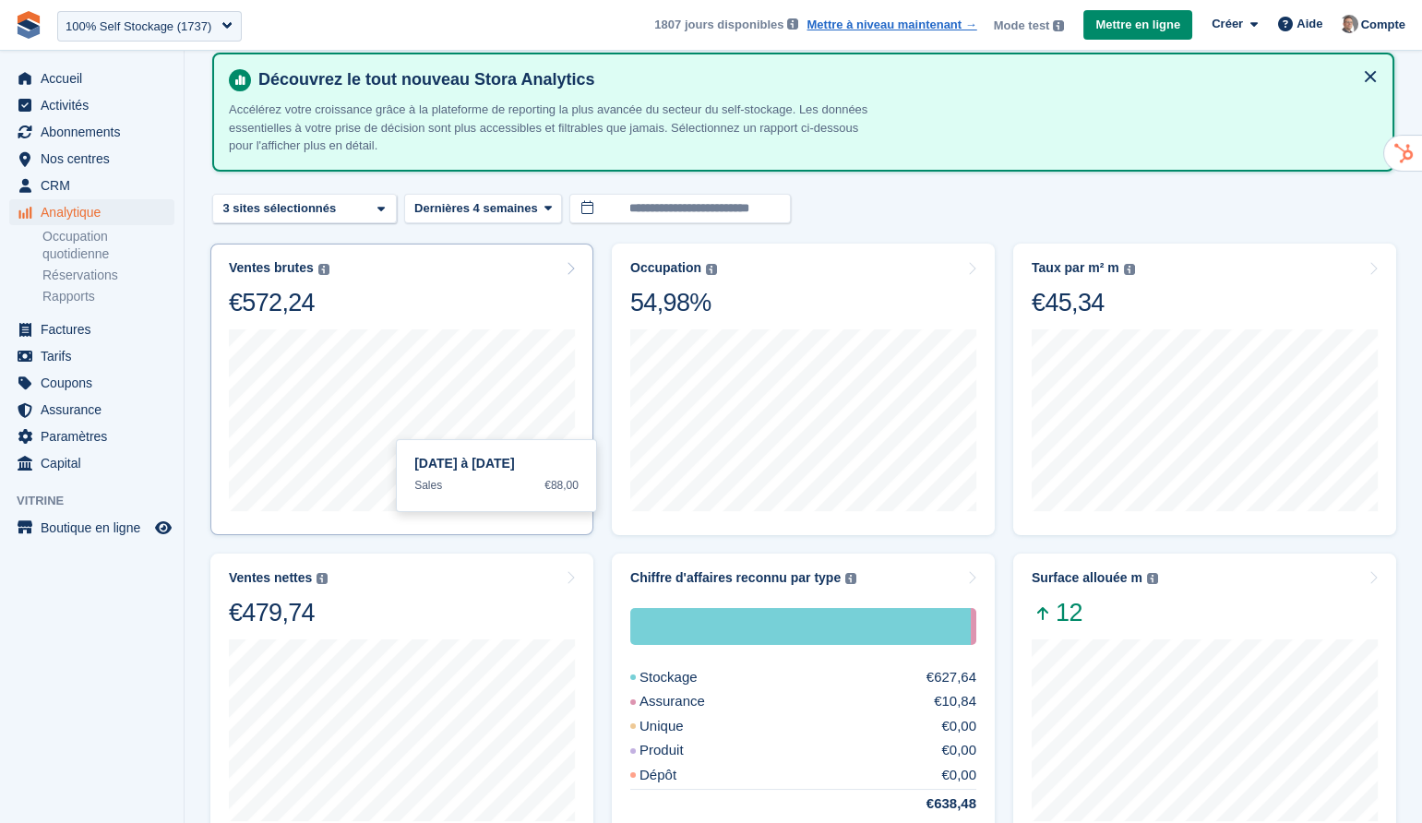
scroll to position [89, 0]
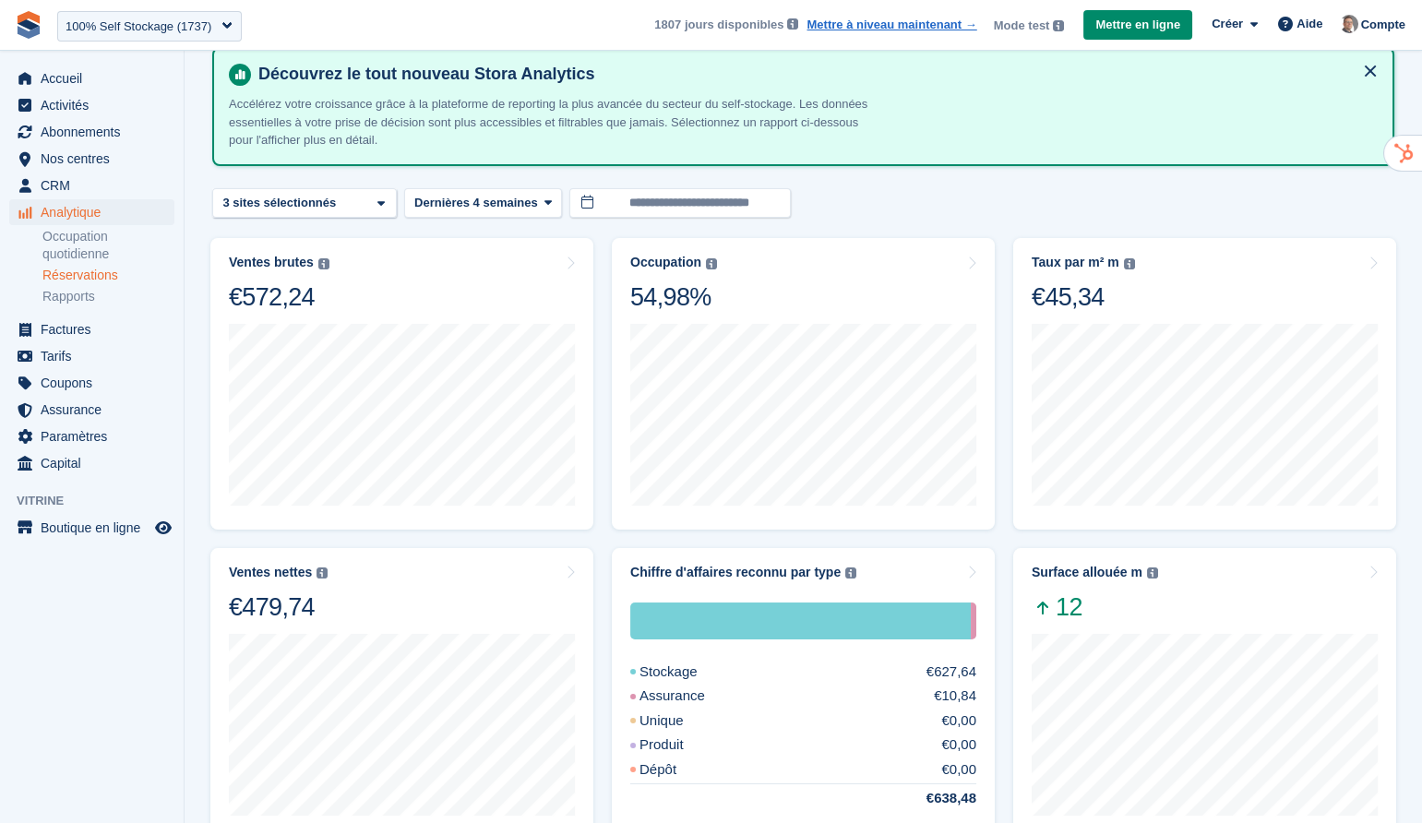
click at [90, 280] on link "Réservations" at bounding box center [108, 276] width 132 height 18
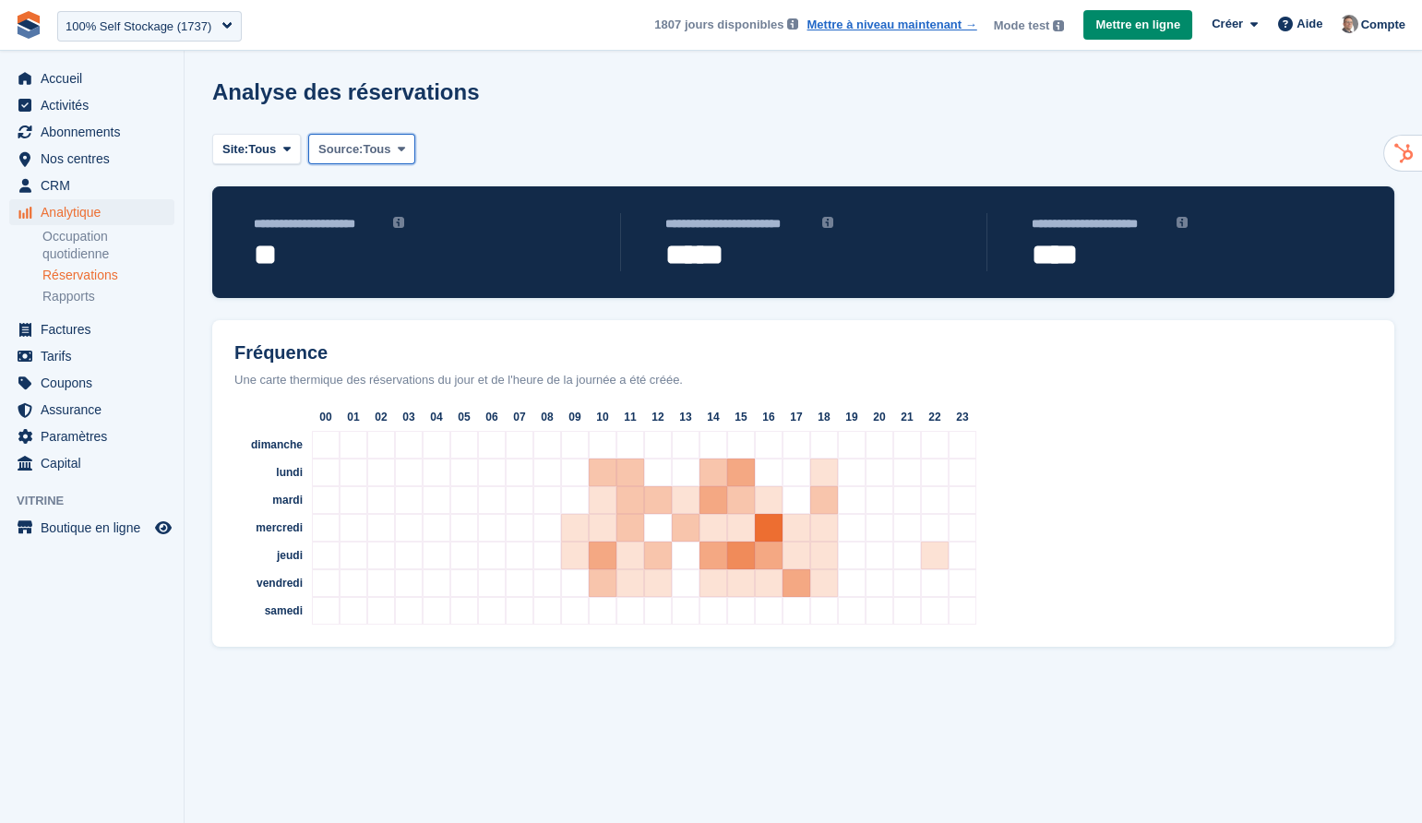
click at [404, 154] on button "Source: Tous" at bounding box center [361, 149] width 107 height 30
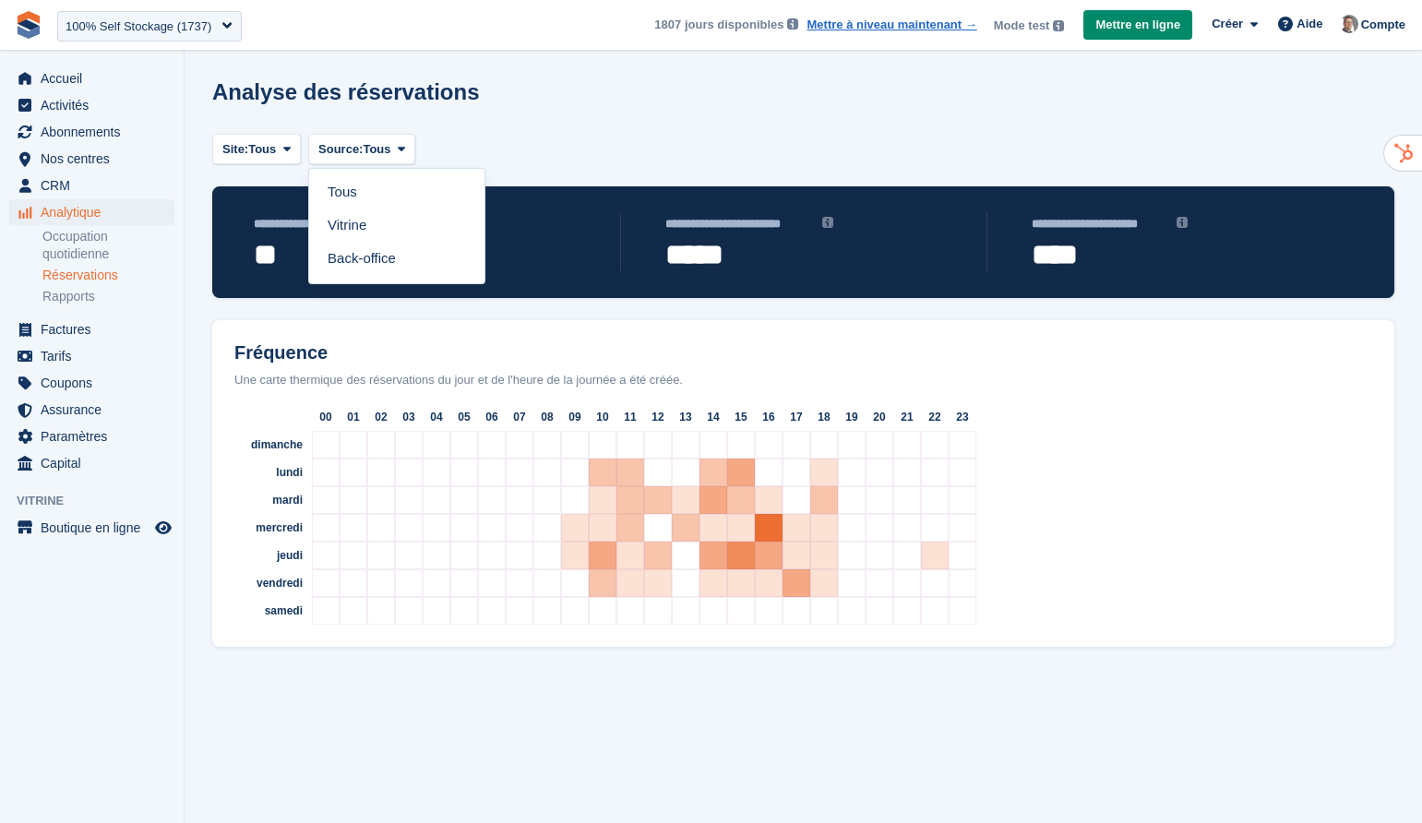
click at [579, 157] on div "Site: Tous Tous Boxmax Grenoble Boxmax Eybens Nouveau centre Source: Tous Tous …" at bounding box center [803, 158] width 1182 height 56
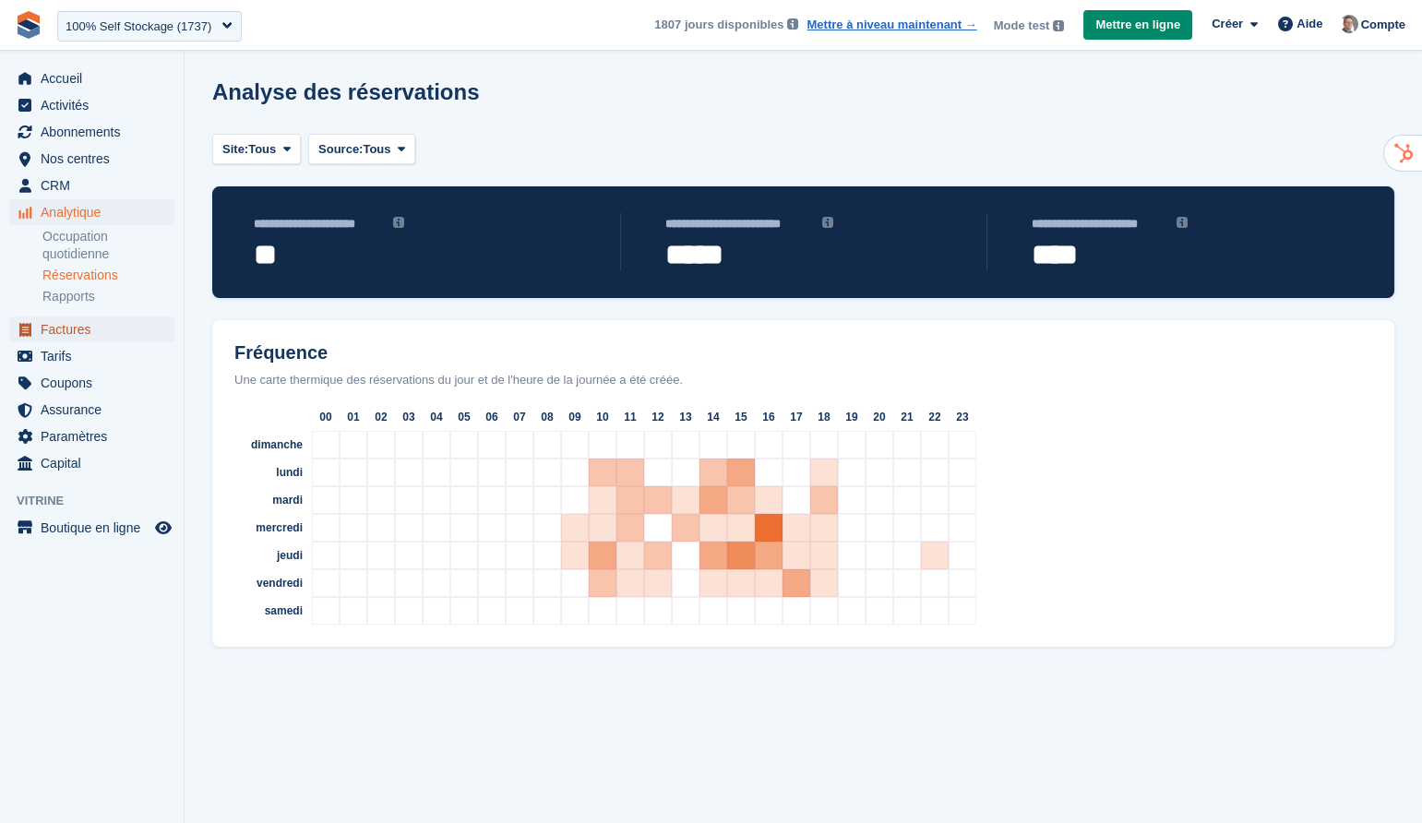
click at [87, 329] on span "Factures" at bounding box center [96, 329] width 111 height 26
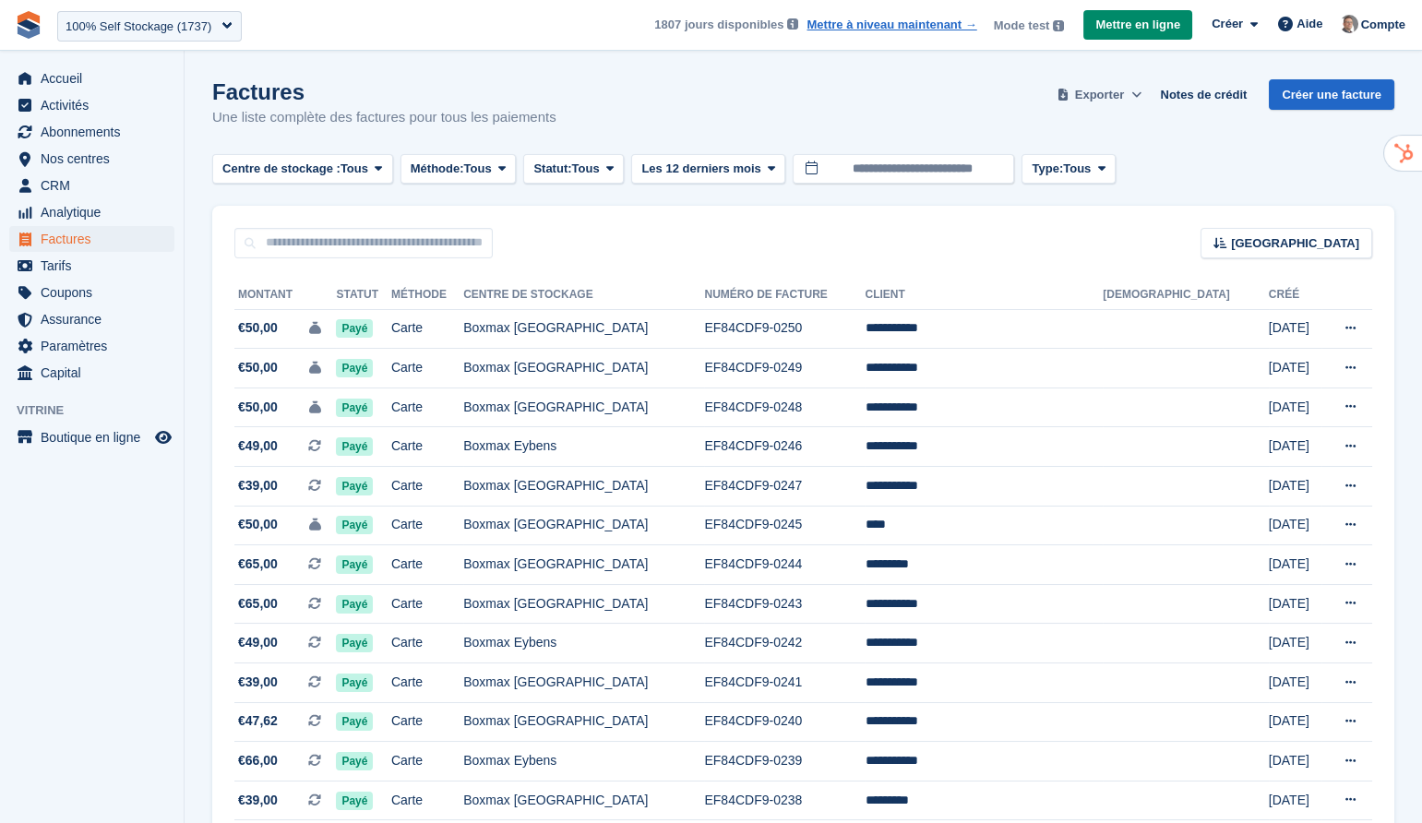
click at [1131, 100] on icon at bounding box center [1136, 95] width 10 height 12
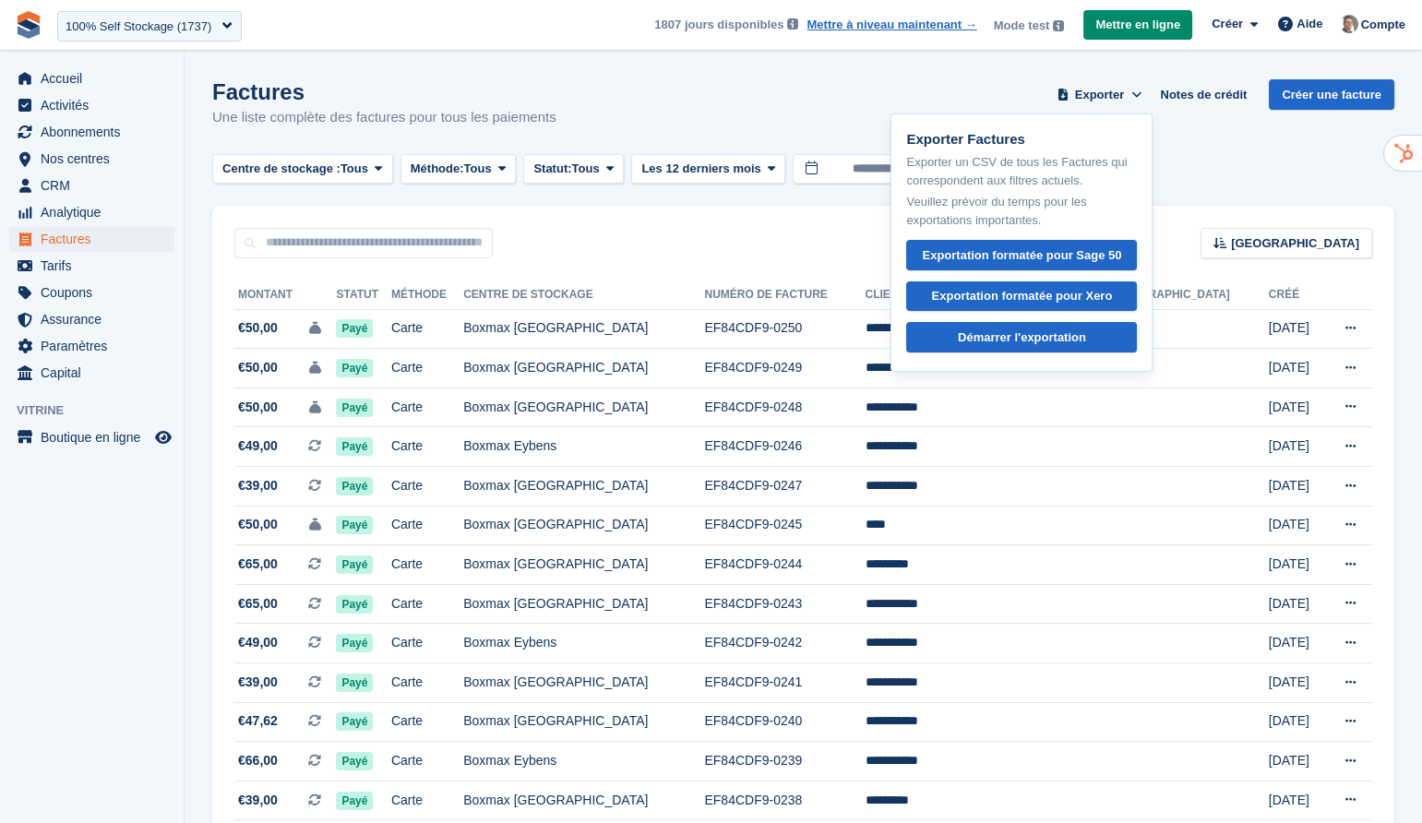
click at [1209, 167] on div "Centre de stockage : Tous Tous Boxmax Grenoble Boxmax Eybens Nouveau centre Mét…" at bounding box center [803, 169] width 1182 height 30
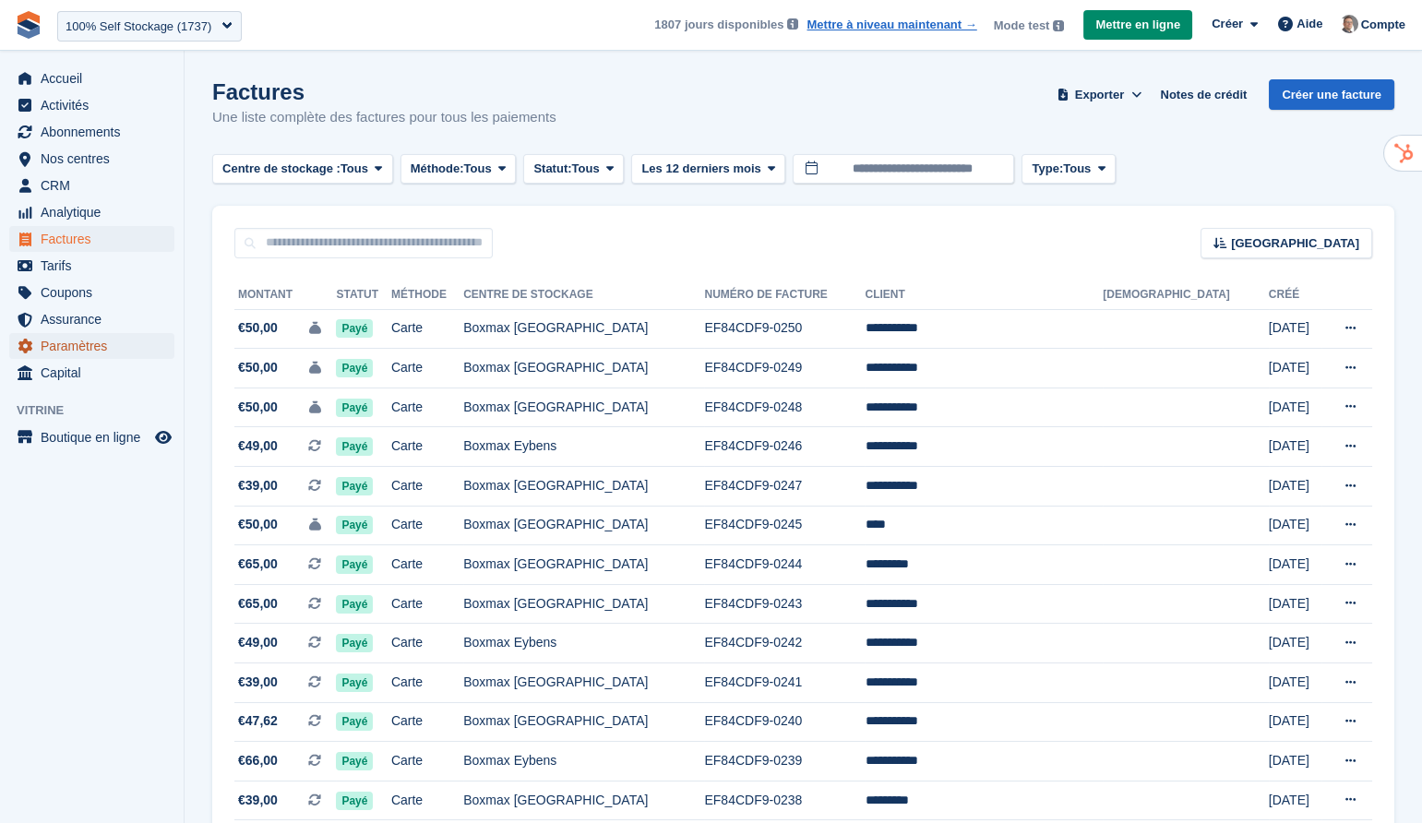
click at [93, 352] on span "Paramètres" at bounding box center [96, 346] width 111 height 26
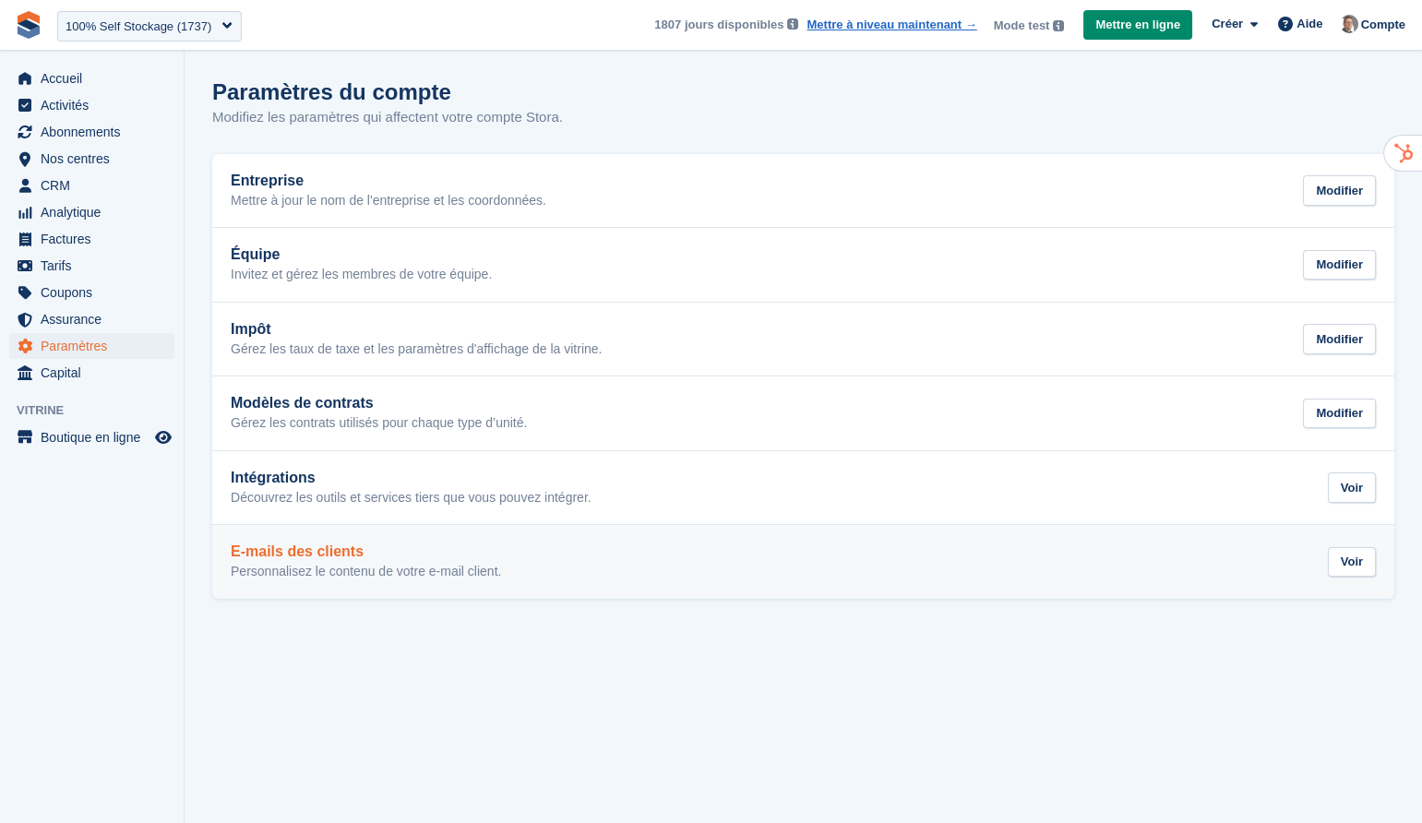
click at [397, 568] on p "Personnalisez le contenu de votre e-mail client." at bounding box center [366, 572] width 270 height 17
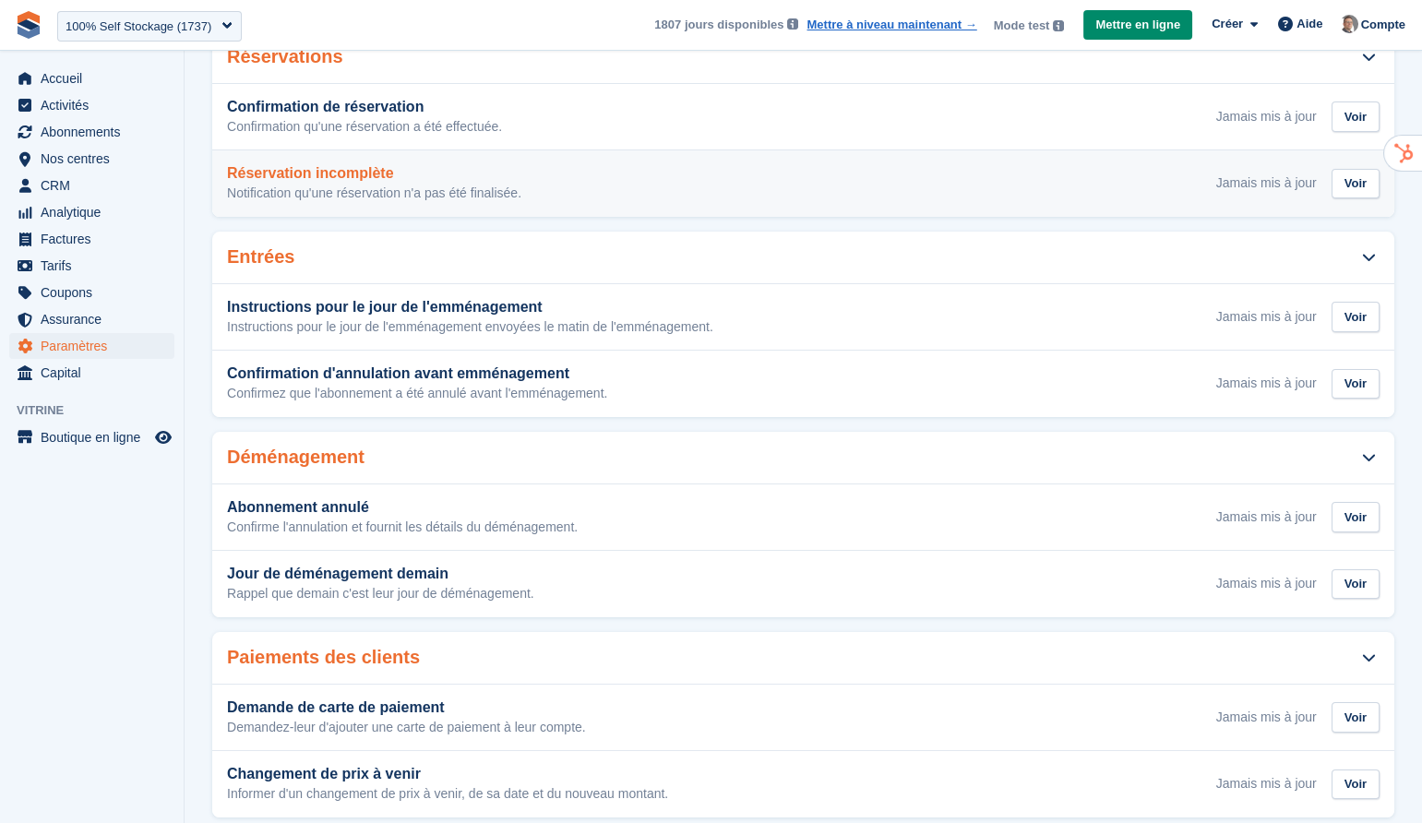
scroll to position [513, 0]
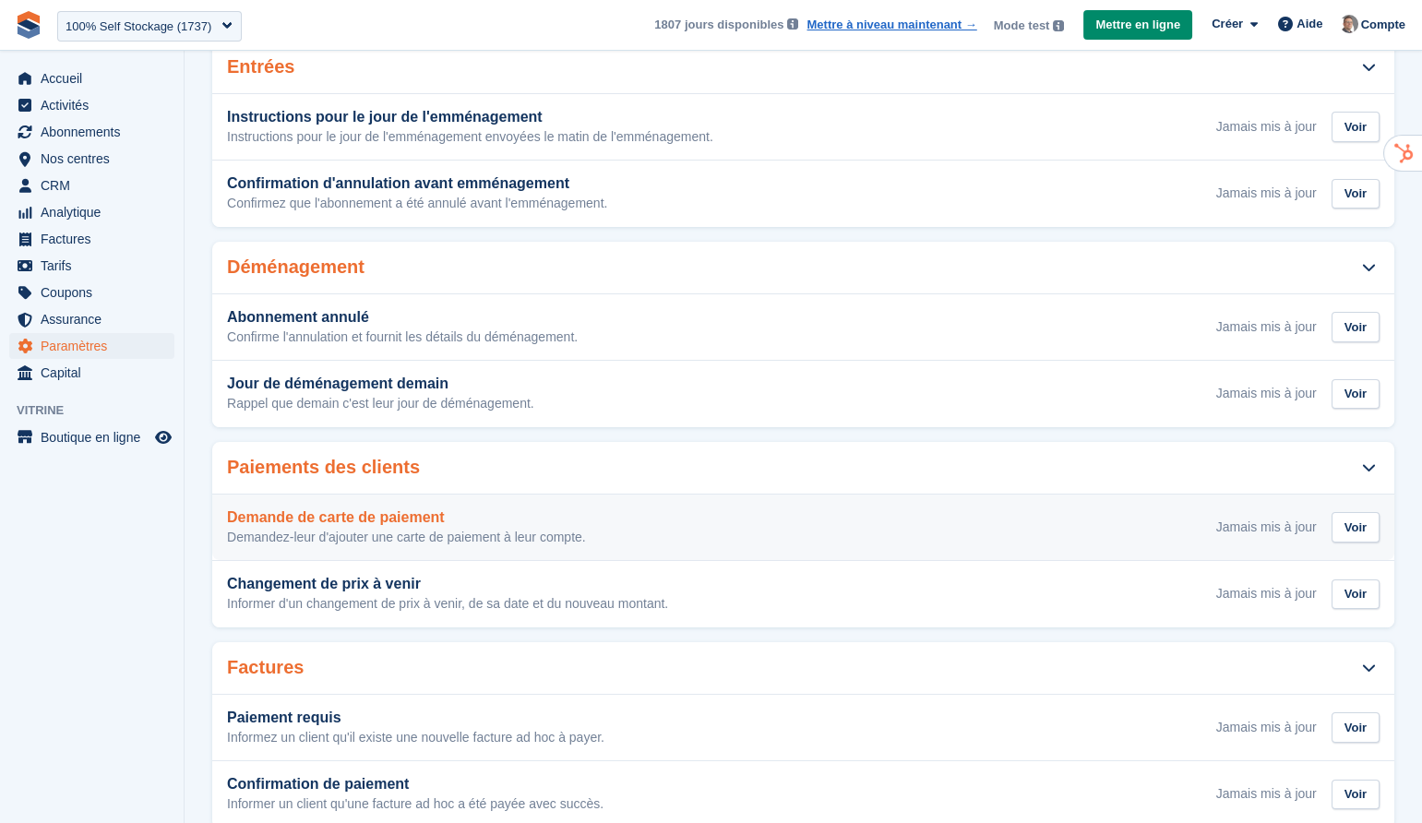
click at [674, 531] on div "Demande de carte de paiement Demandez-leur d'ajouter une carte de paiement à le…" at bounding box center [803, 527] width 1152 height 37
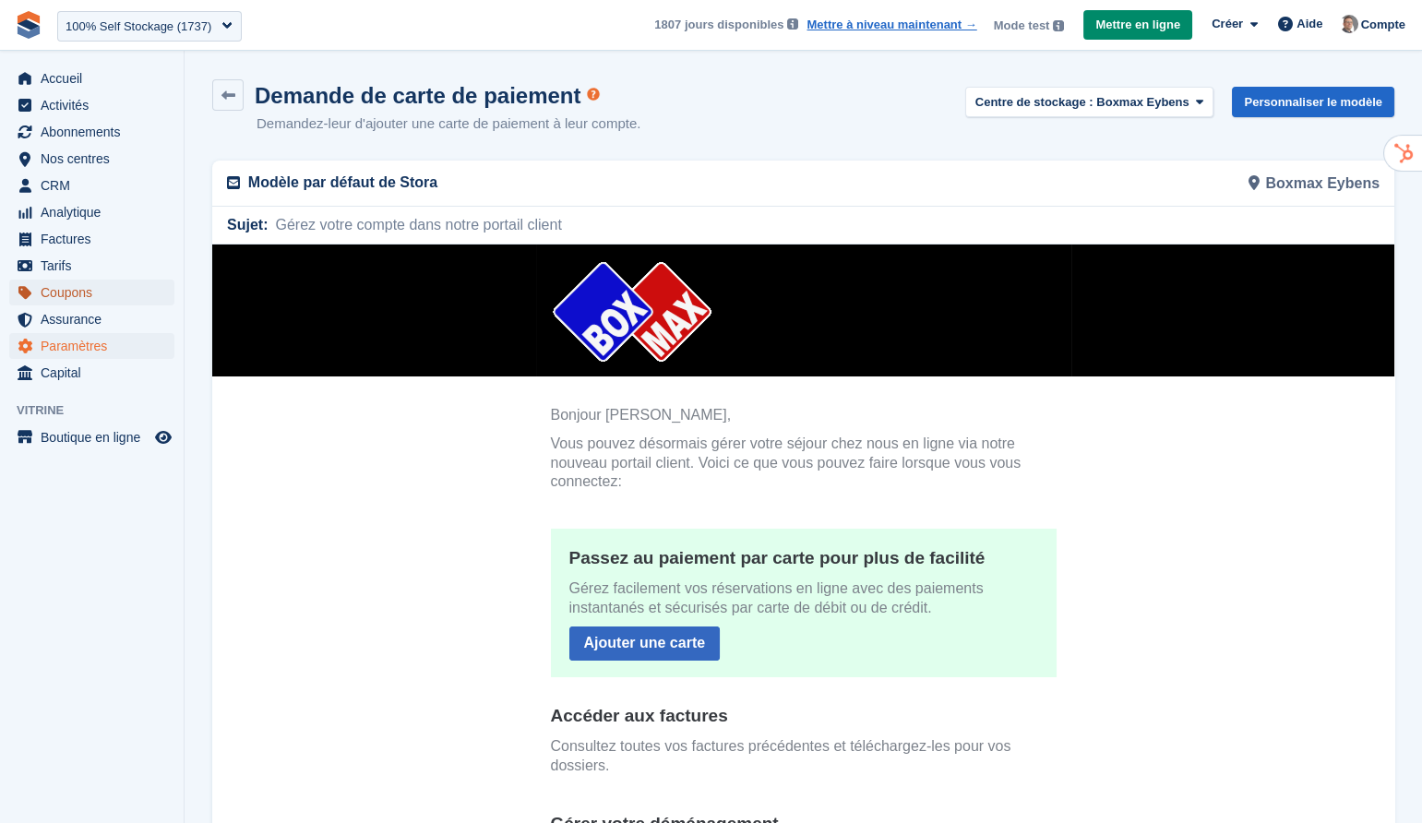
click at [76, 298] on span "Coupons" at bounding box center [96, 293] width 111 height 26
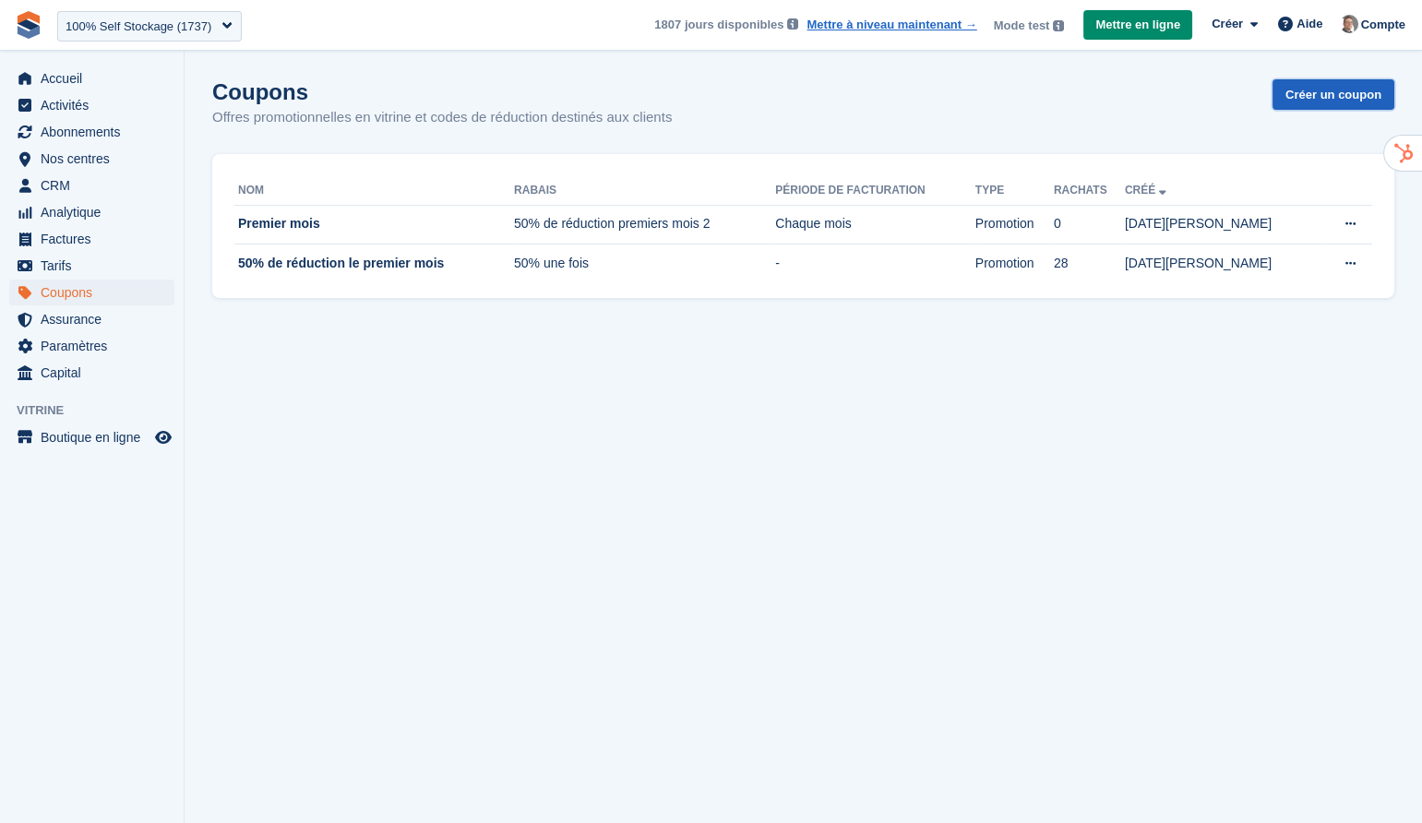
click at [1325, 89] on link "Créer un coupon" at bounding box center [1333, 94] width 122 height 30
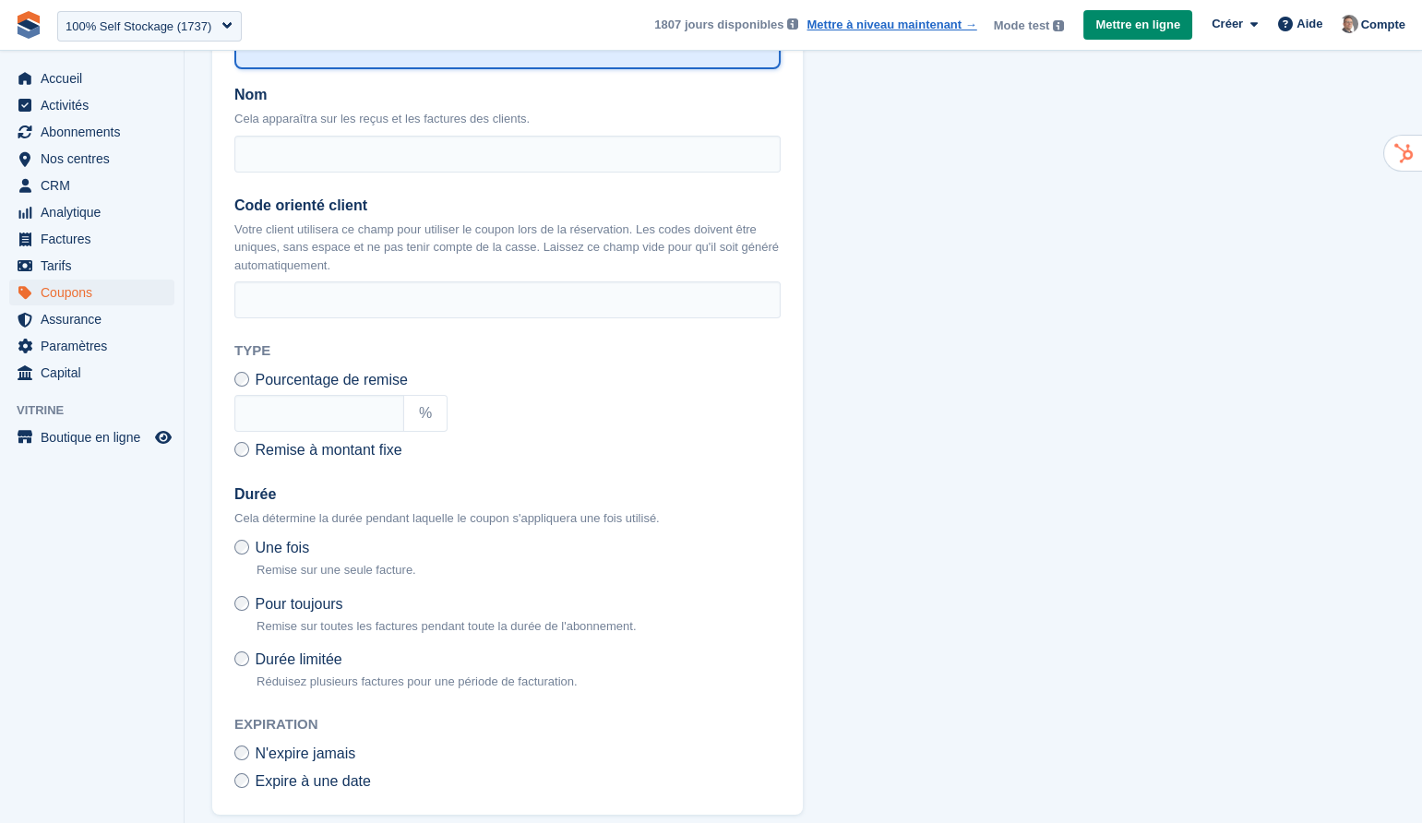
scroll to position [327, 0]
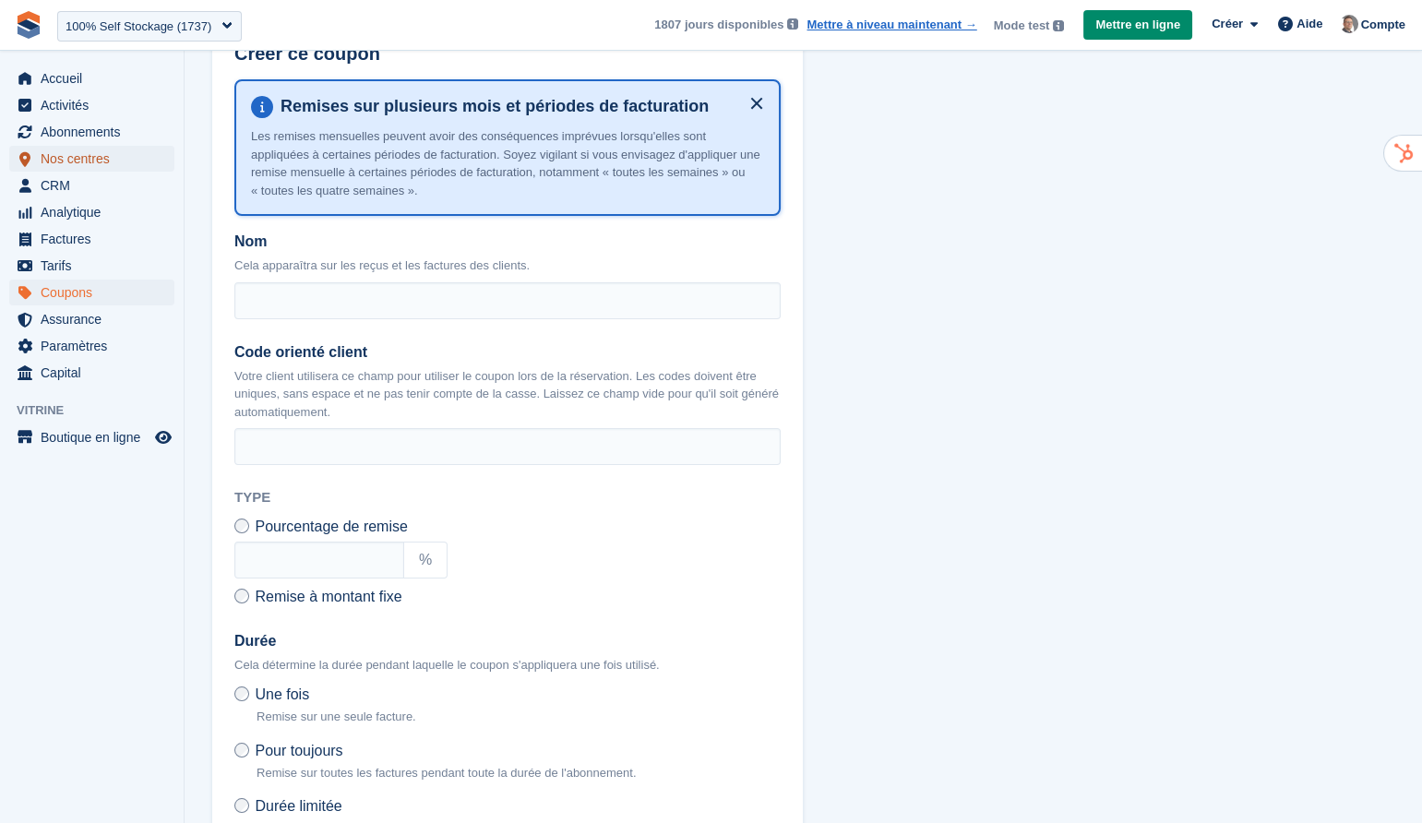
click at [95, 161] on span "Nos centres" at bounding box center [96, 159] width 111 height 26
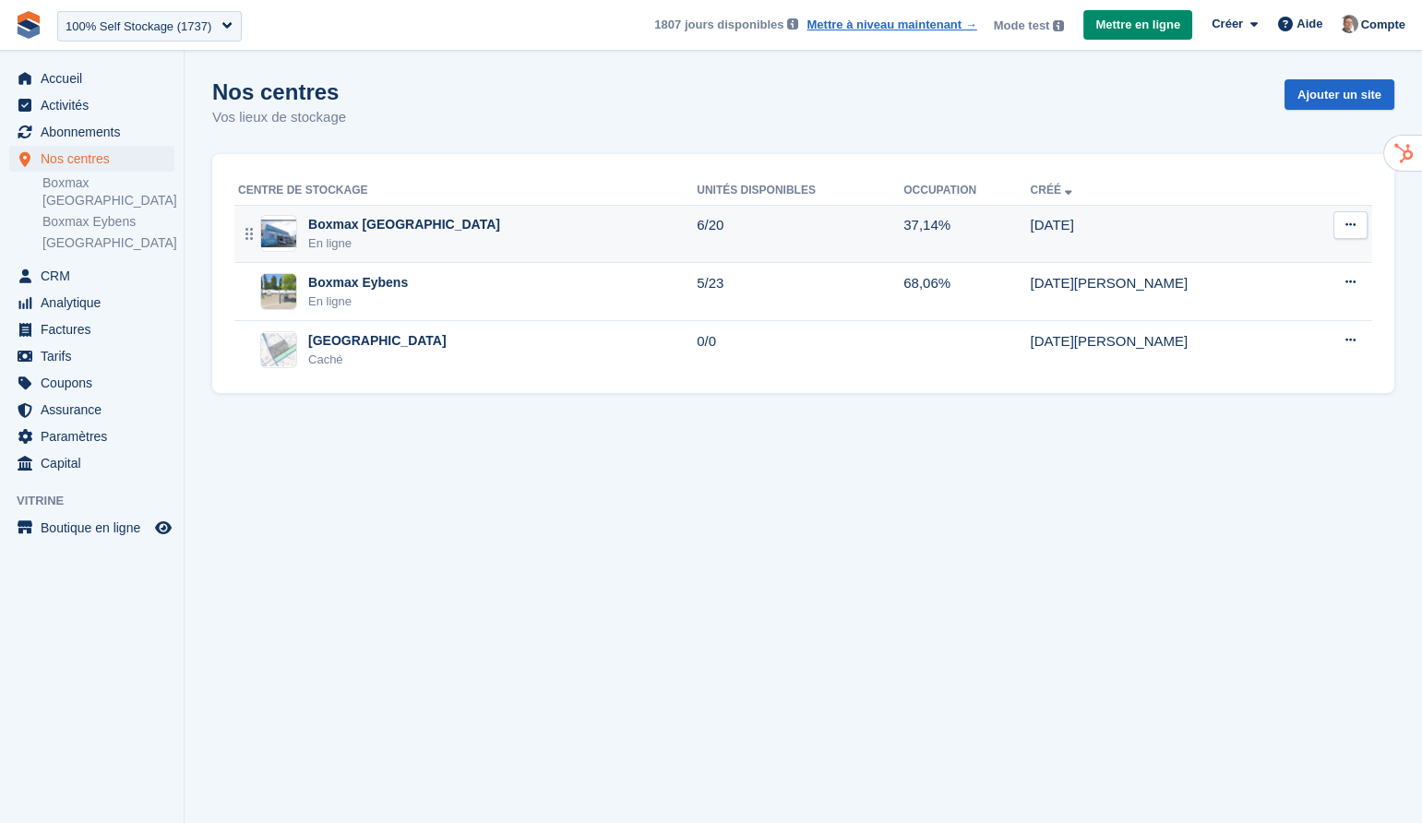
click at [563, 226] on div "Boxmax Grenoble En ligne" at bounding box center [467, 234] width 459 height 38
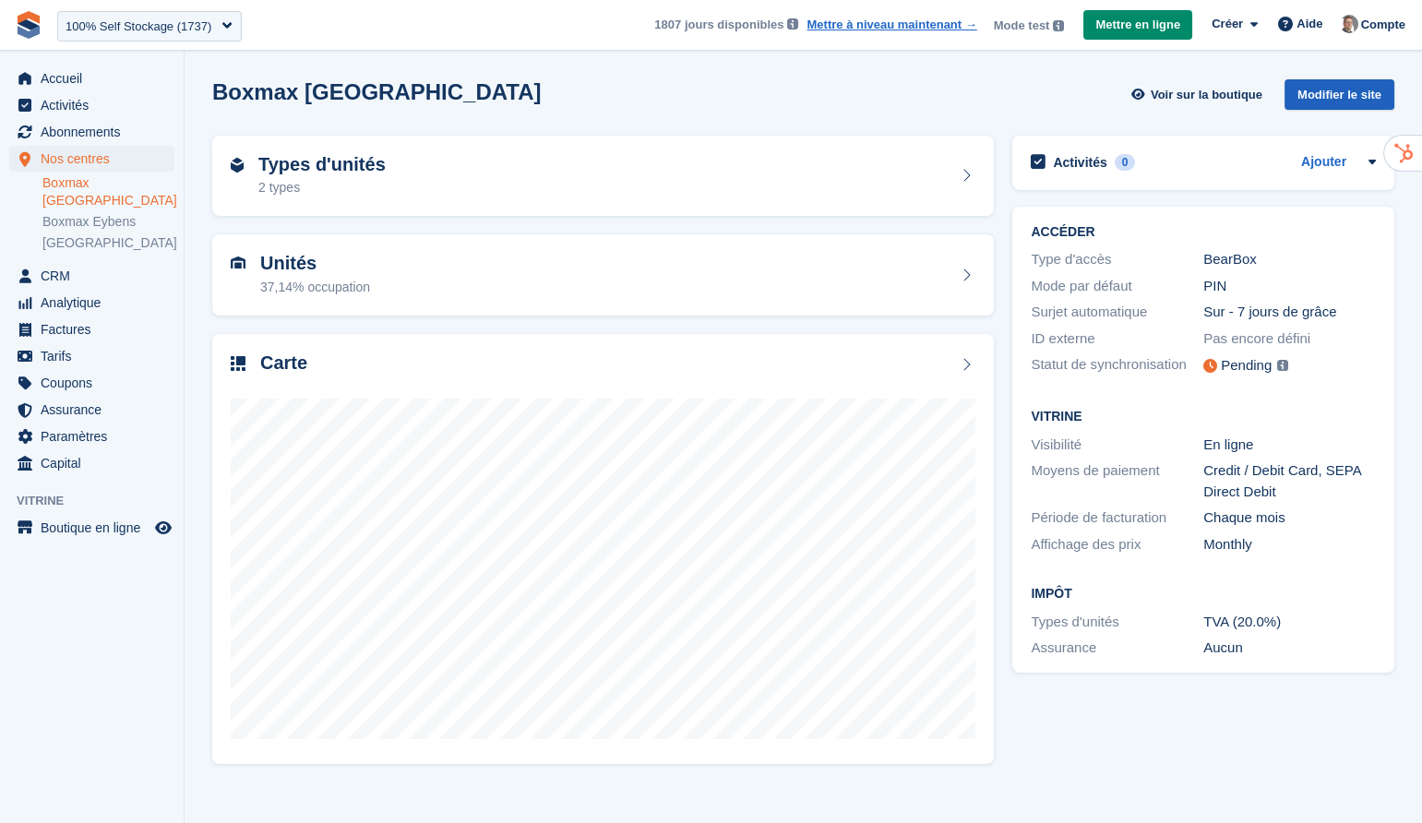
click at [1365, 98] on div "Modifier le site" at bounding box center [1339, 94] width 110 height 30
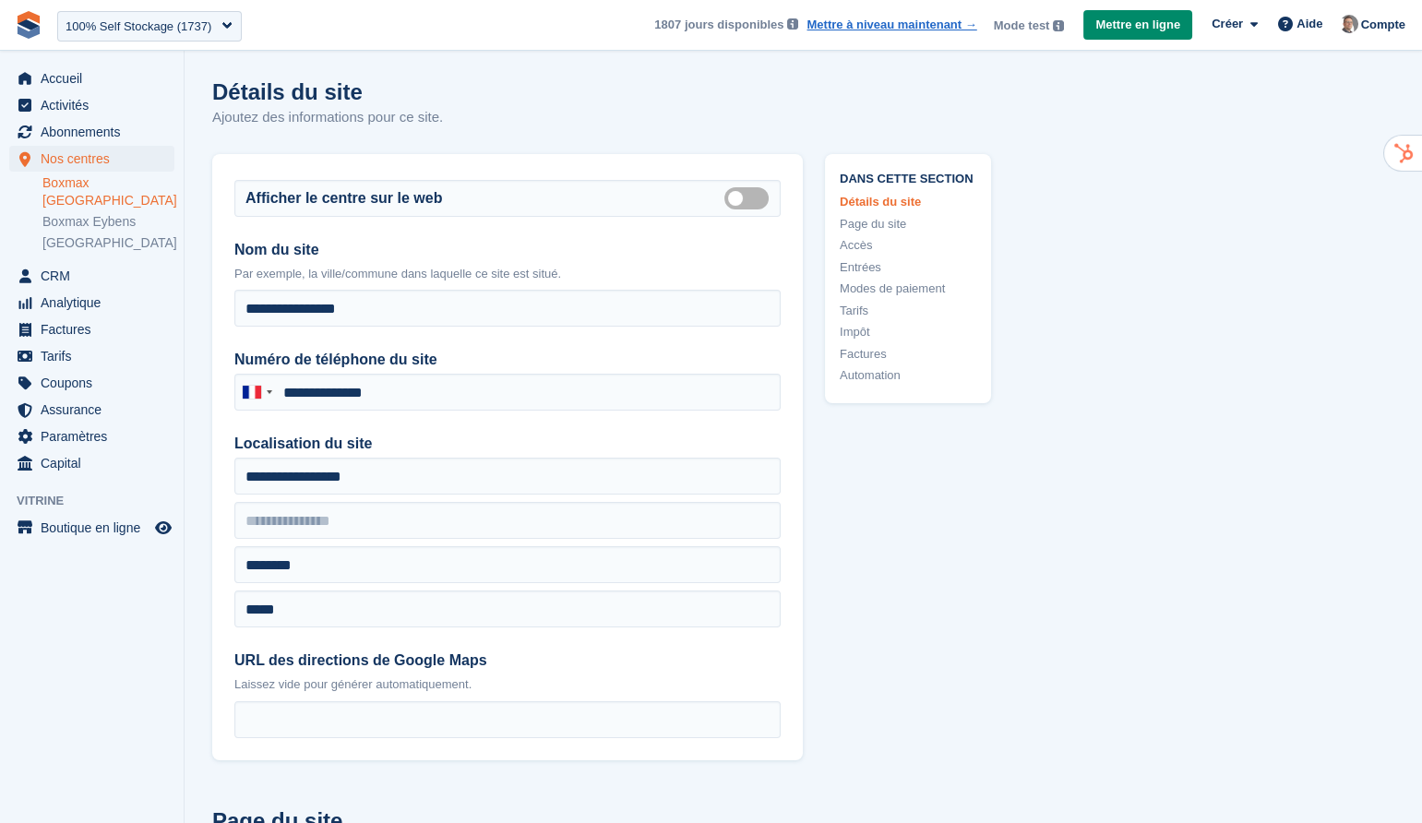
click at [878, 225] on link "Page du site" at bounding box center [908, 224] width 137 height 18
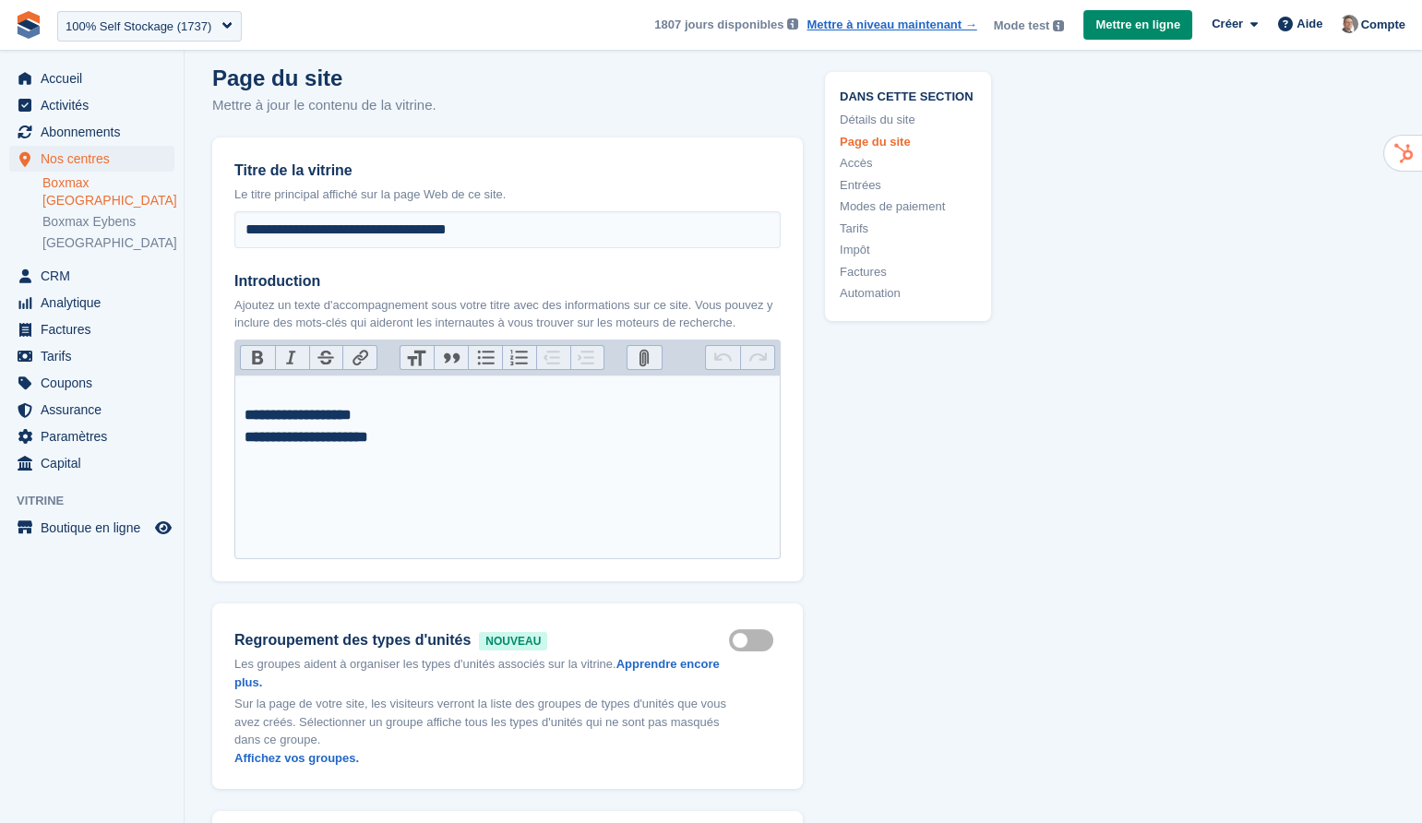
scroll to position [754, 0]
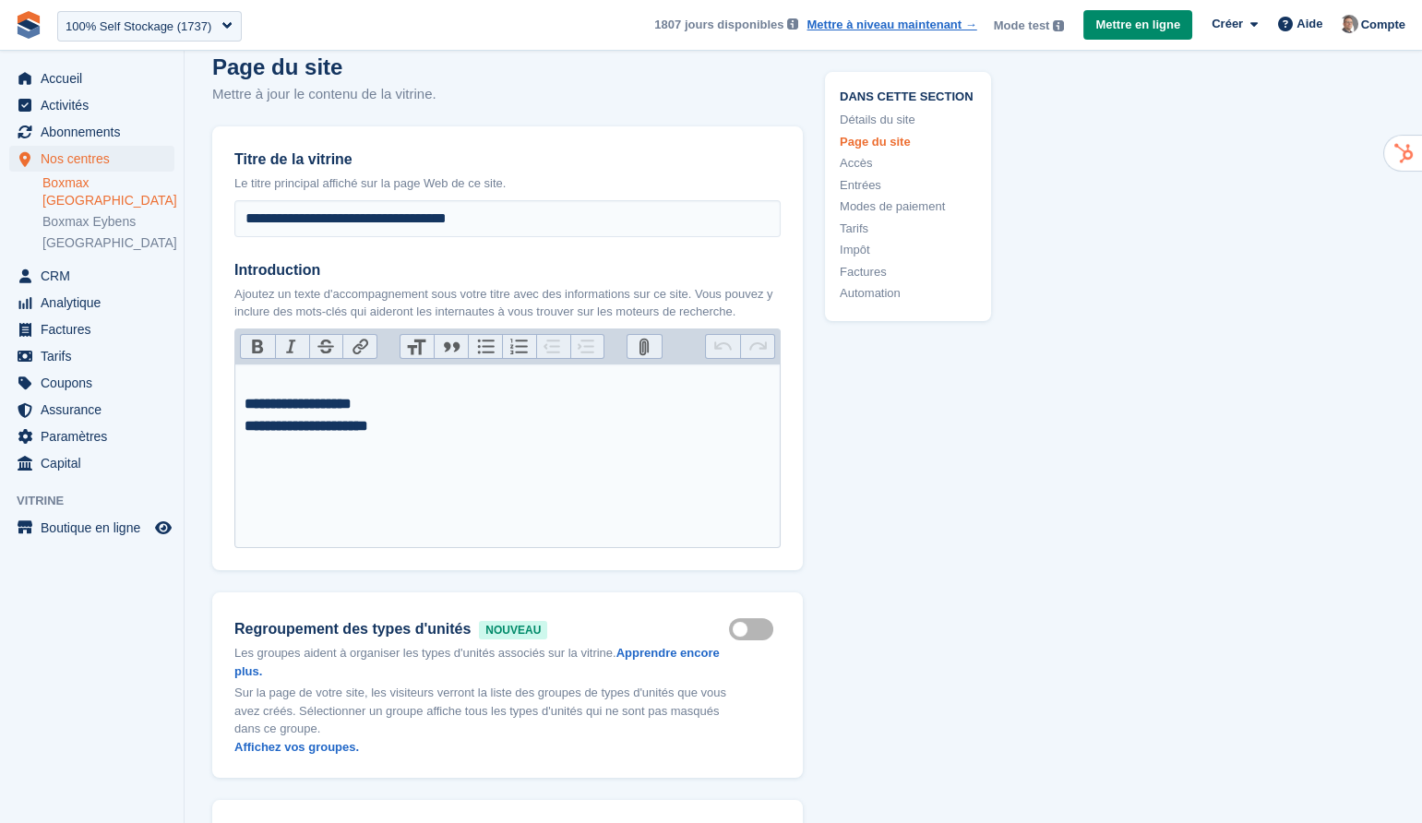
click at [857, 160] on link "Accès" at bounding box center [908, 164] width 137 height 18
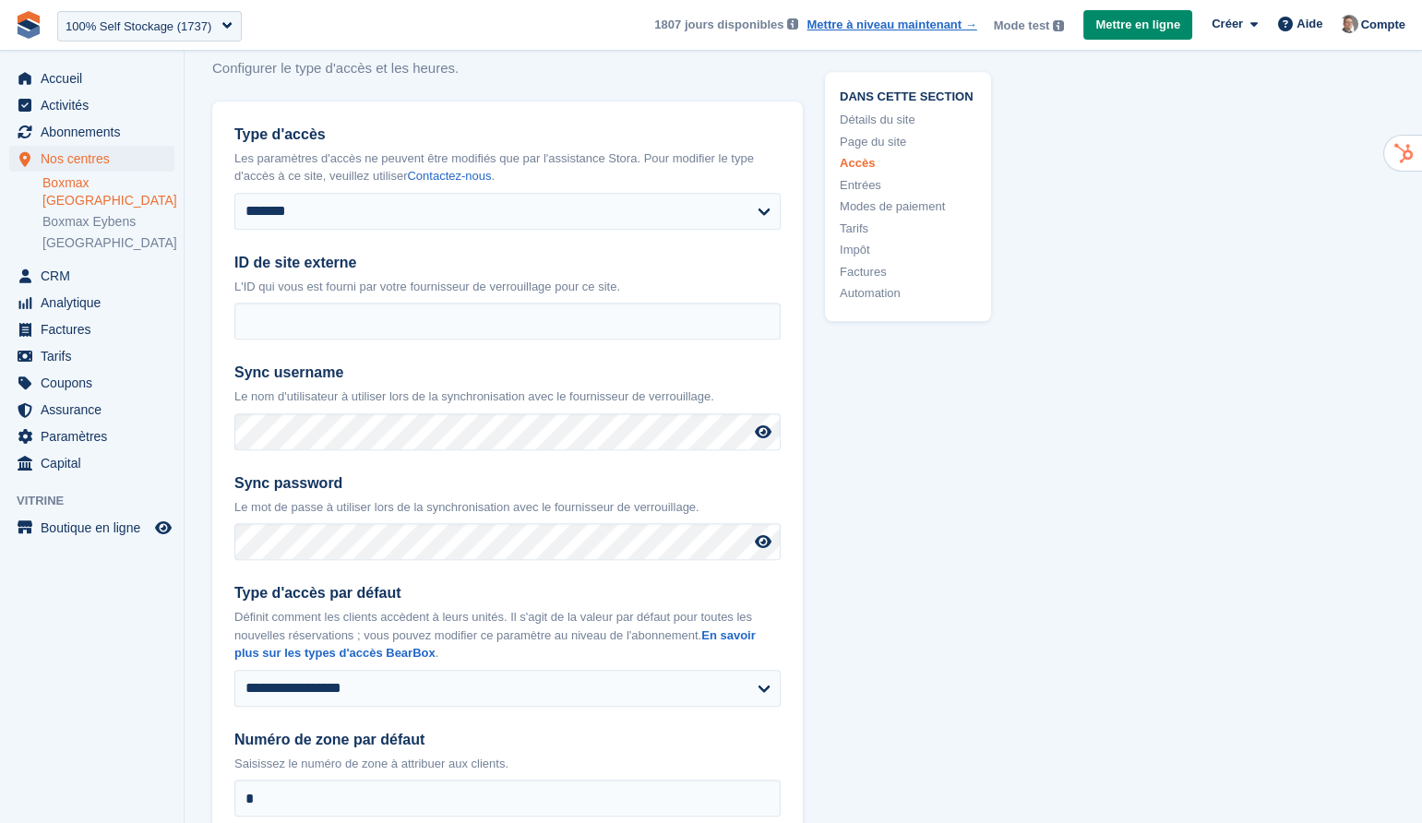
scroll to position [4170, 0]
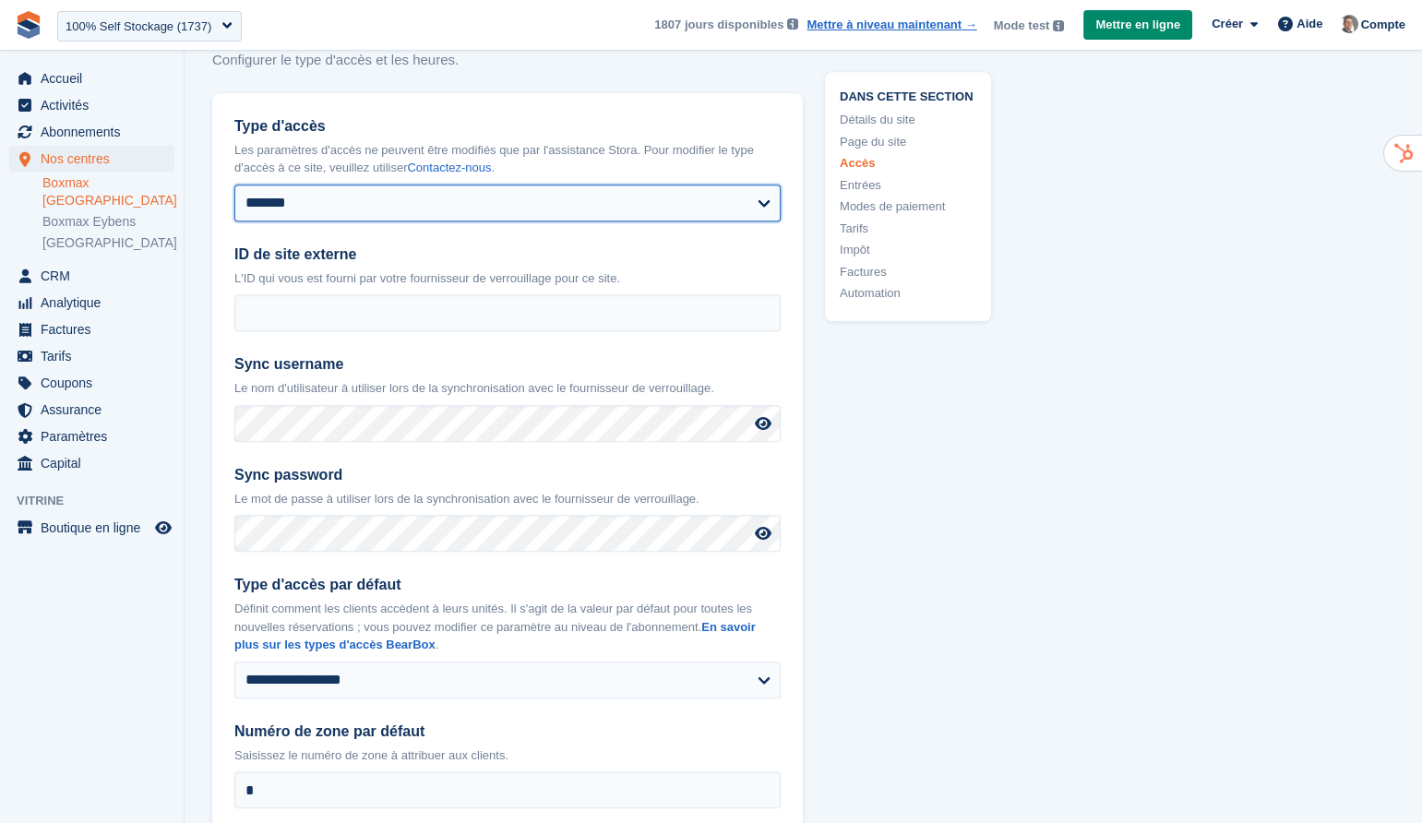
click at [743, 221] on select "**********" at bounding box center [507, 203] width 546 height 37
click at [860, 189] on link "Entrées" at bounding box center [908, 185] width 137 height 18
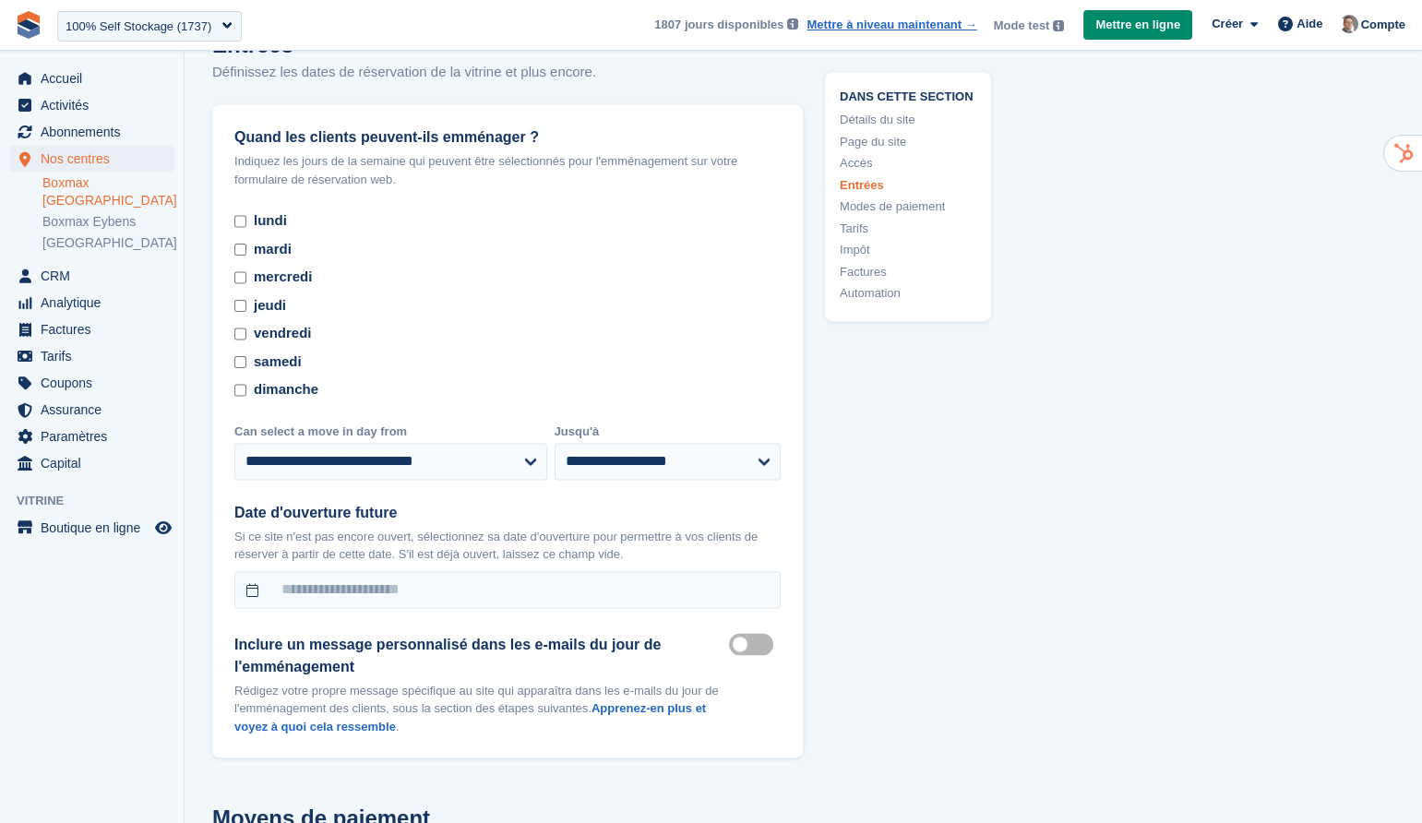
scroll to position [5893, 0]
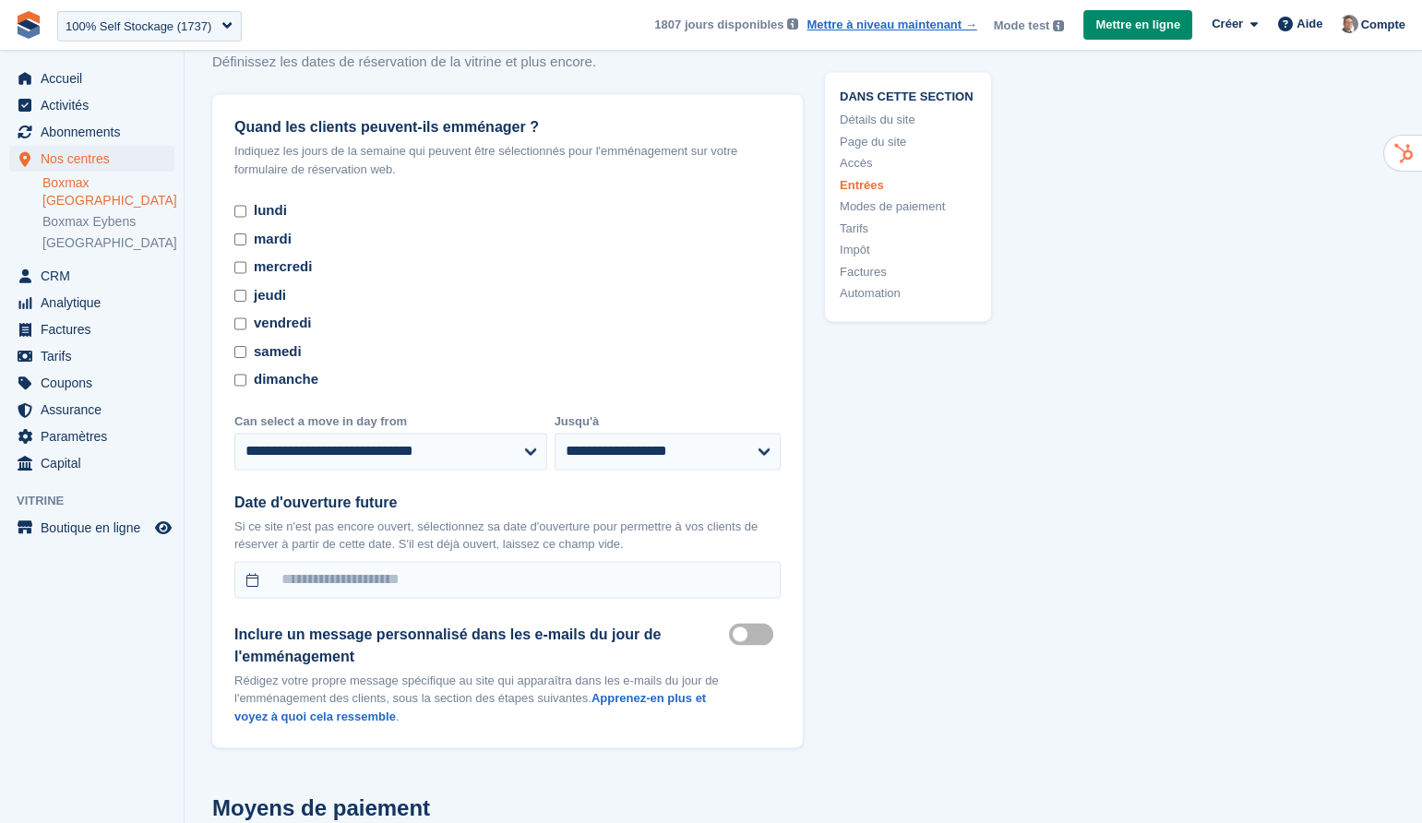
click at [901, 205] on link "Modes de paiement" at bounding box center [908, 207] width 137 height 18
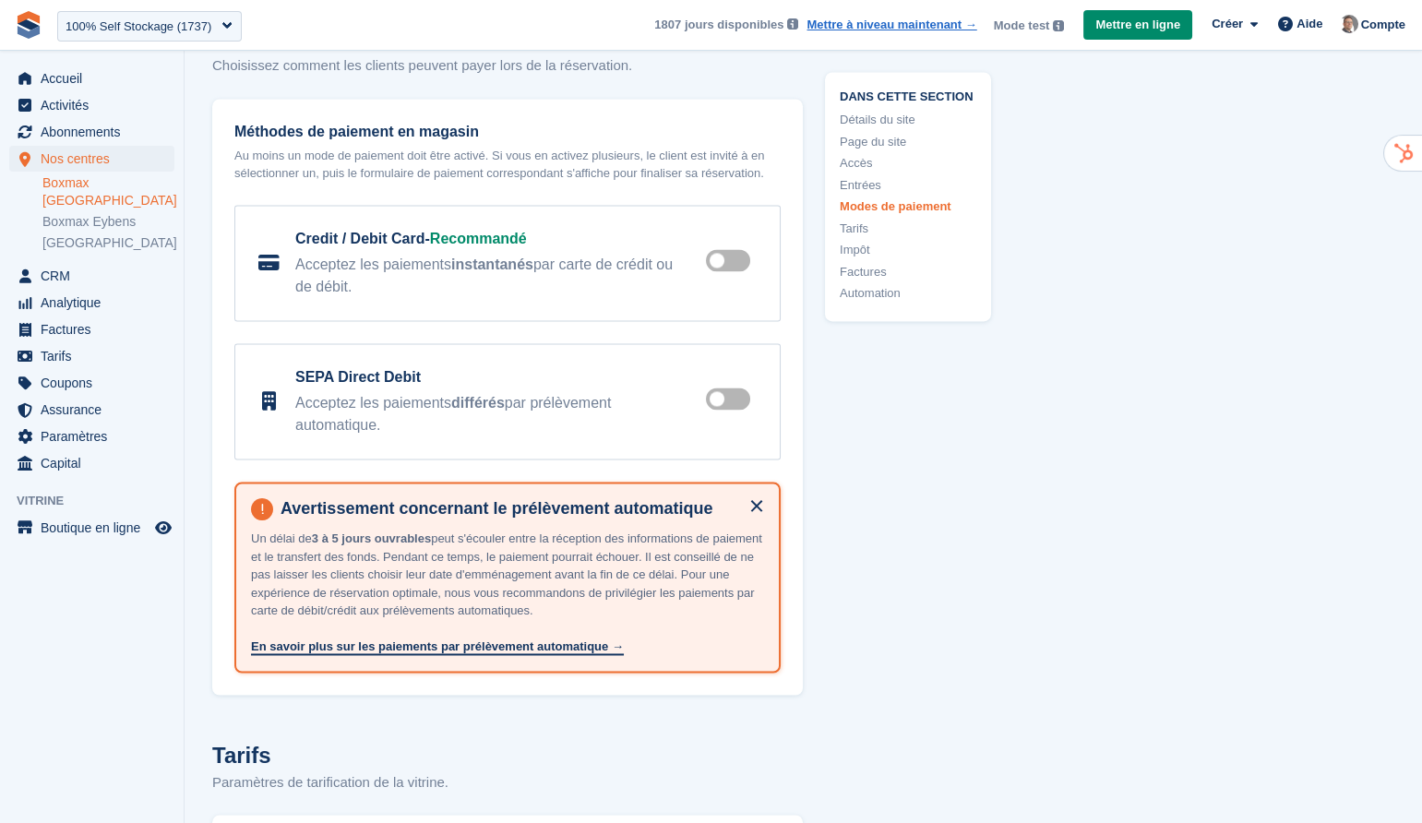
scroll to position [6666, 0]
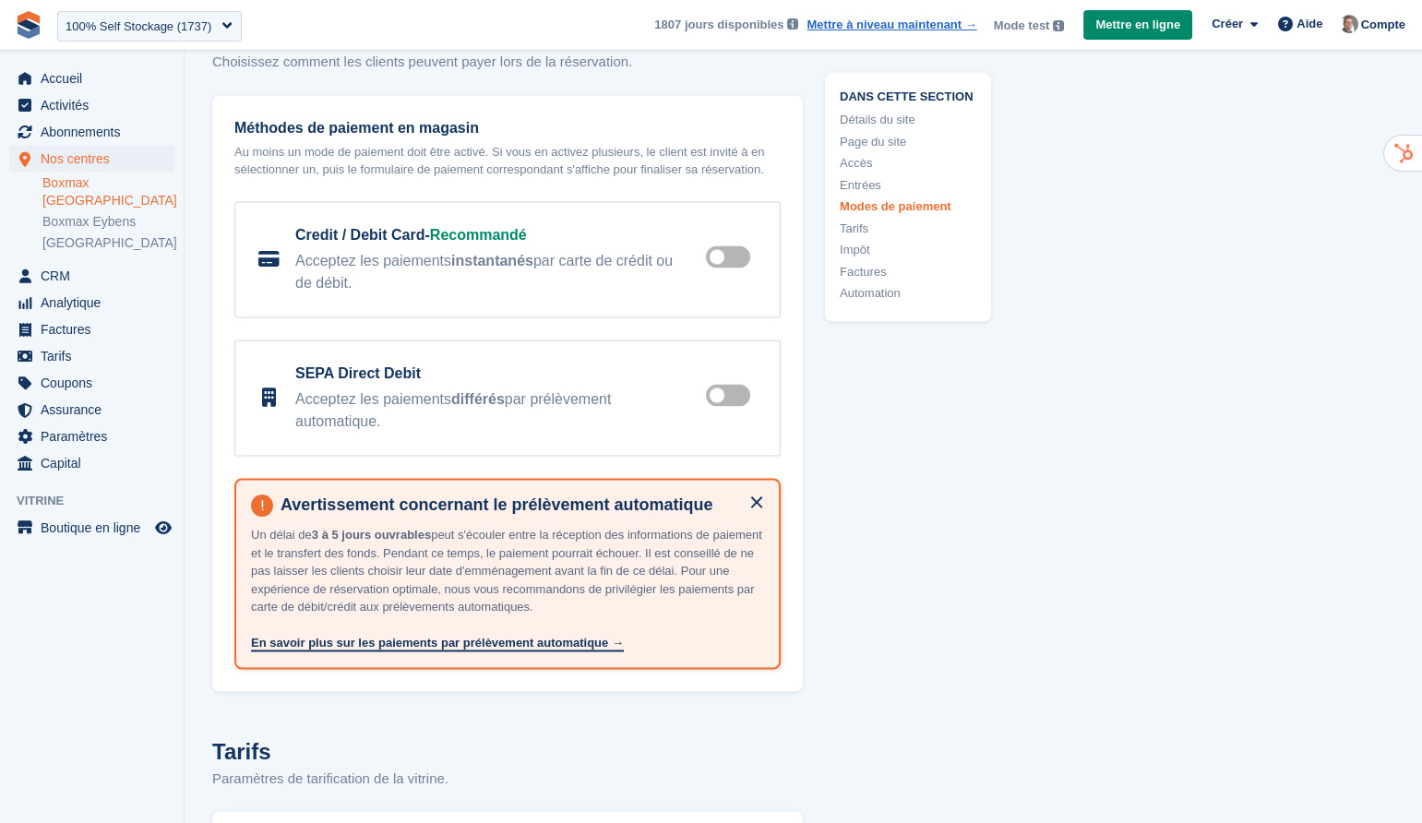
click at [858, 224] on link "Tarifs" at bounding box center [908, 229] width 137 height 18
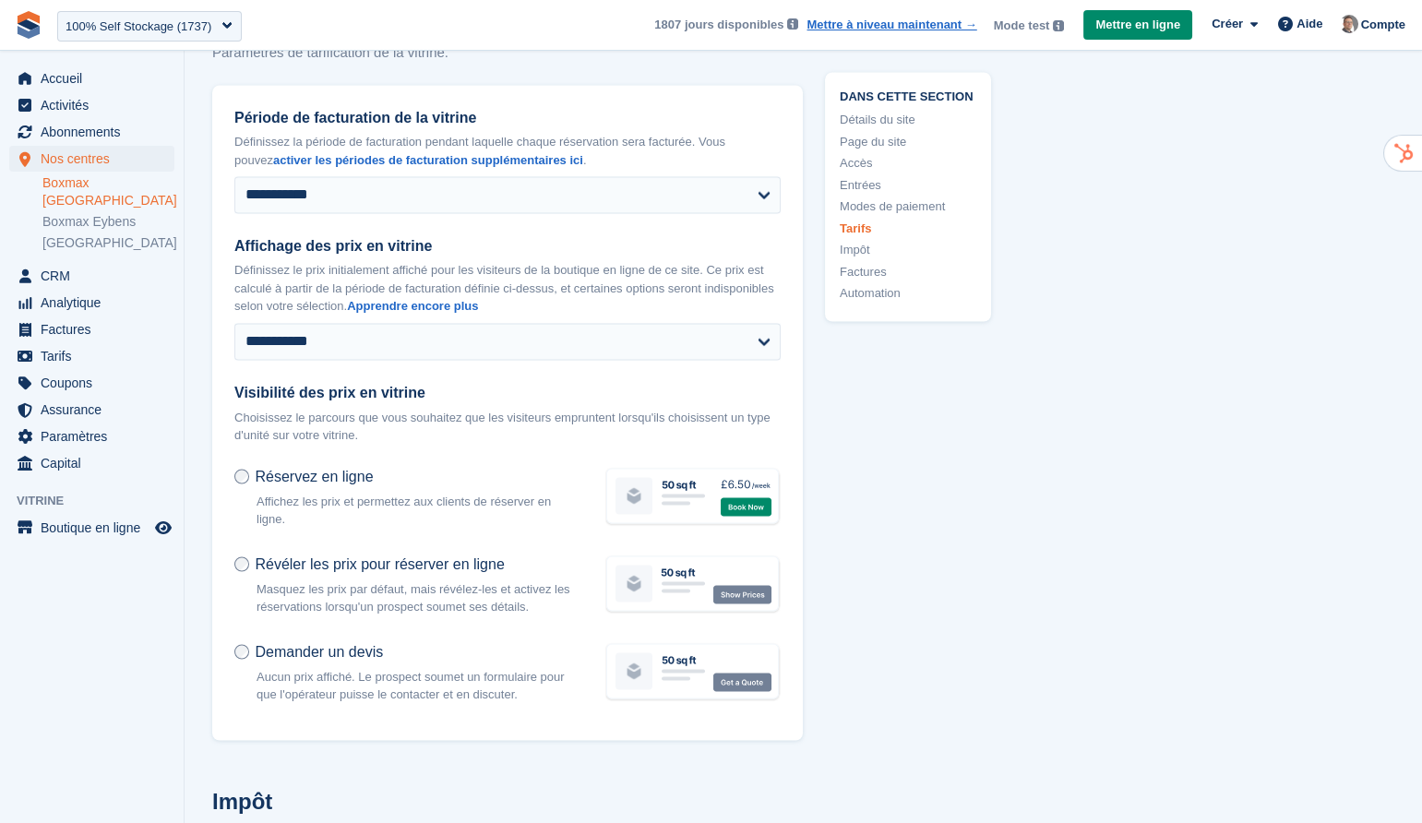
scroll to position [7400, 0]
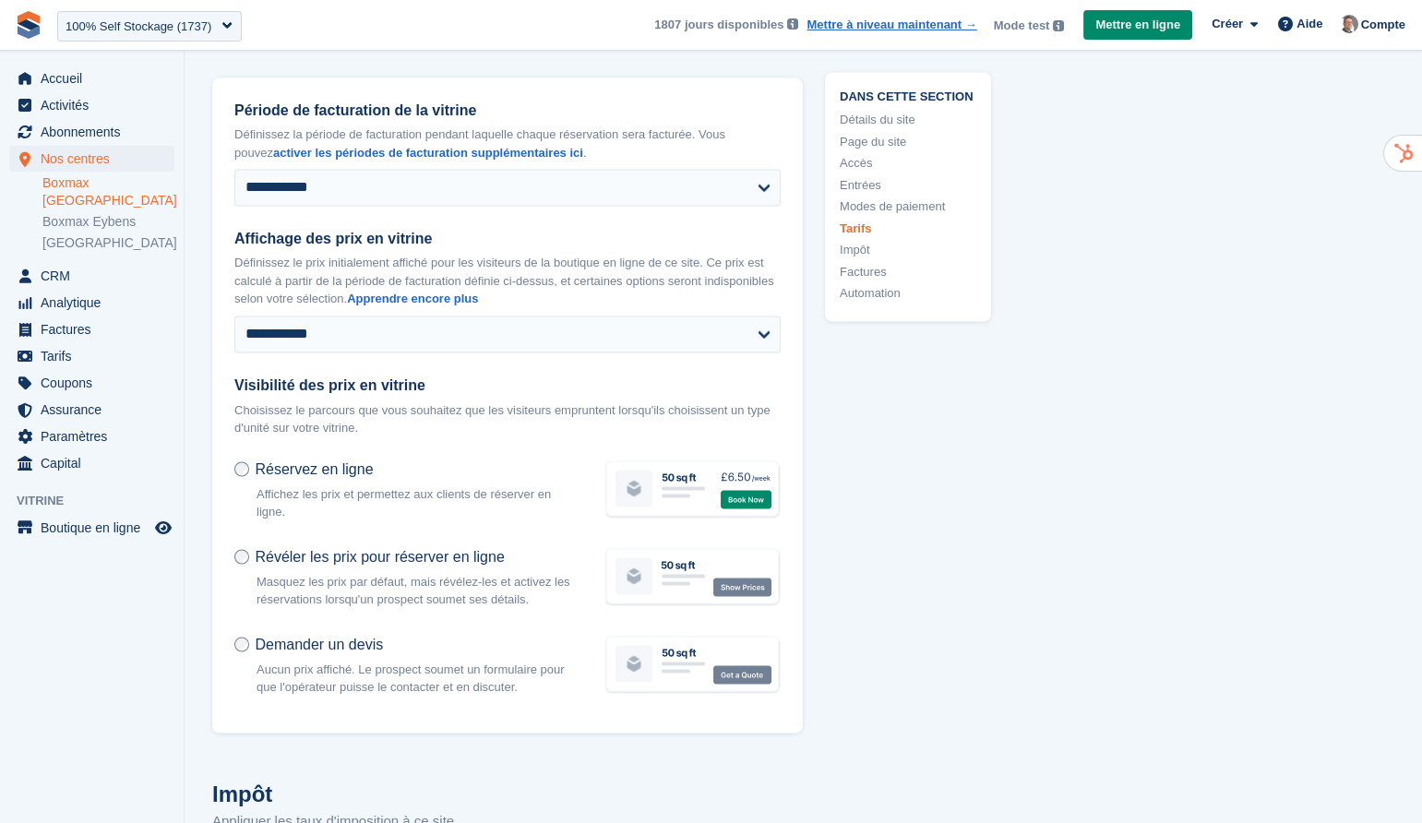
click at [863, 249] on link "Impôt" at bounding box center [908, 251] width 137 height 18
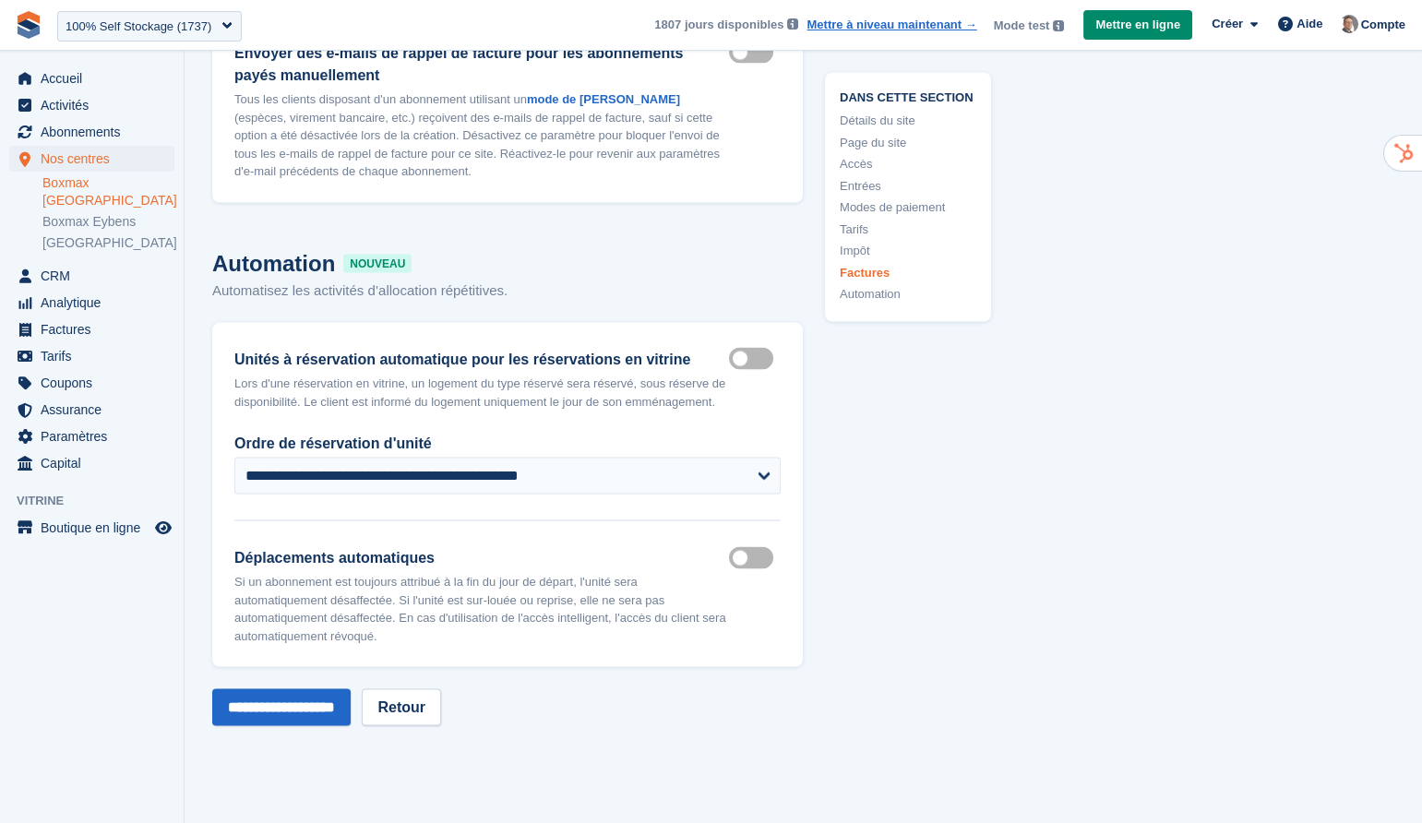
scroll to position [8715, 0]
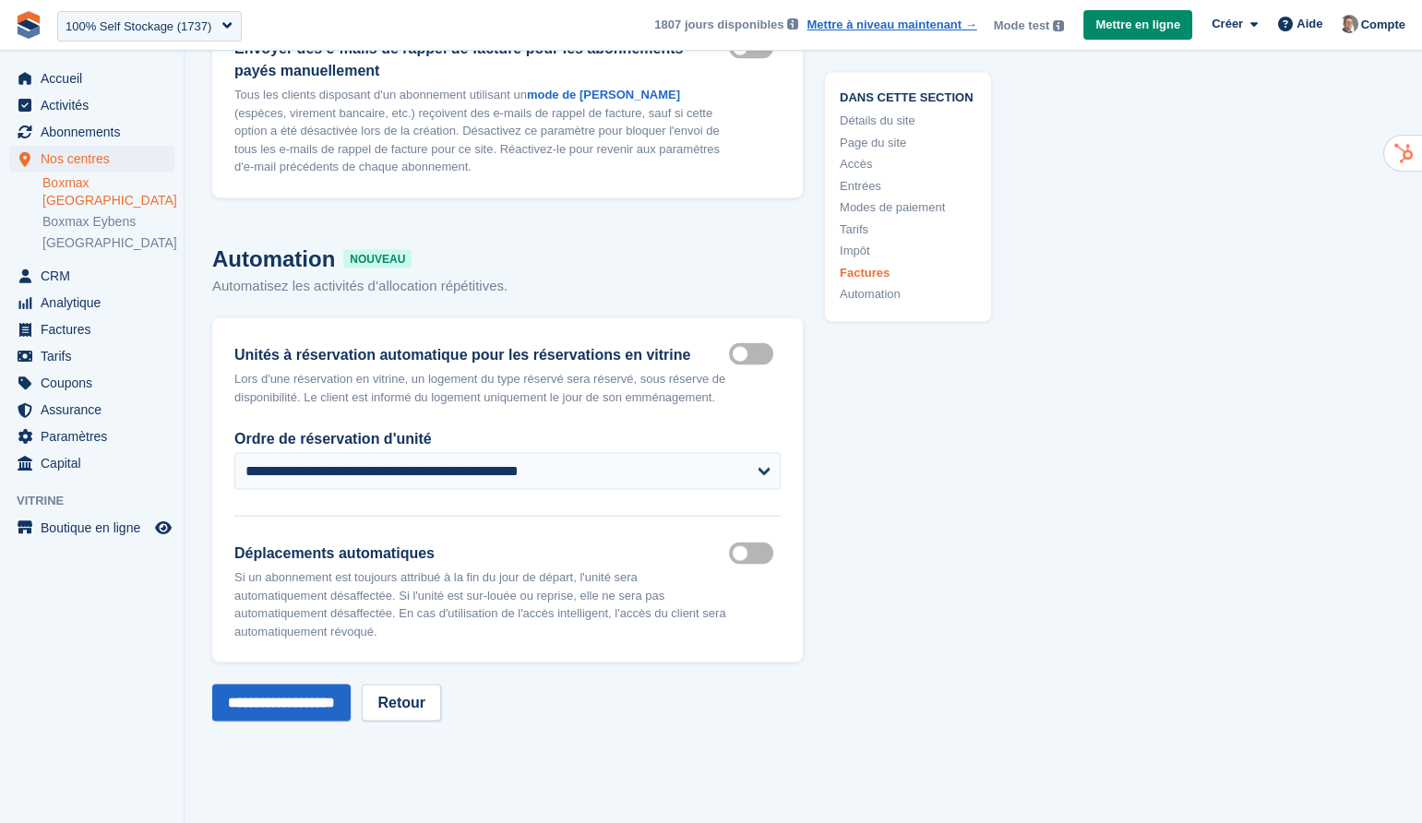
click at [885, 295] on link "Automation" at bounding box center [908, 294] width 137 height 18
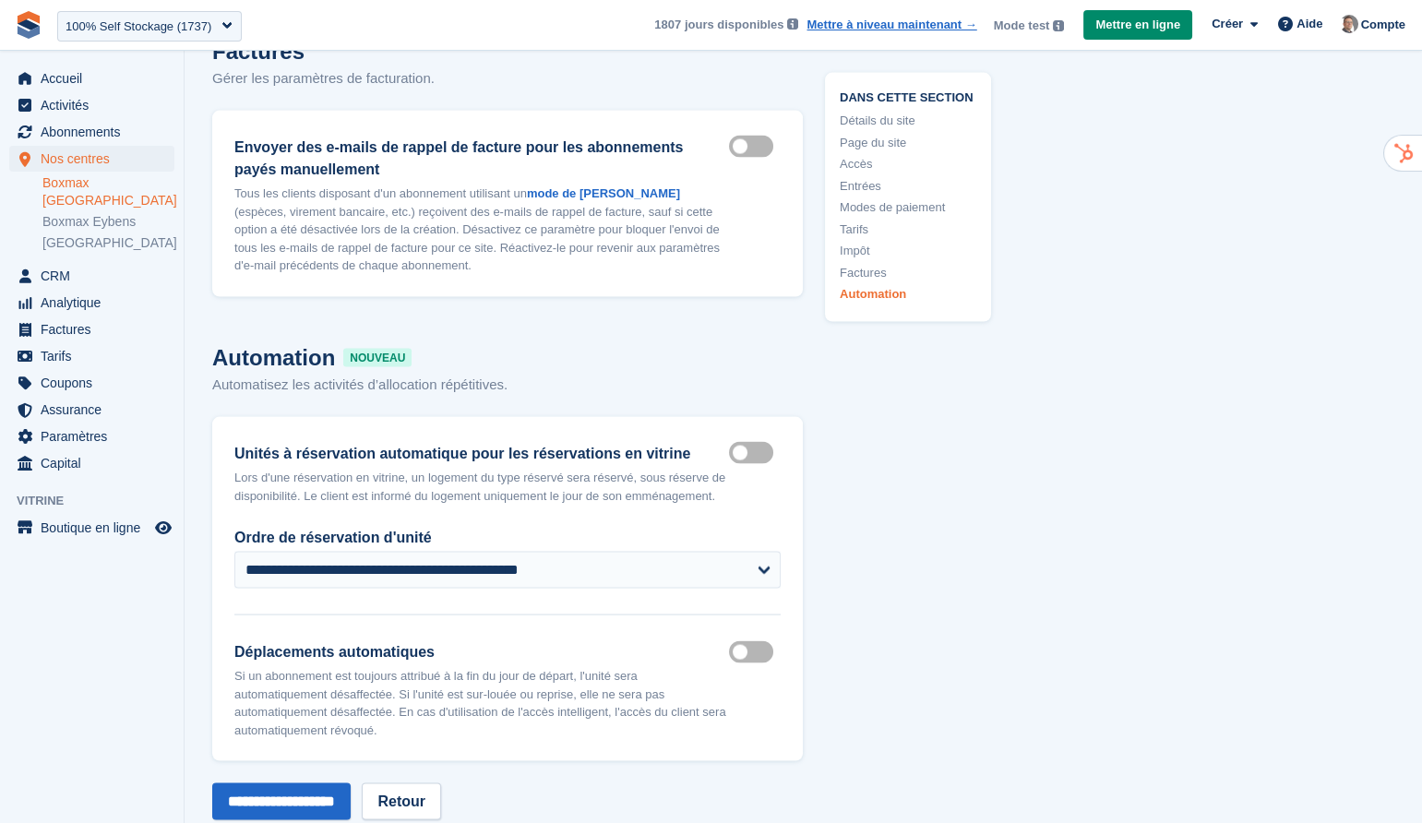
scroll to position [8047, 0]
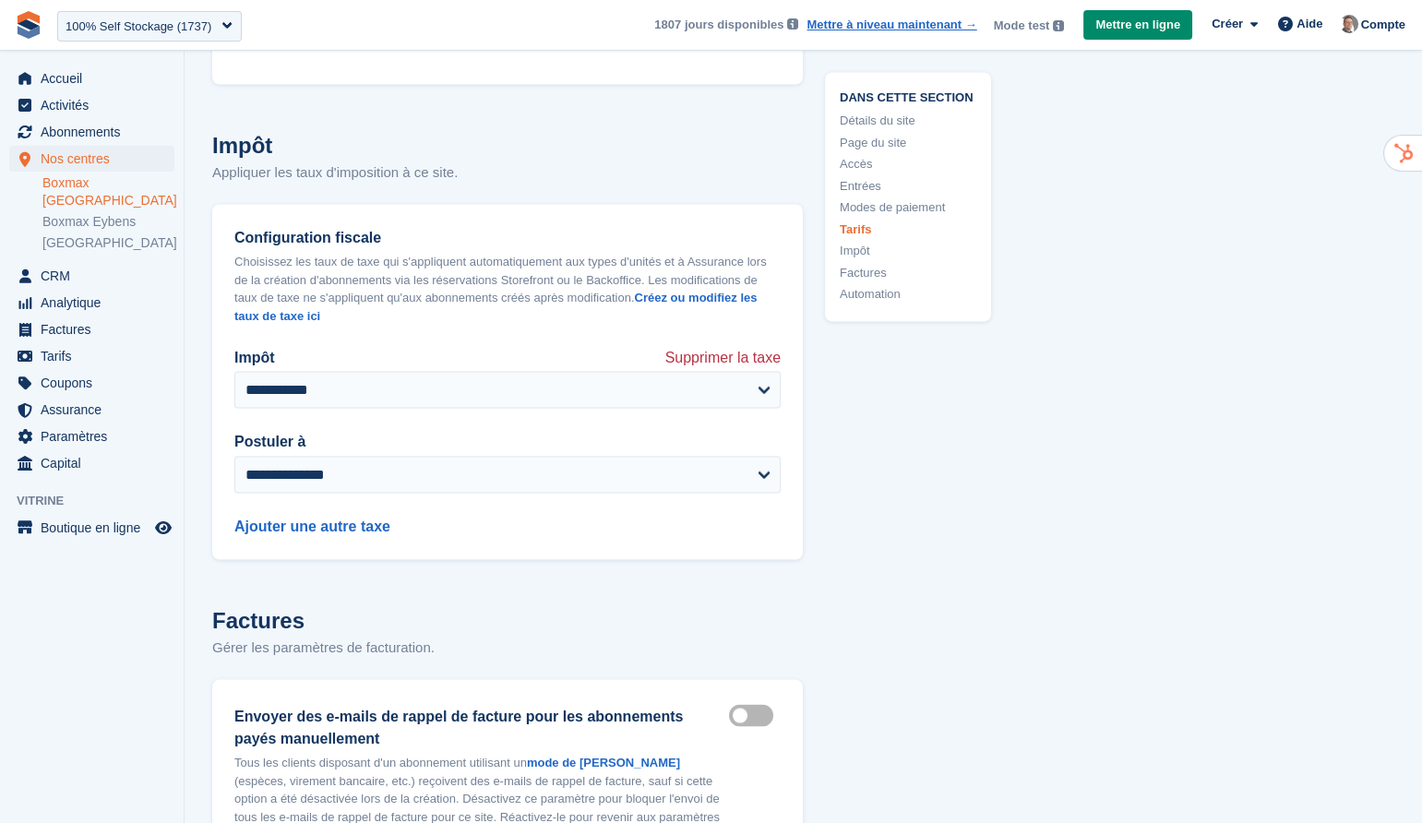
click at [92, 180] on link "Boxmax [GEOGRAPHIC_DATA]" at bounding box center [108, 191] width 132 height 35
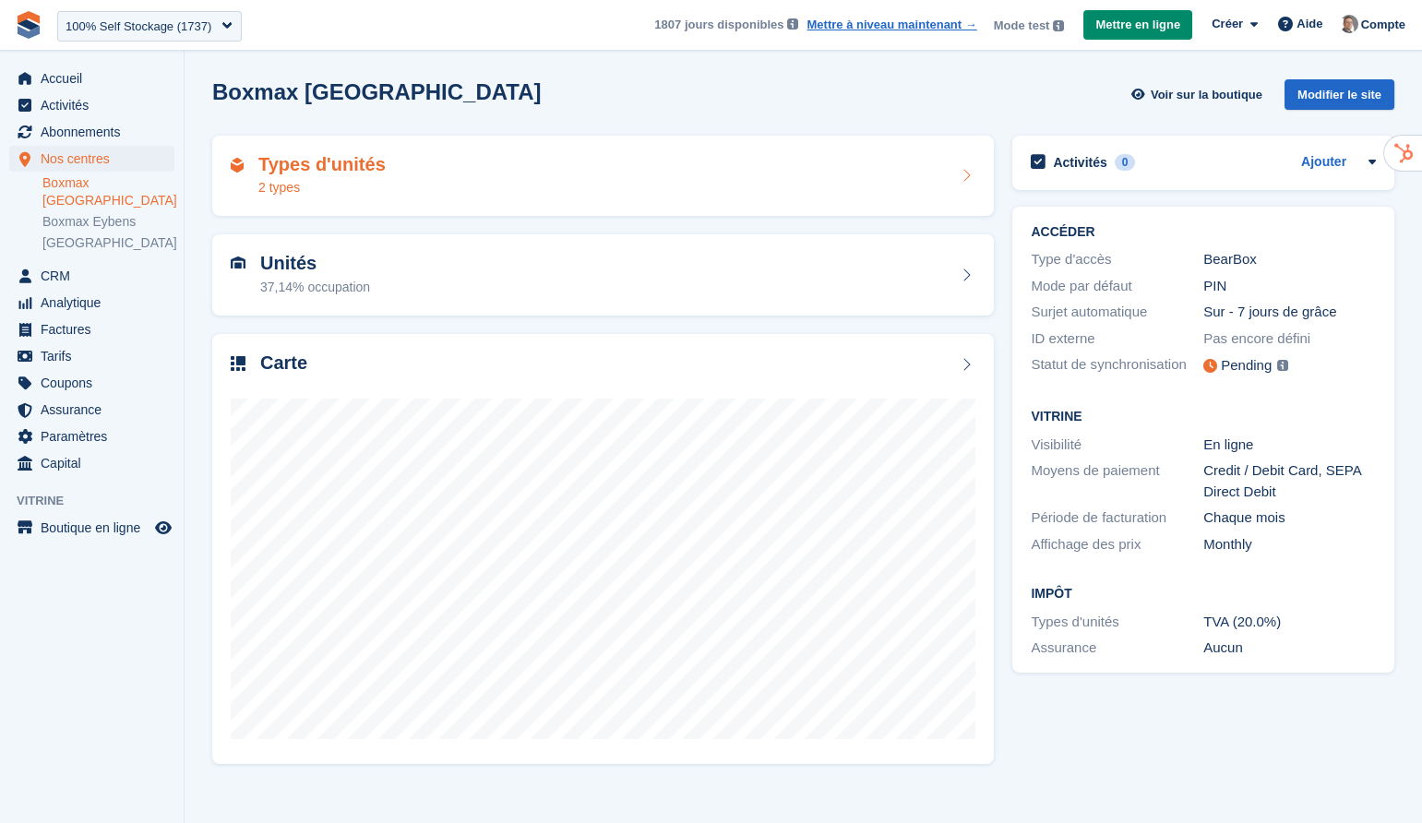
click at [675, 177] on div "Types d'unités 2 types" at bounding box center [603, 176] width 745 height 44
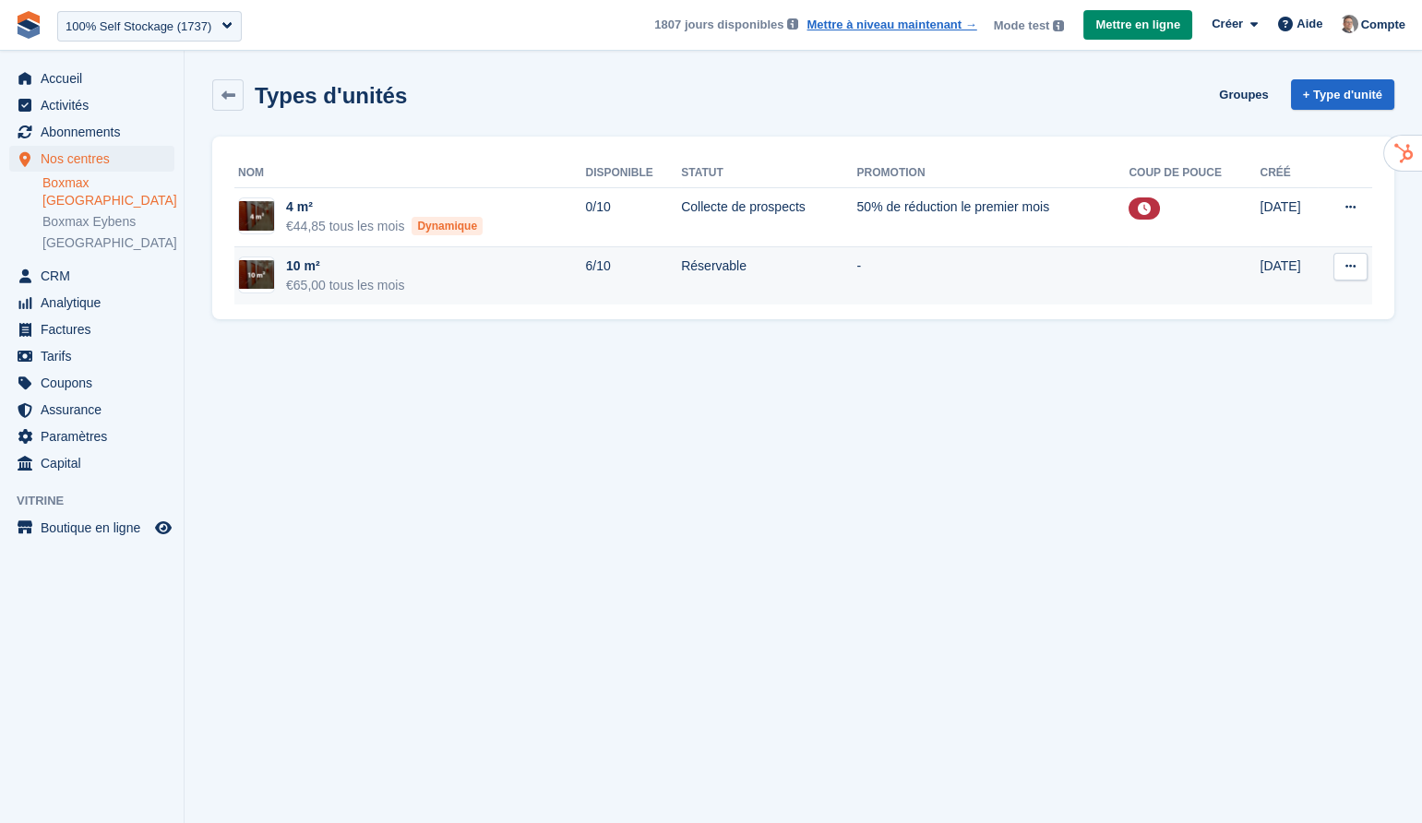
click at [748, 278] on td "Réservable" at bounding box center [768, 276] width 175 height 58
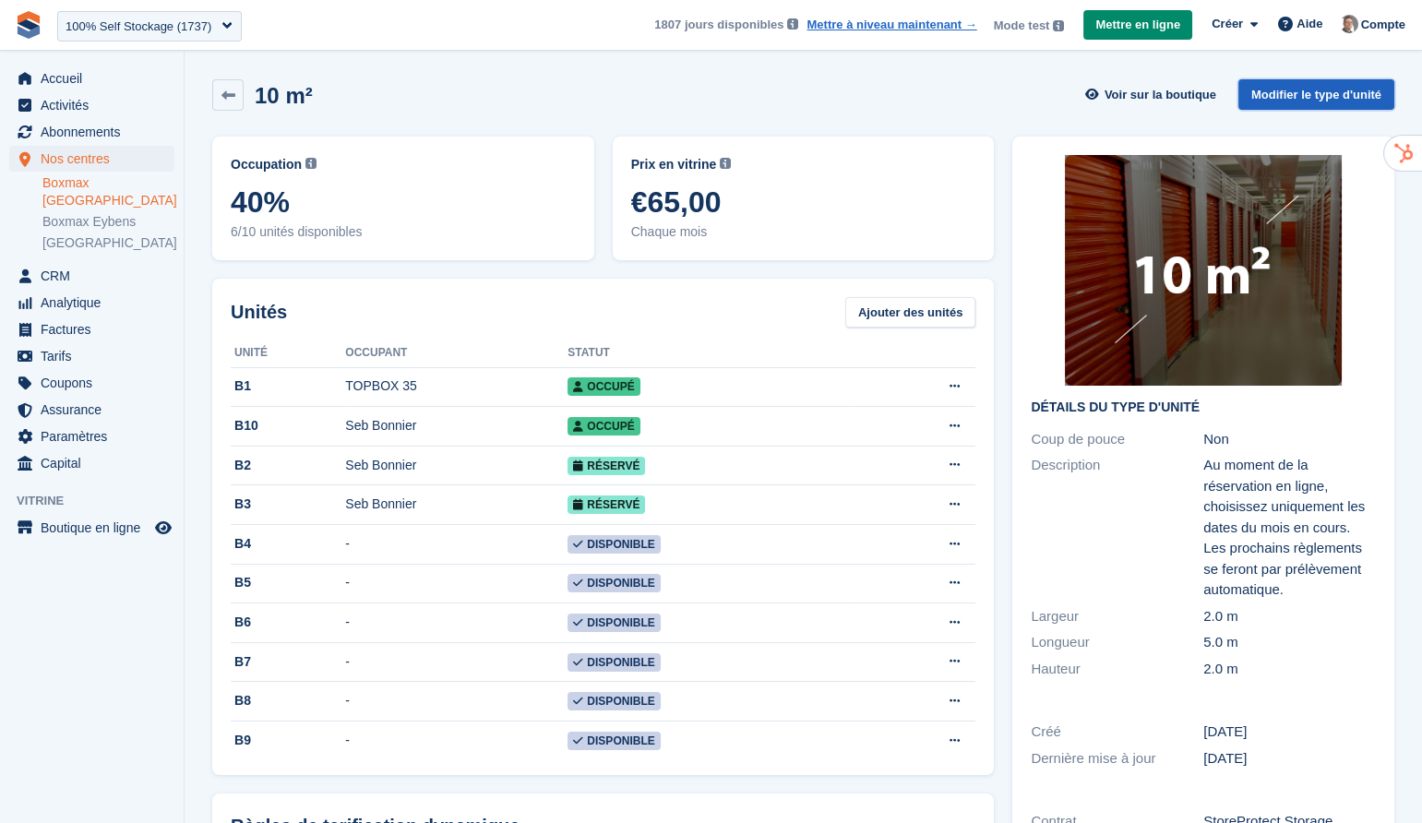
click at [1337, 94] on link "Modifier le type d'unité" at bounding box center [1316, 94] width 156 height 30
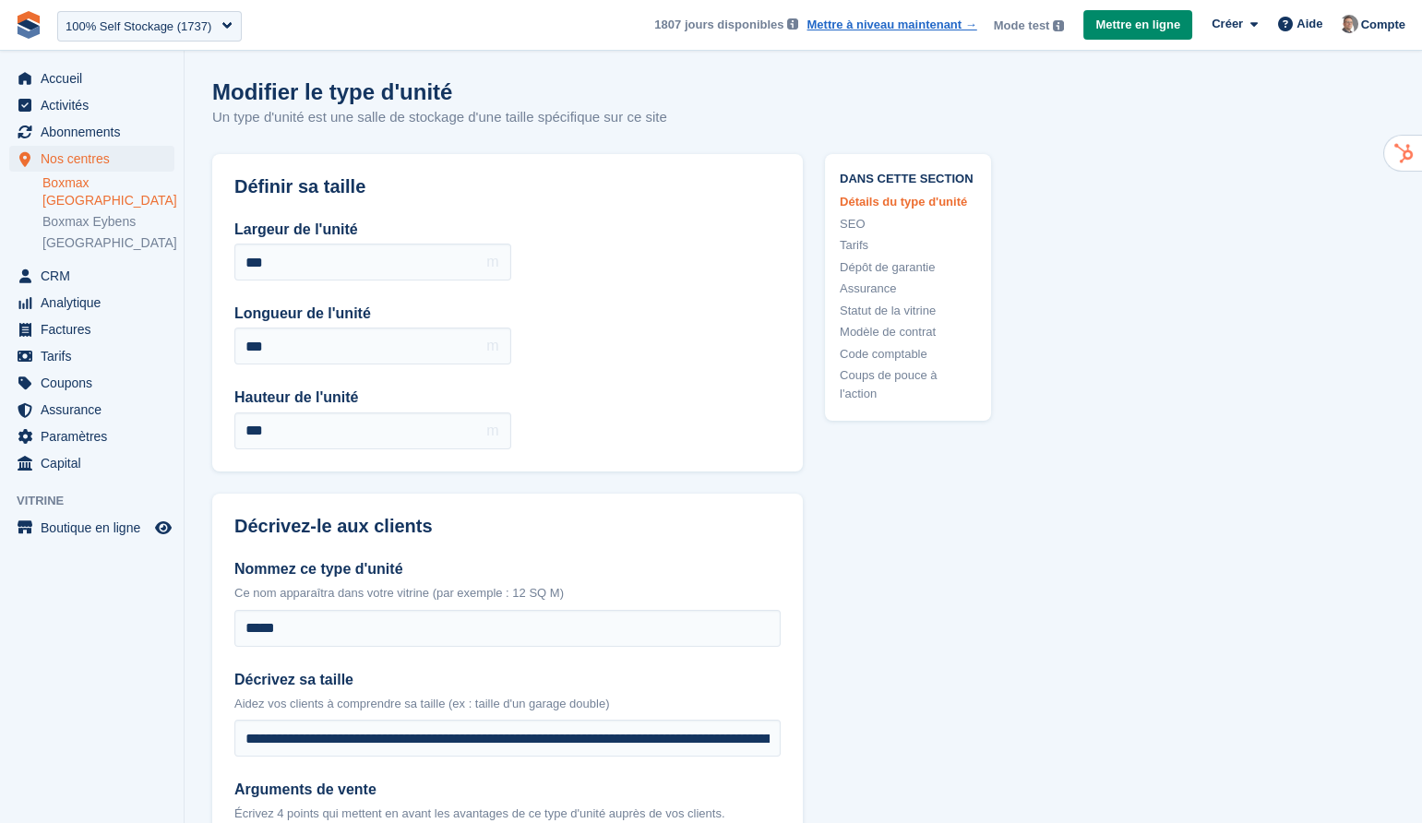
click at [853, 228] on link "SEO" at bounding box center [908, 224] width 137 height 18
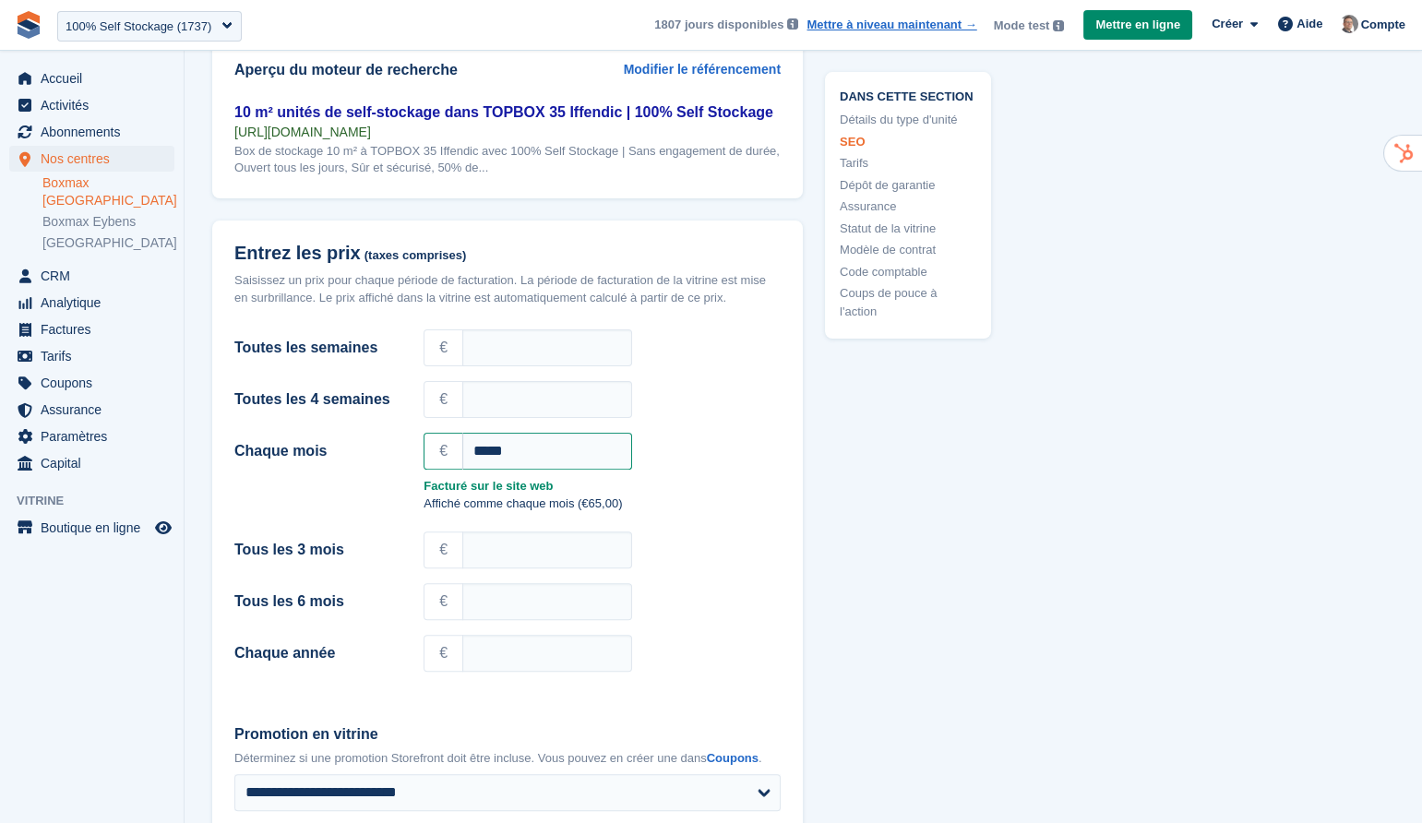
scroll to position [1494, 0]
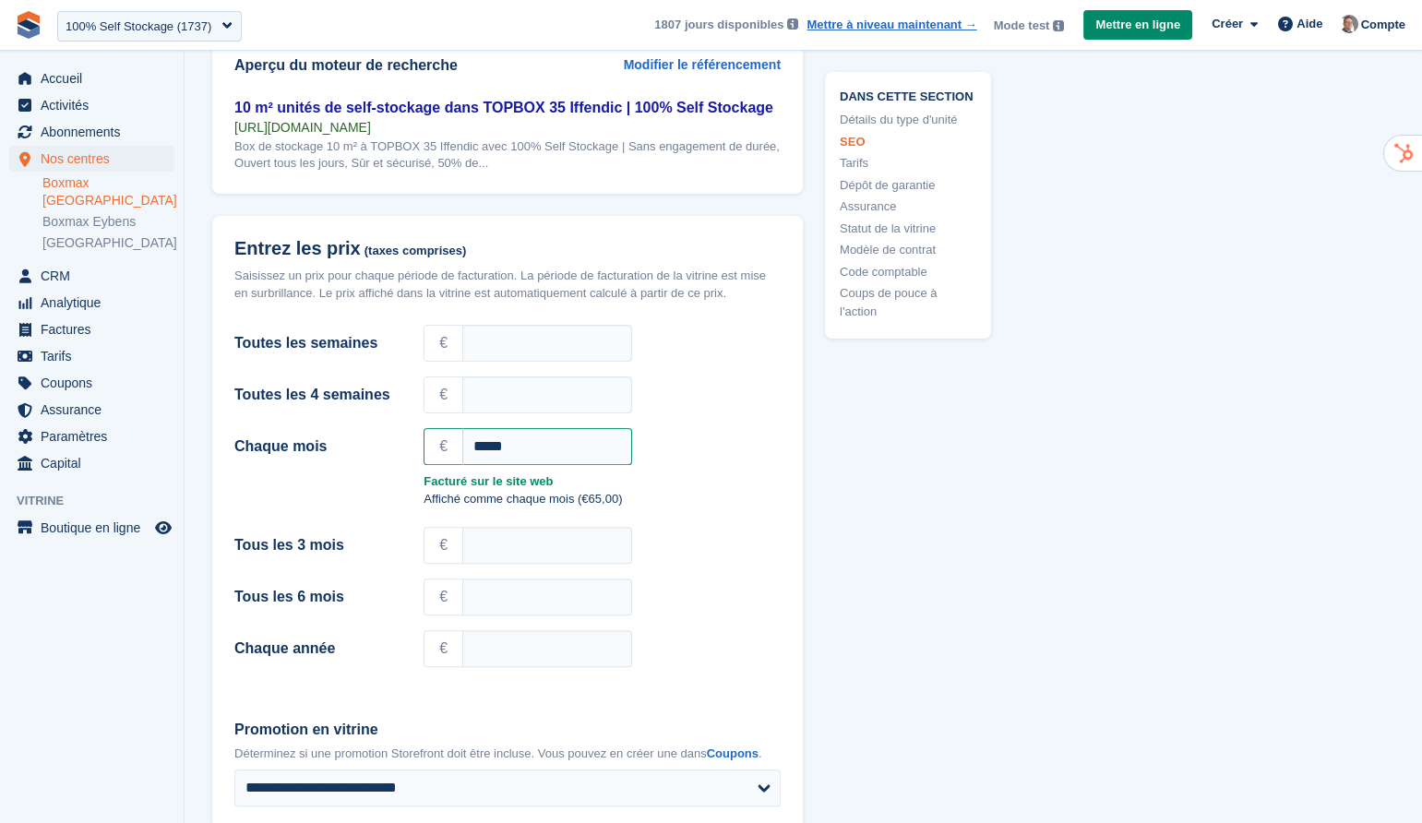
click at [857, 165] on link "Tarifs" at bounding box center [908, 164] width 137 height 18
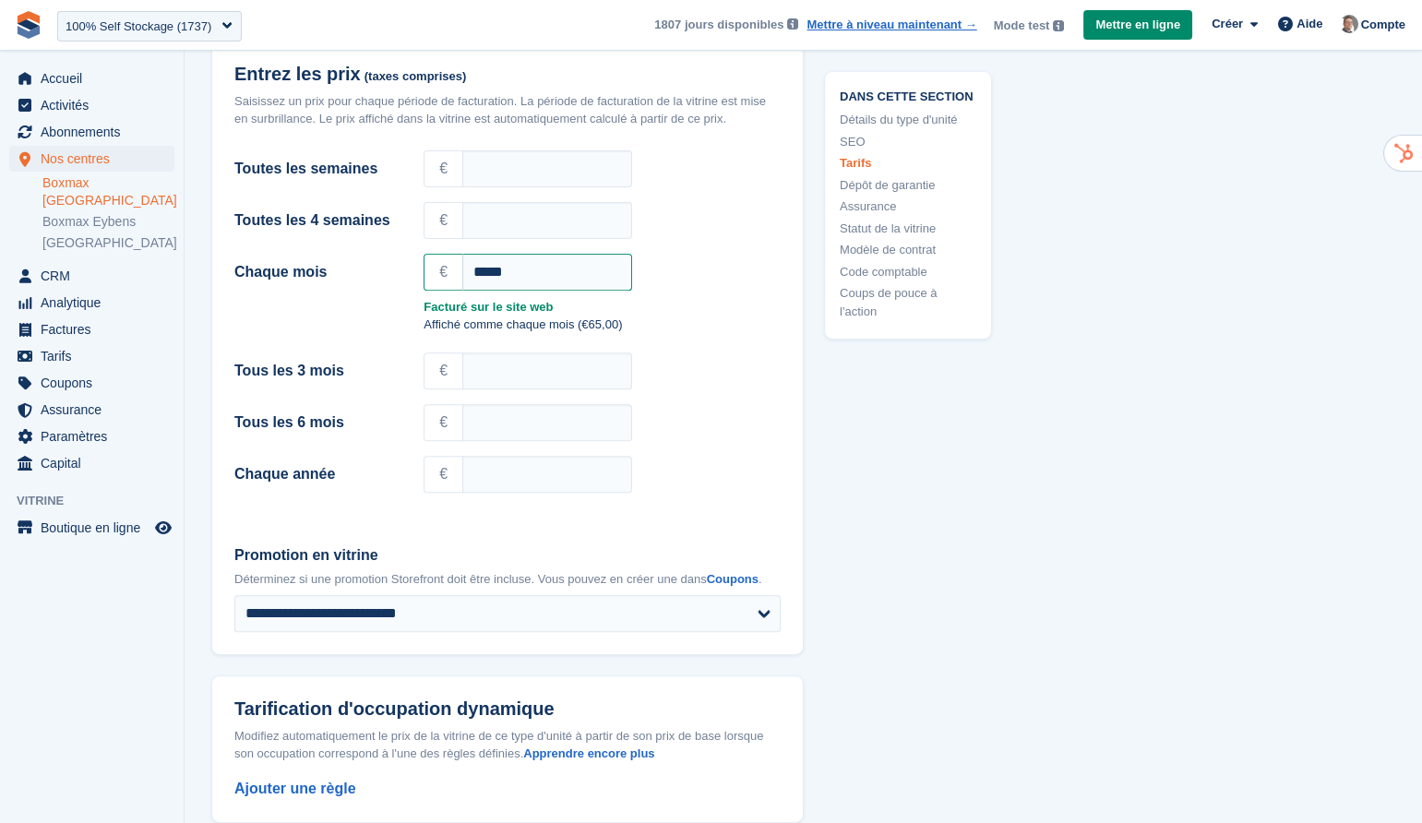
scroll to position [1676, 0]
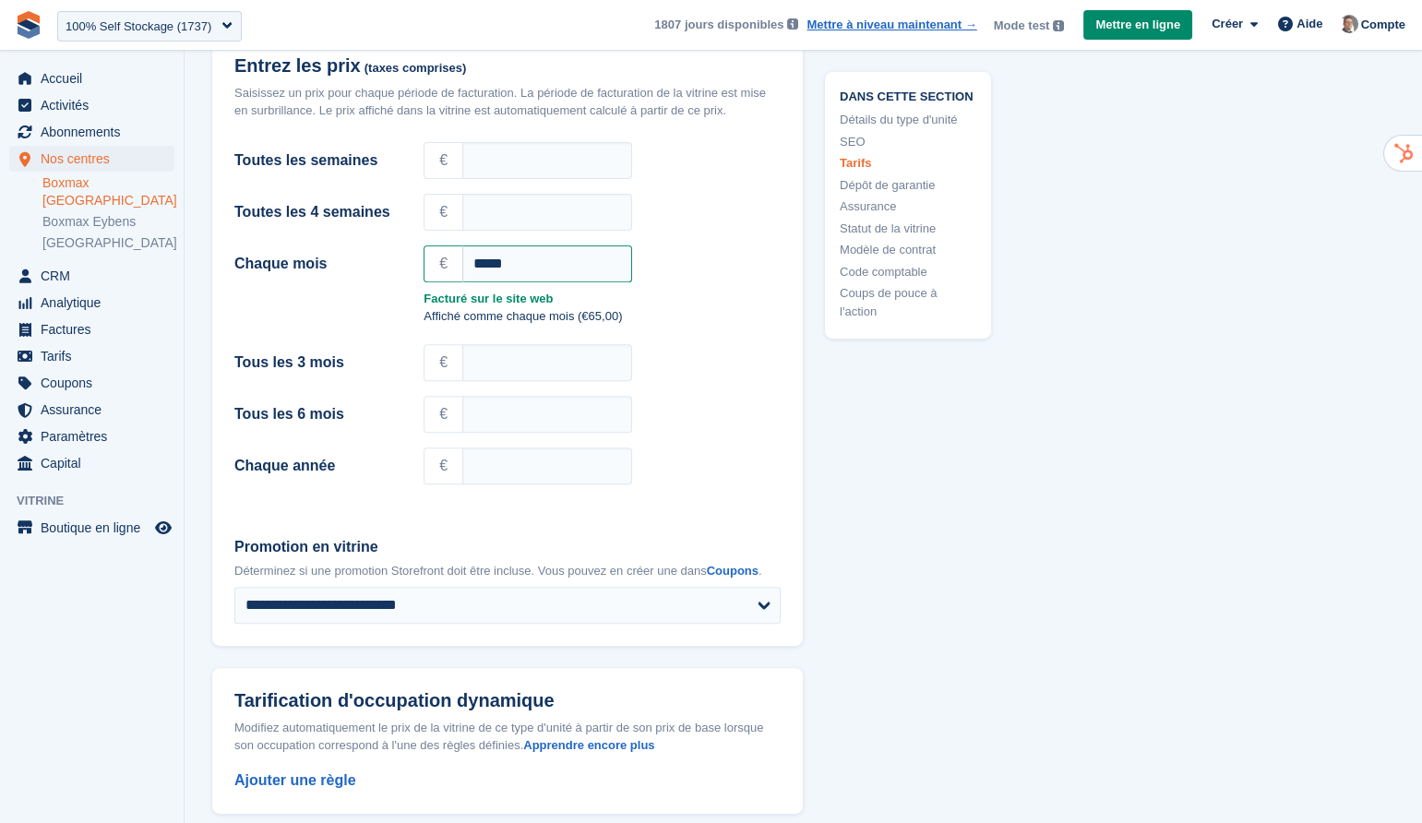
click at [902, 185] on link "Dépôt de garantie" at bounding box center [908, 185] width 137 height 18
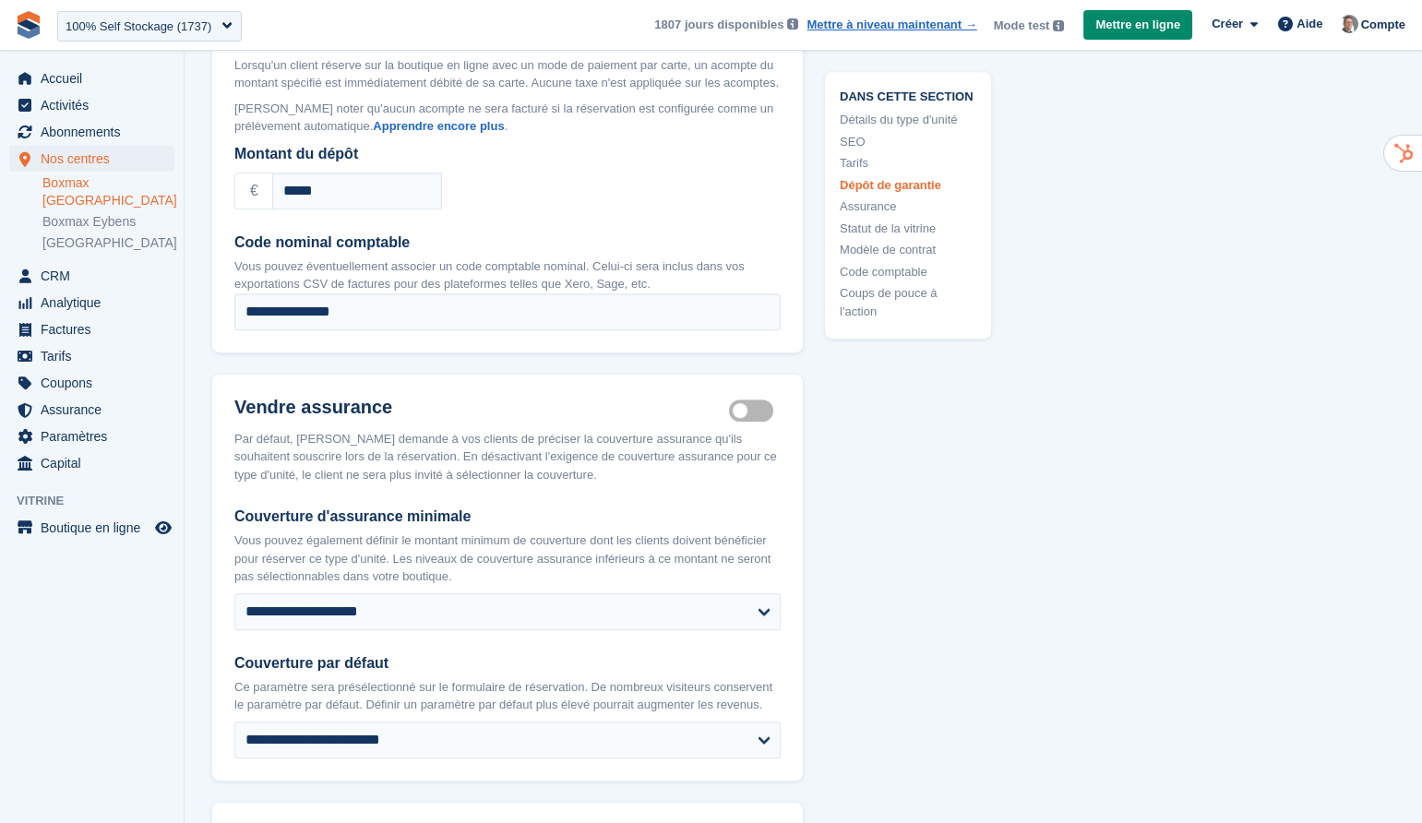
scroll to position [2514, 0]
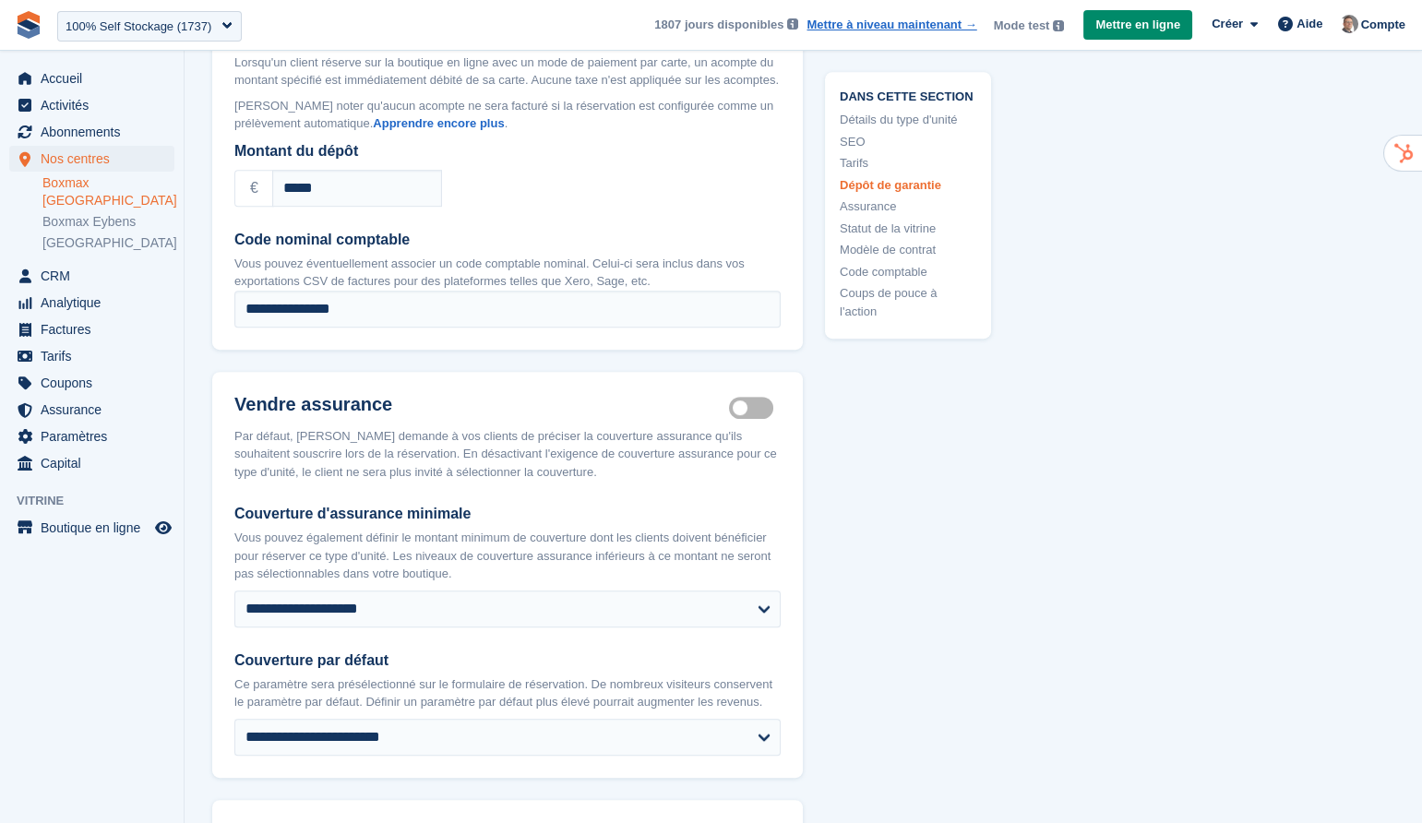
click at [881, 210] on link "Assurance" at bounding box center [908, 207] width 137 height 18
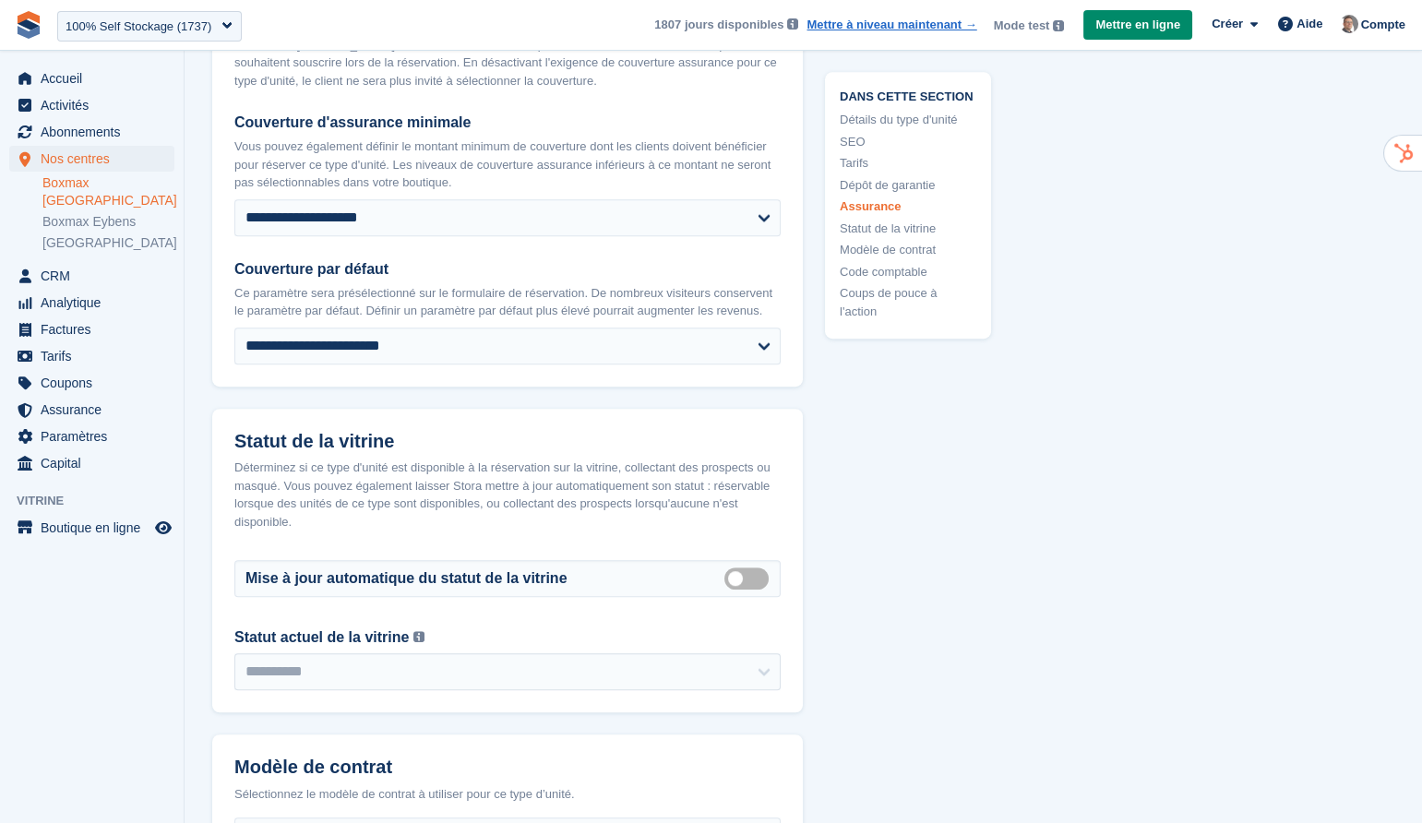
scroll to position [2906, 0]
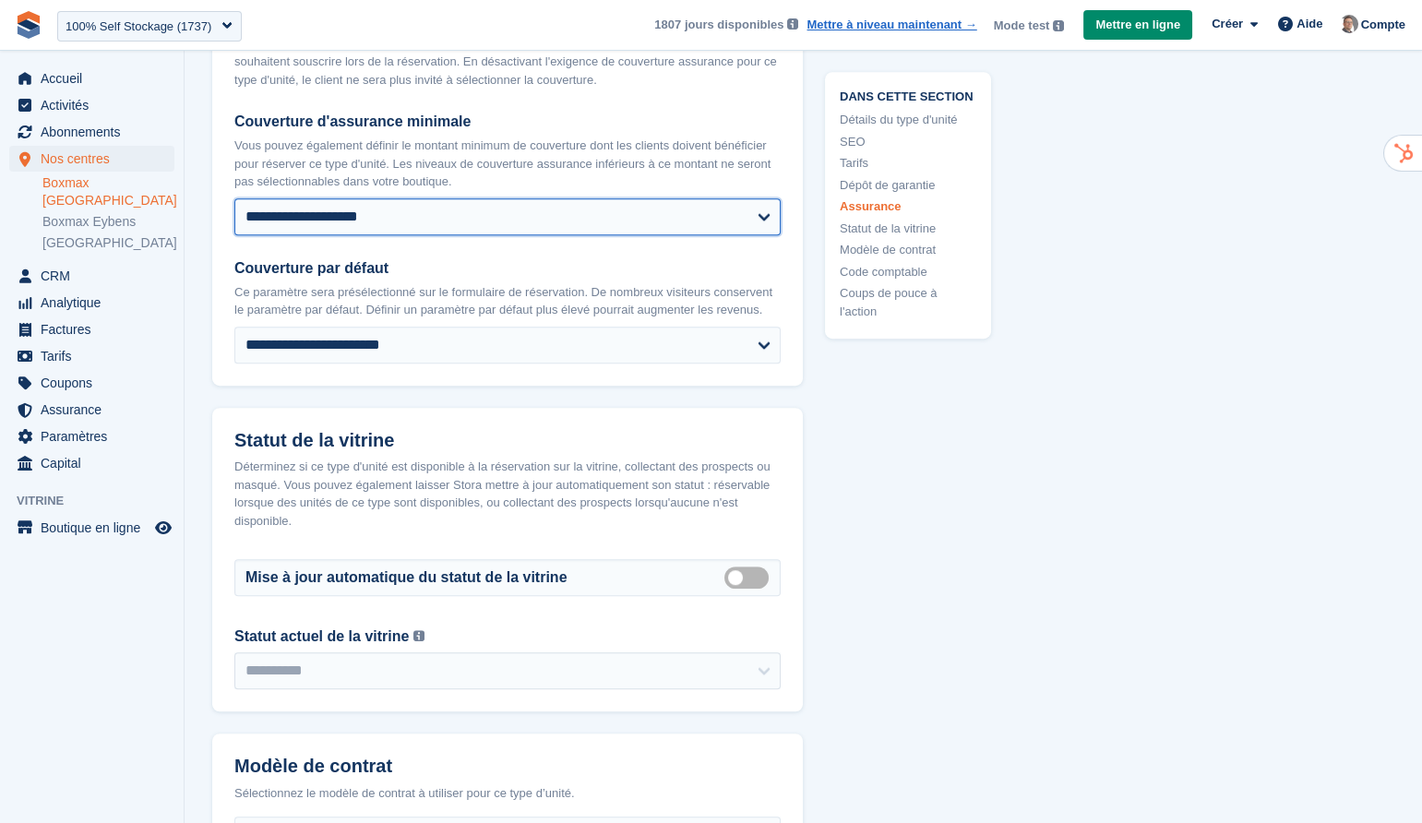
click at [745, 235] on select "**********" at bounding box center [507, 216] width 546 height 37
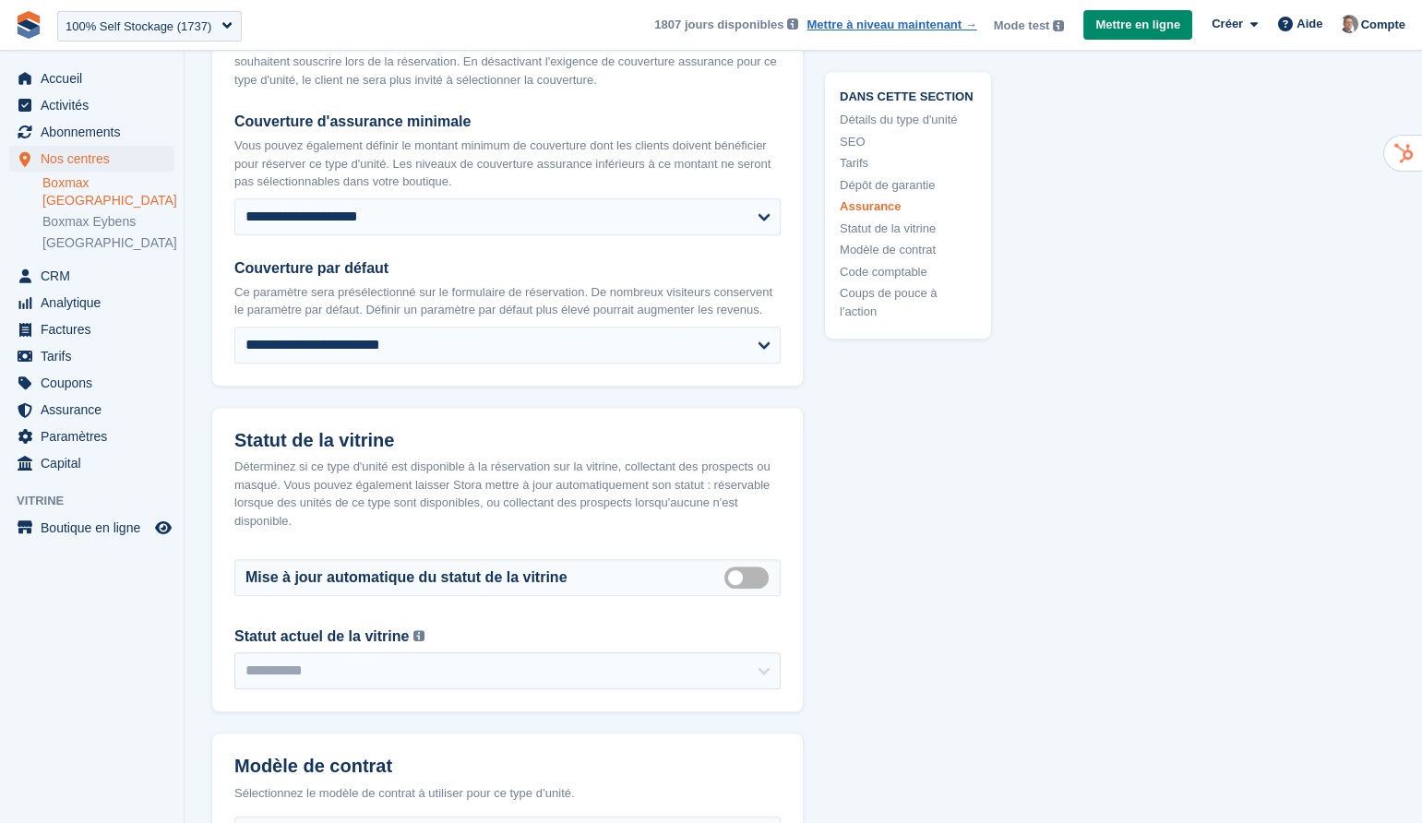
click at [910, 229] on link "Statut de la vitrine" at bounding box center [908, 229] width 137 height 18
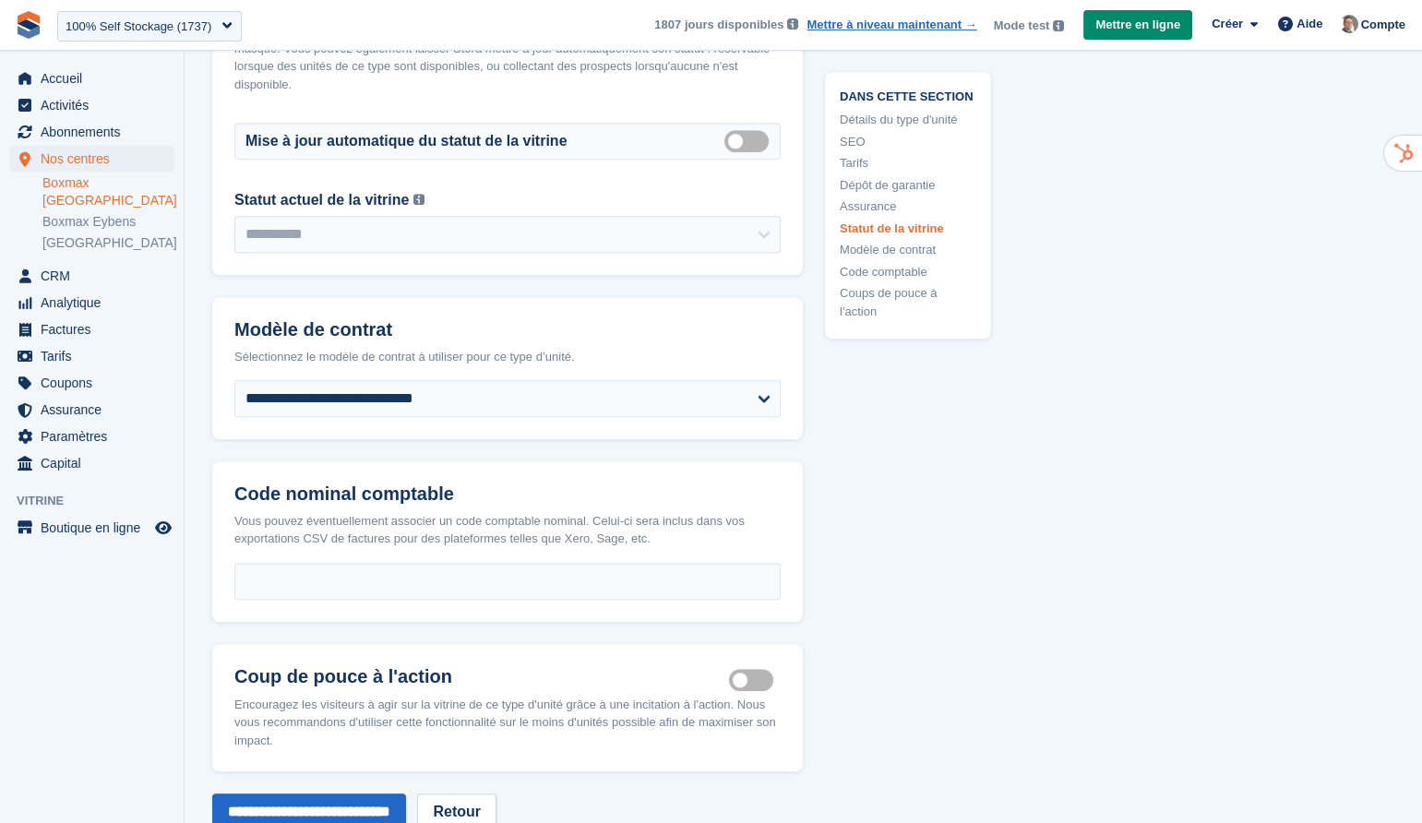
scroll to position [3352, 0]
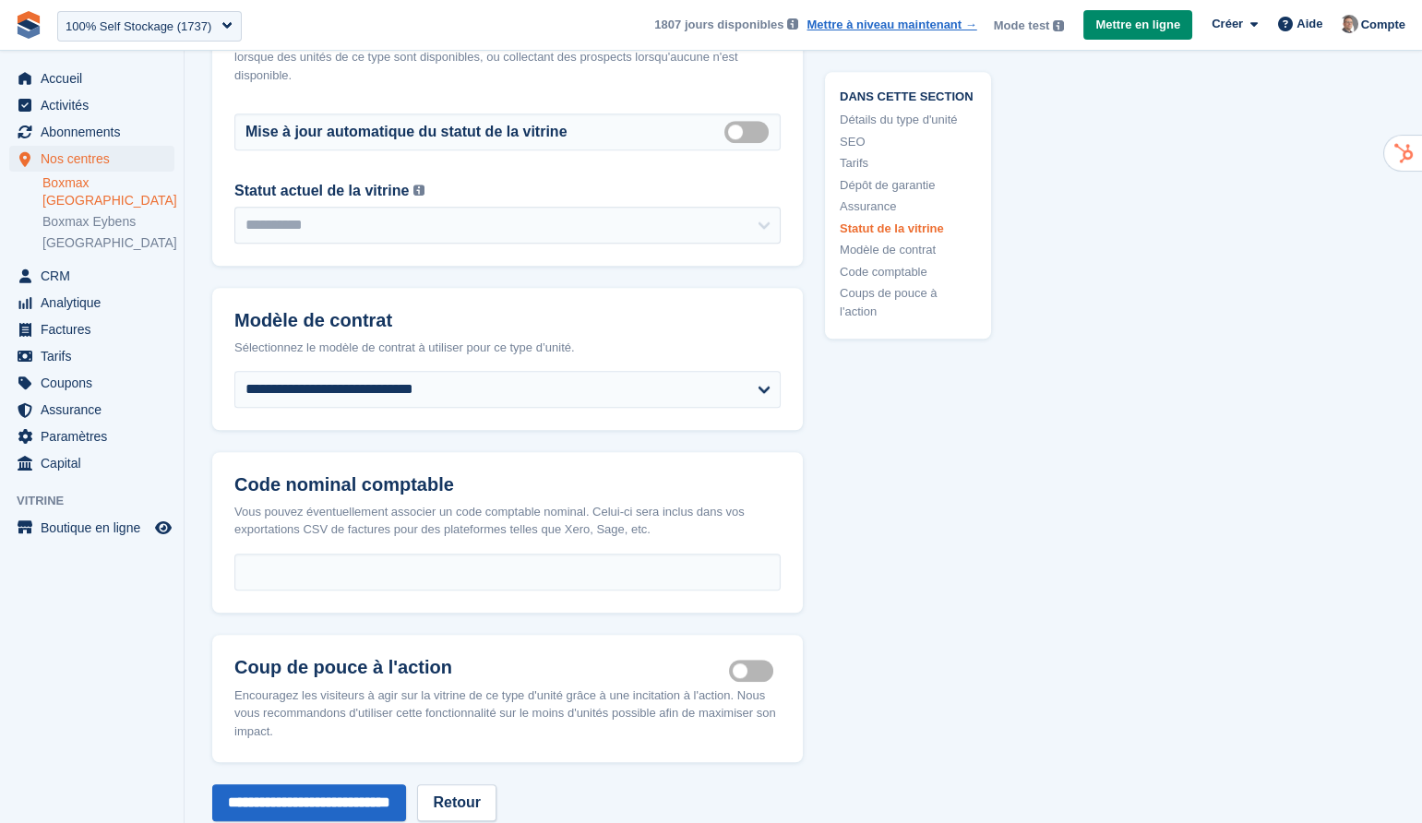
click at [924, 250] on link "Modèle de contrat" at bounding box center [908, 251] width 137 height 18
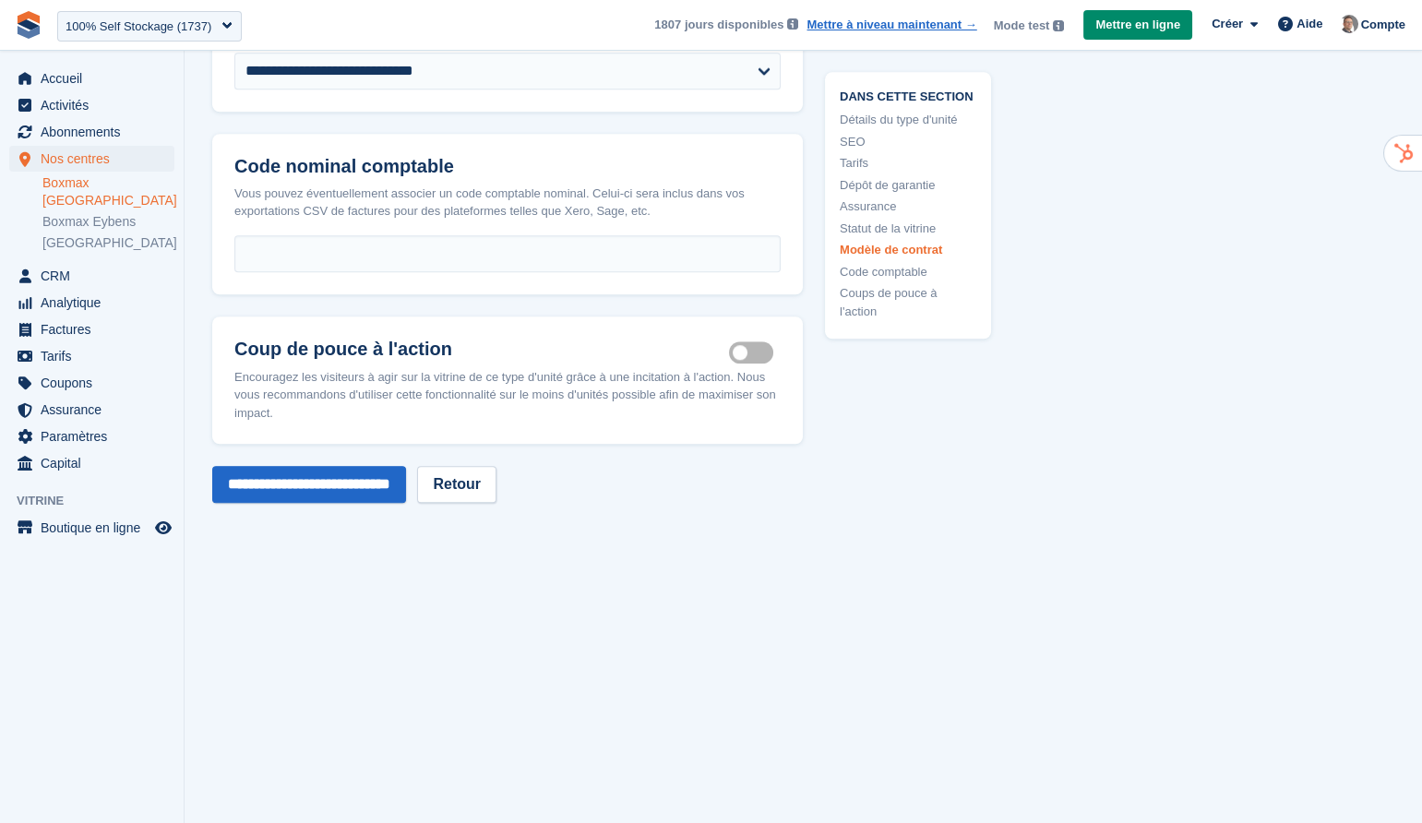
scroll to position [3679, 0]
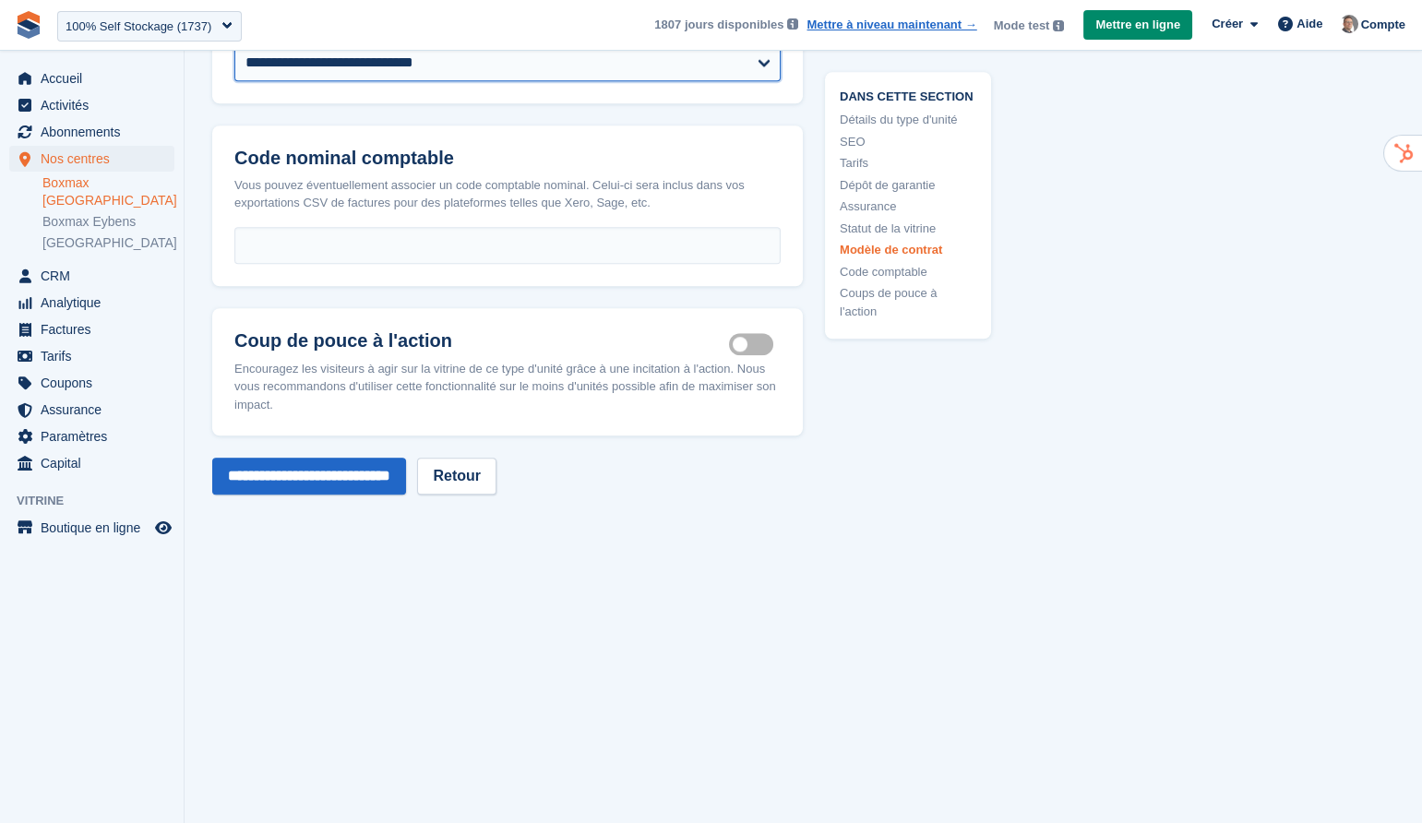
click at [696, 81] on select "**********" at bounding box center [507, 62] width 546 height 37
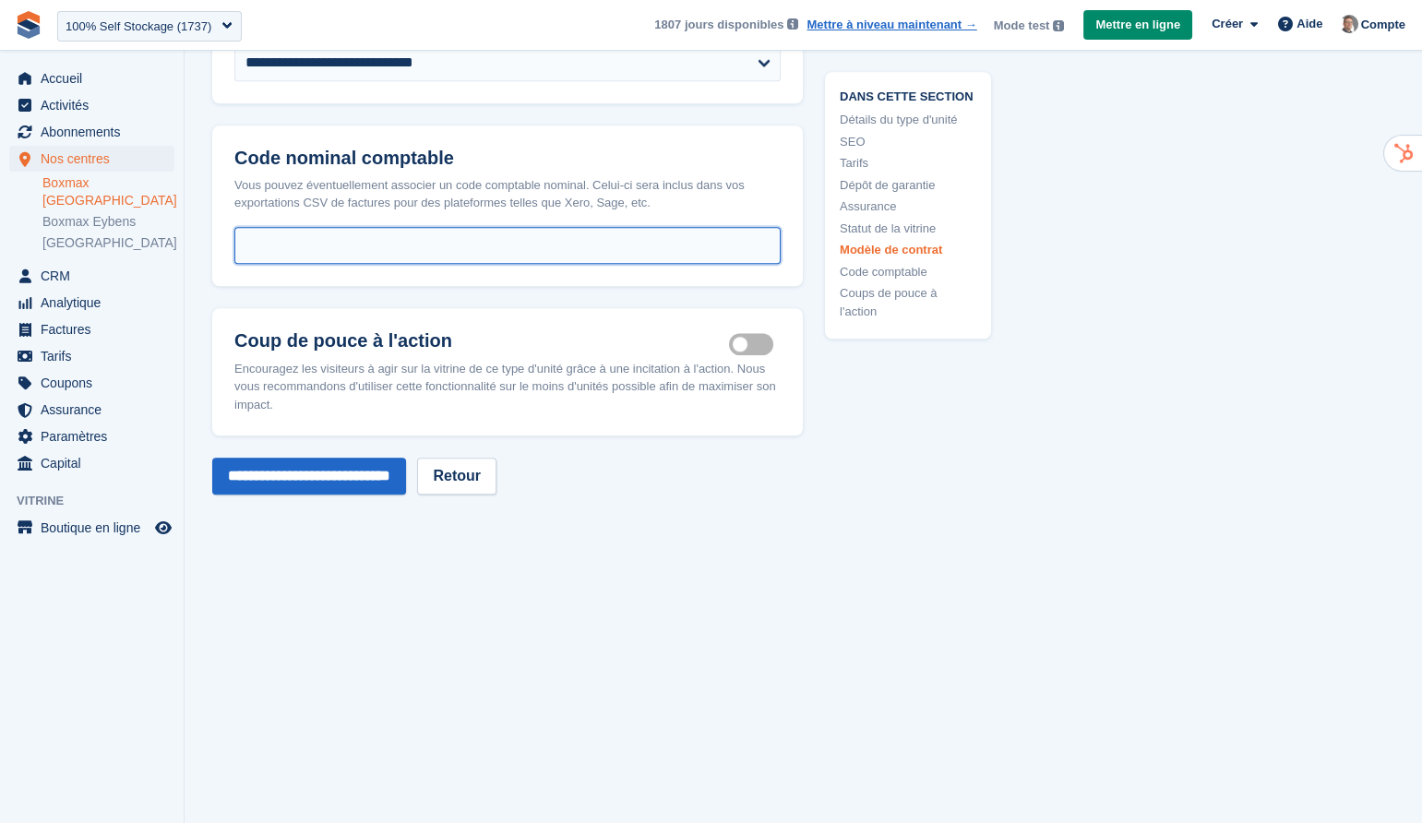
click at [497, 264] on input "text" at bounding box center [507, 245] width 546 height 37
click at [752, 345] on label "Is active" at bounding box center [755, 343] width 52 height 3
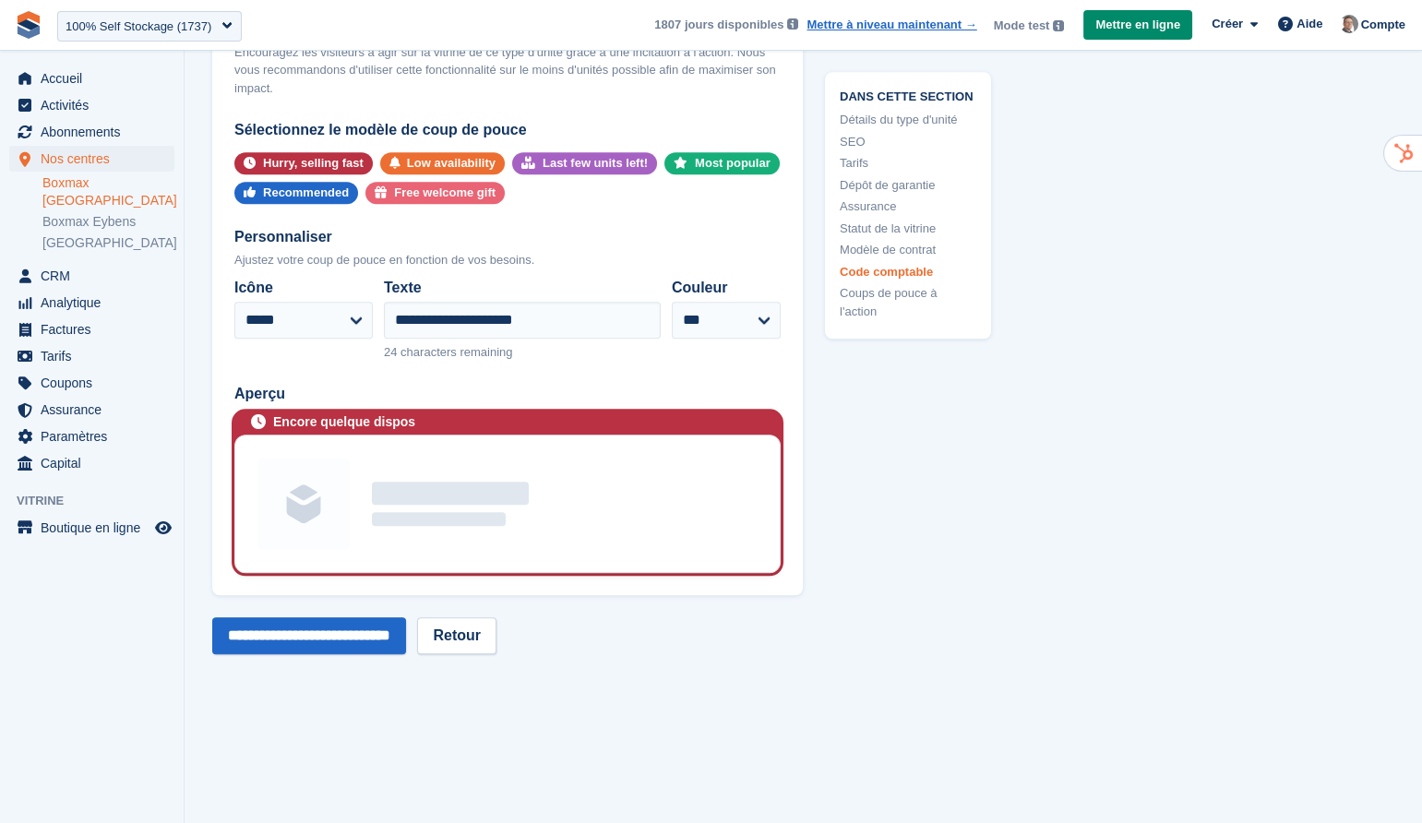
scroll to position [4117, 0]
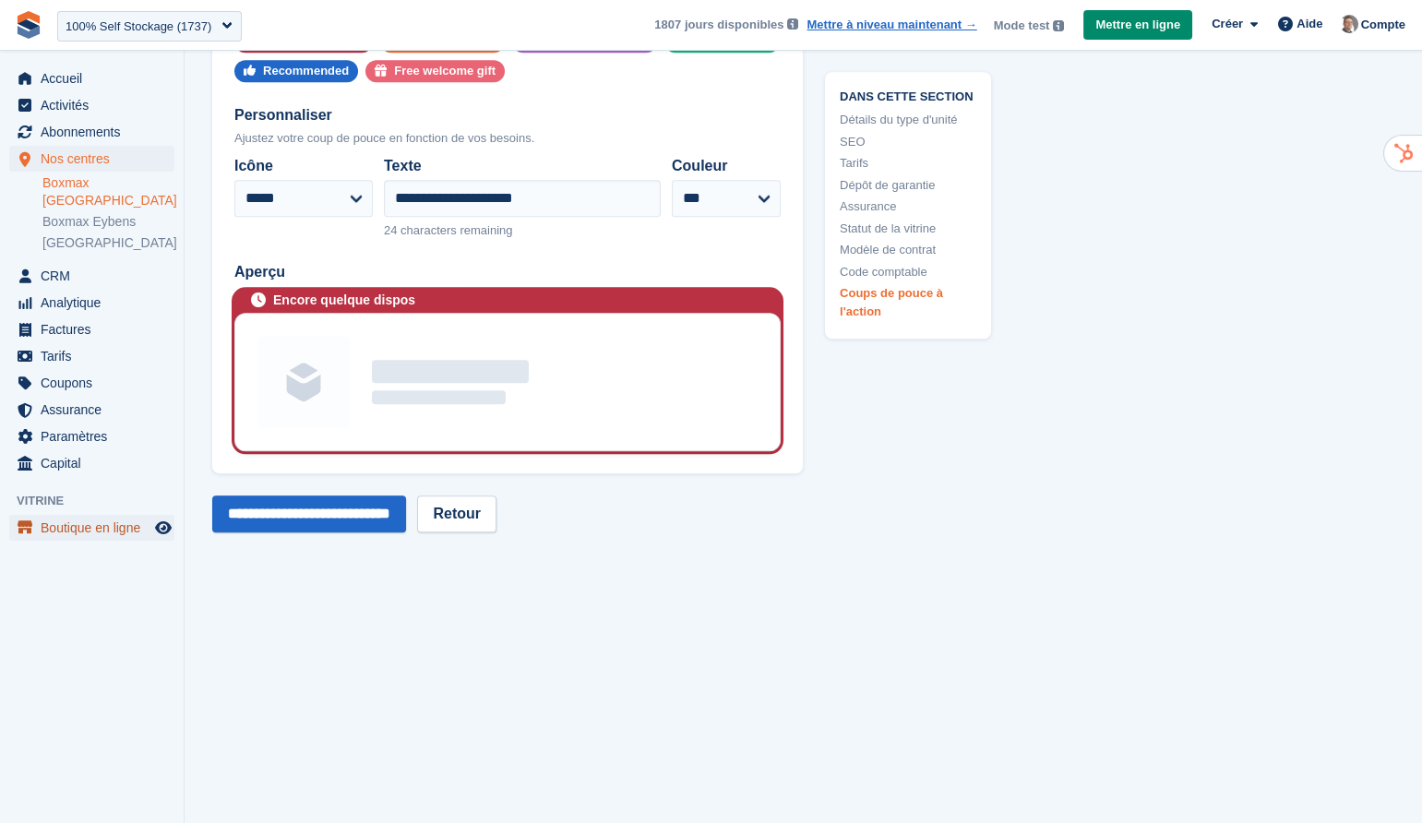
click at [138, 515] on span "Boutique en ligne" at bounding box center [96, 528] width 111 height 26
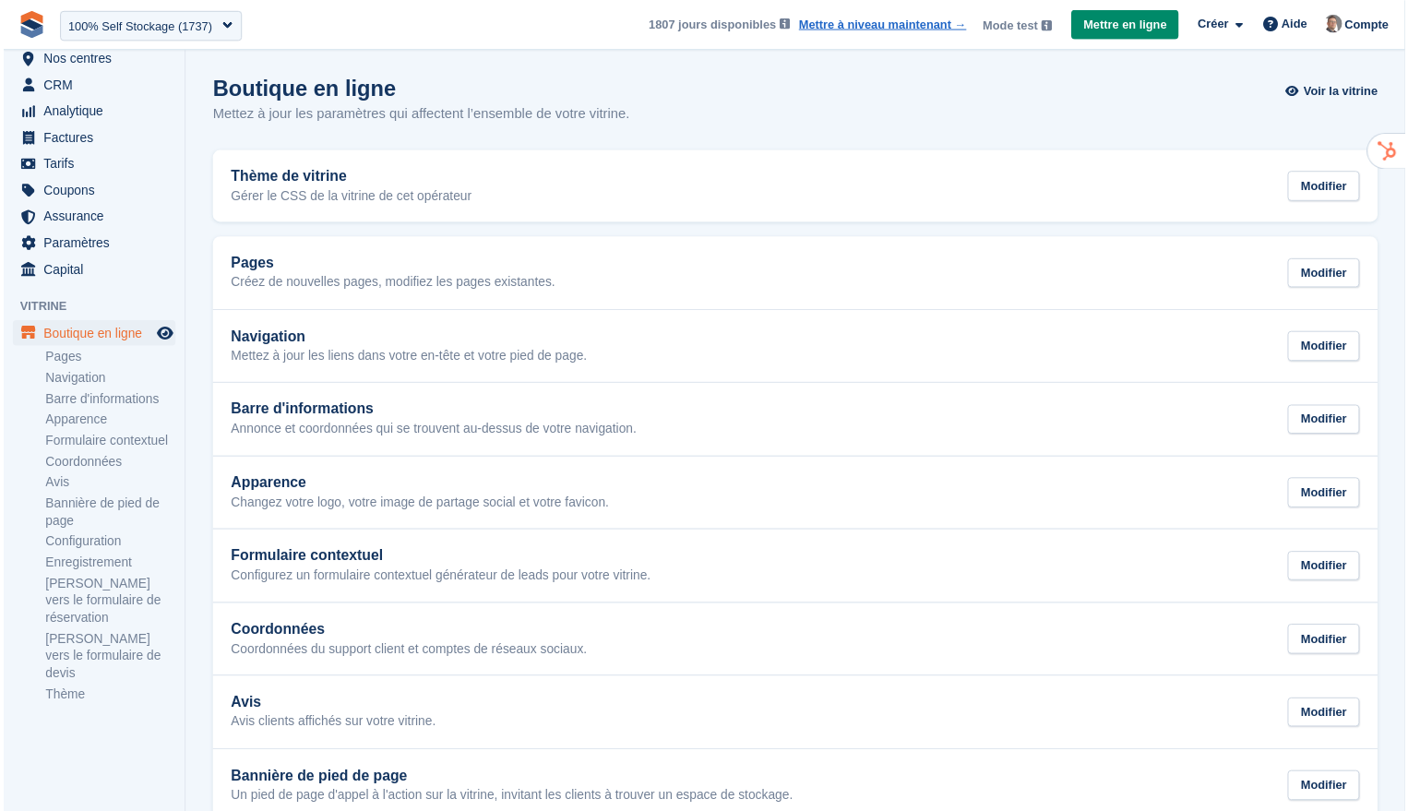
scroll to position [61, 0]
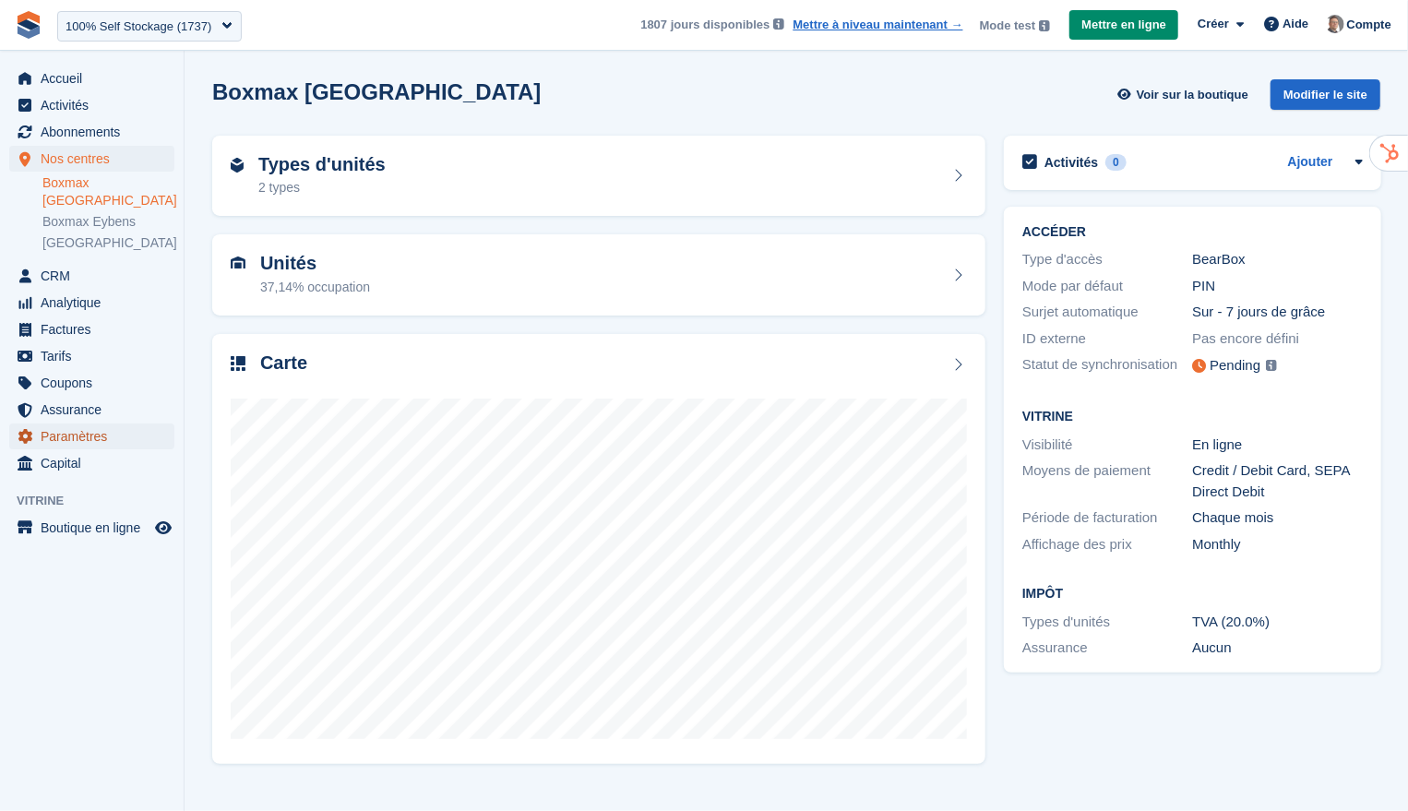
click at [101, 423] on span "Paramètres" at bounding box center [96, 436] width 111 height 26
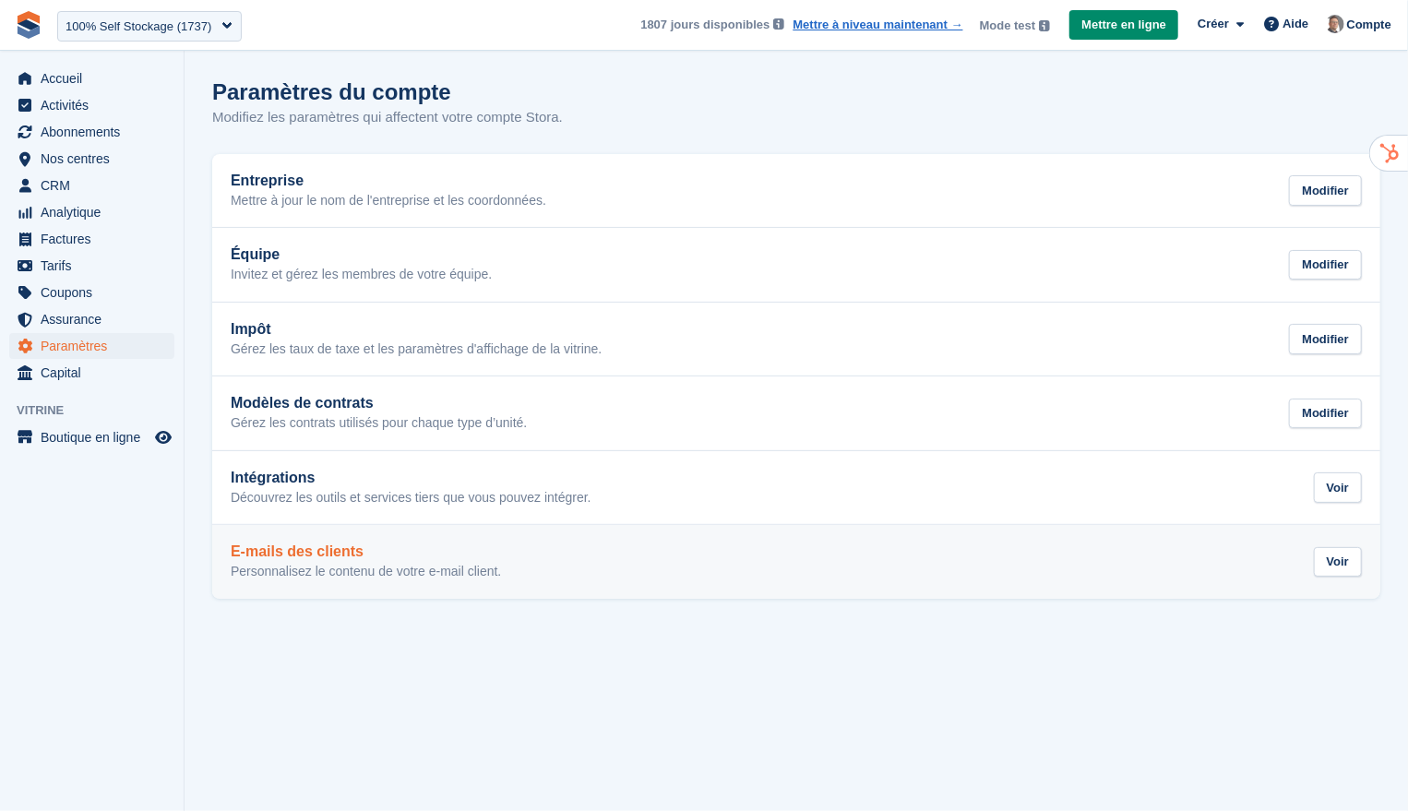
click at [559, 579] on link "E-mails des clients Personnalisez le contenu de votre e-mail client. Voir" at bounding box center [796, 562] width 1168 height 74
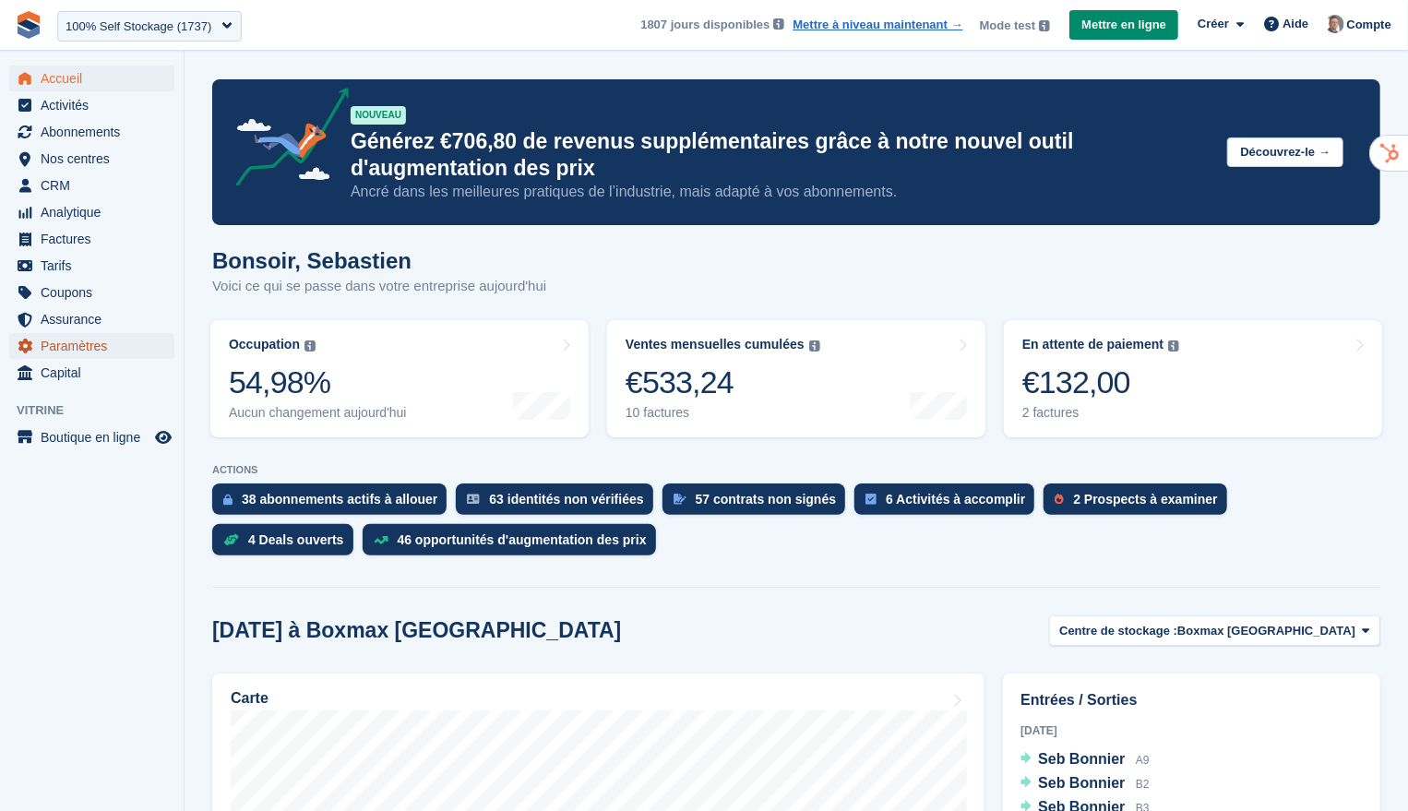
click at [87, 347] on span "Paramètres" at bounding box center [96, 346] width 111 height 26
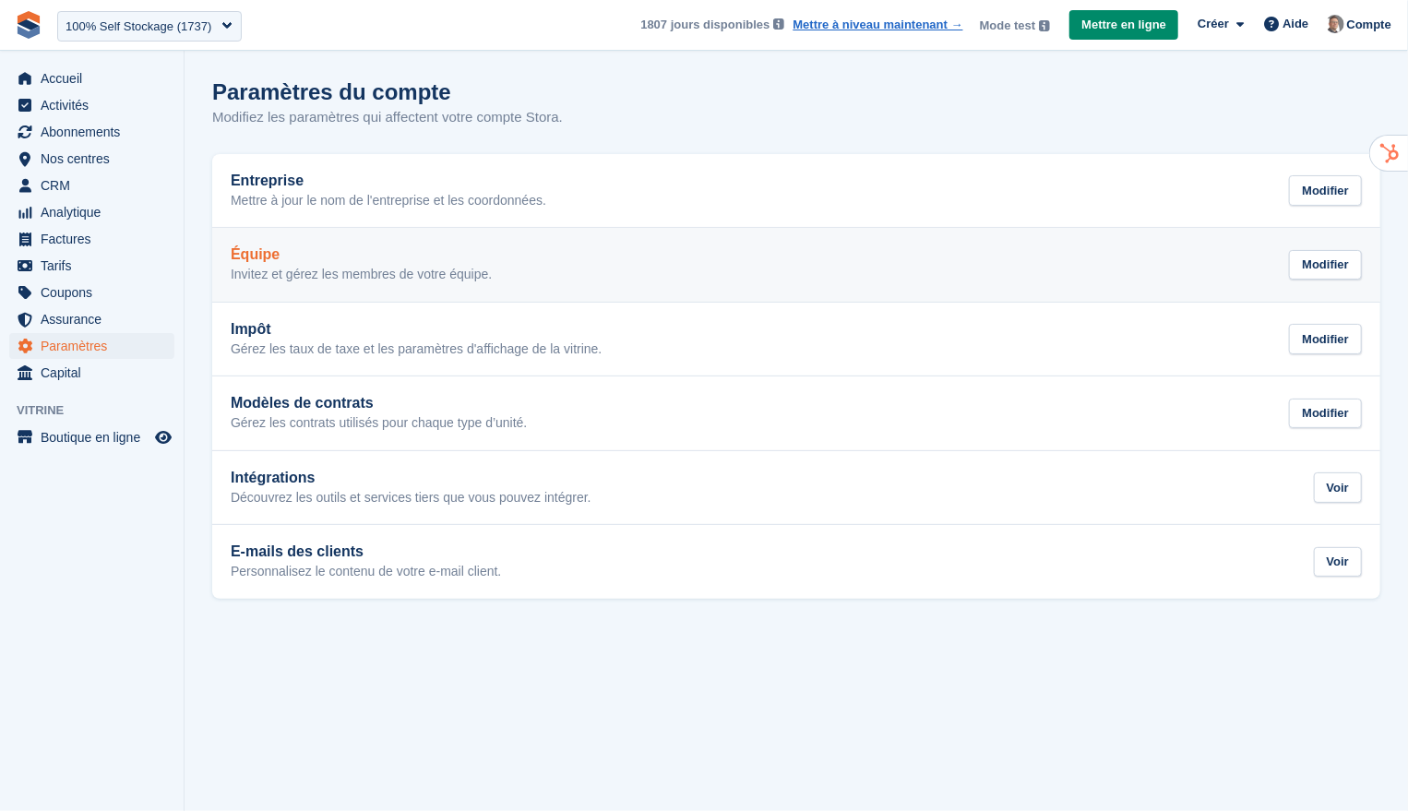
click at [384, 279] on p "Invitez et gérez les membres de votre équipe." at bounding box center [361, 275] width 261 height 17
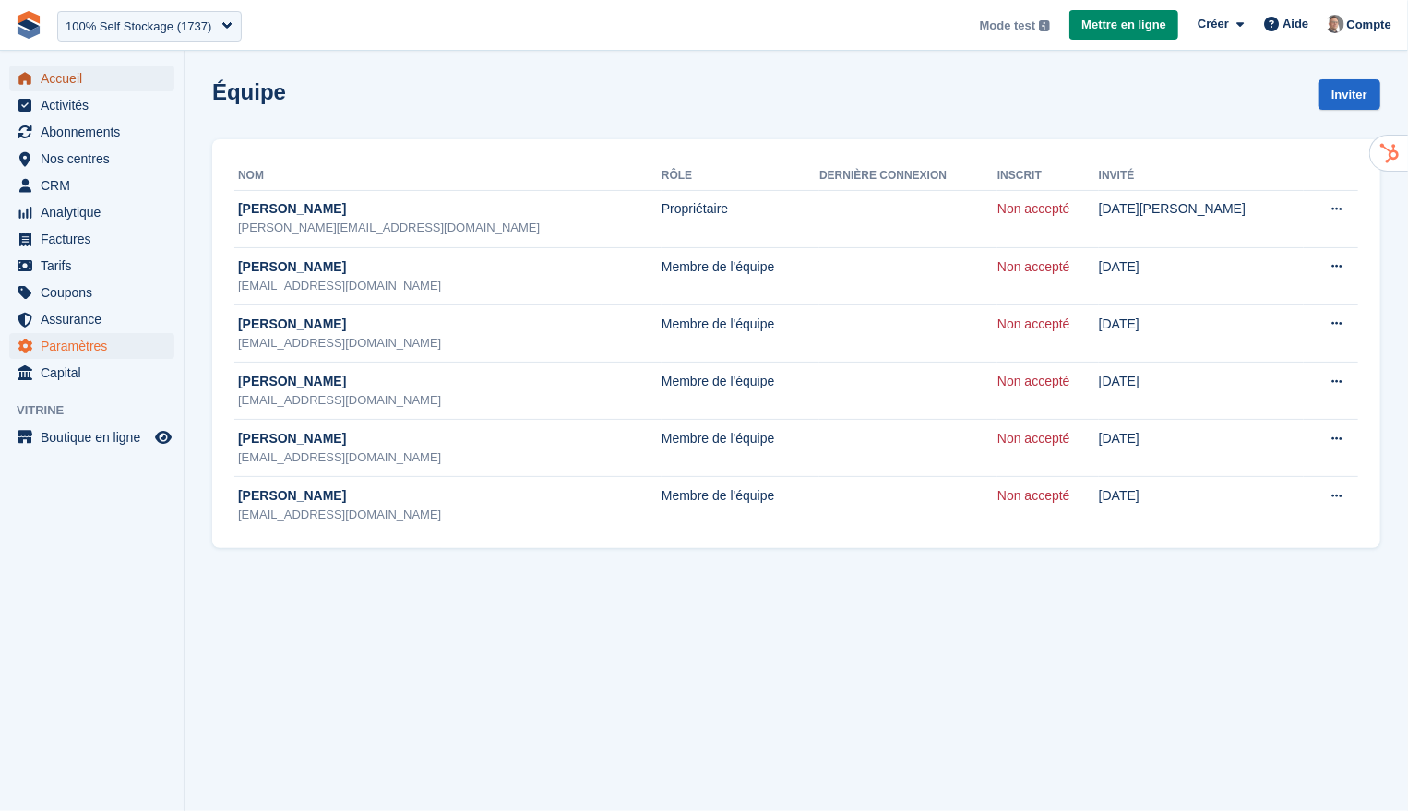
click at [75, 81] on span "Accueil" at bounding box center [96, 79] width 111 height 26
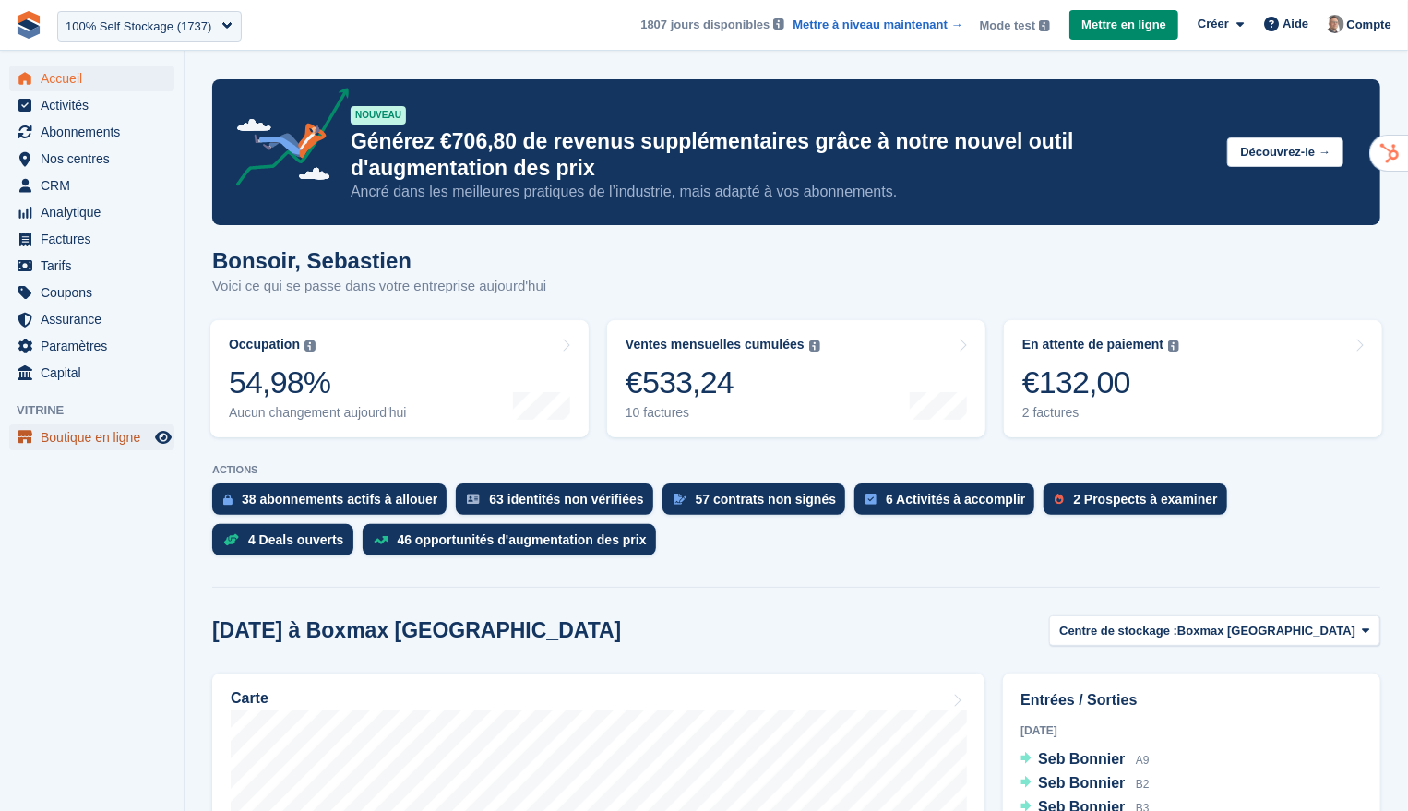
click at [111, 437] on span "Boutique en ligne" at bounding box center [96, 437] width 111 height 26
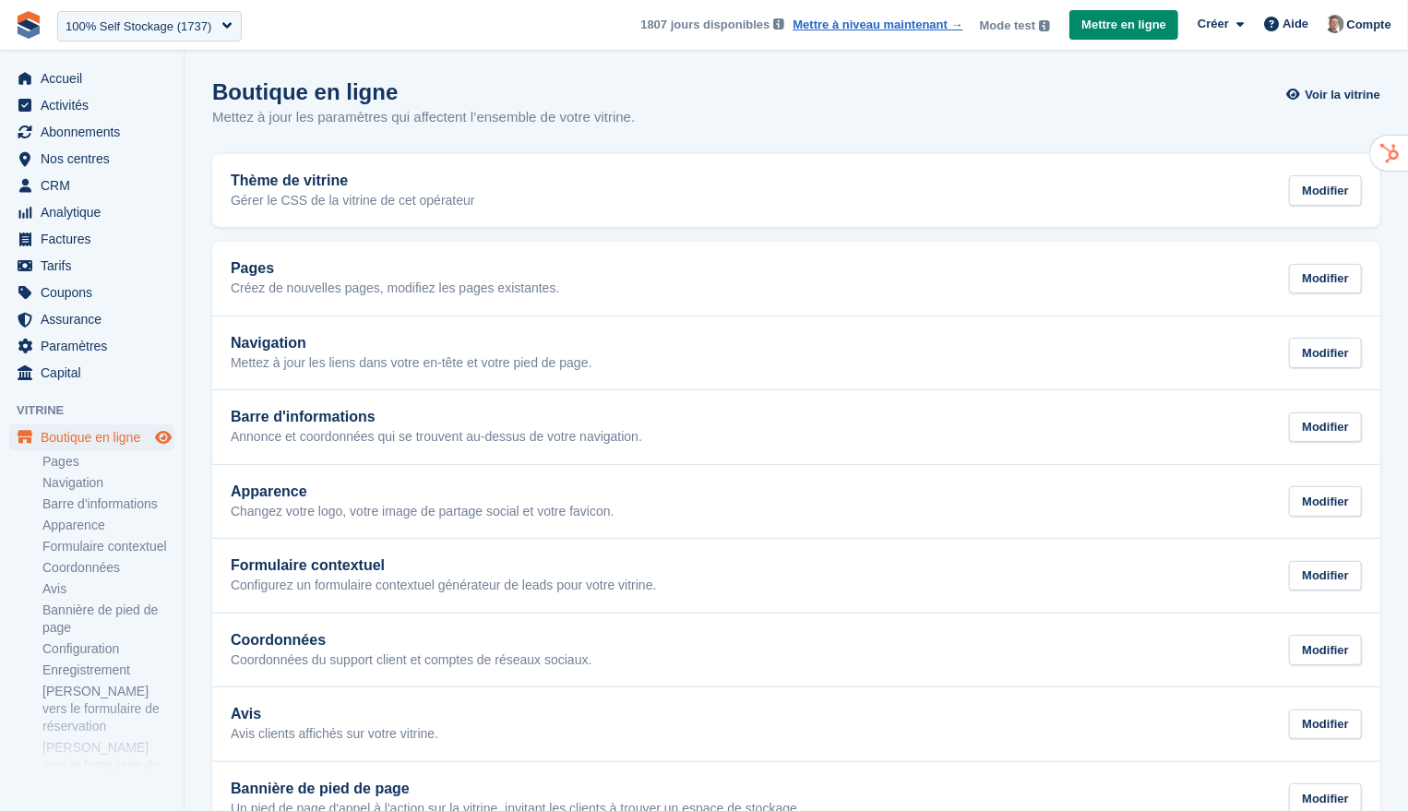
click at [167, 435] on icon "Boutique d'aperçu" at bounding box center [163, 437] width 17 height 15
